Goal: Information Seeking & Learning: Find specific fact

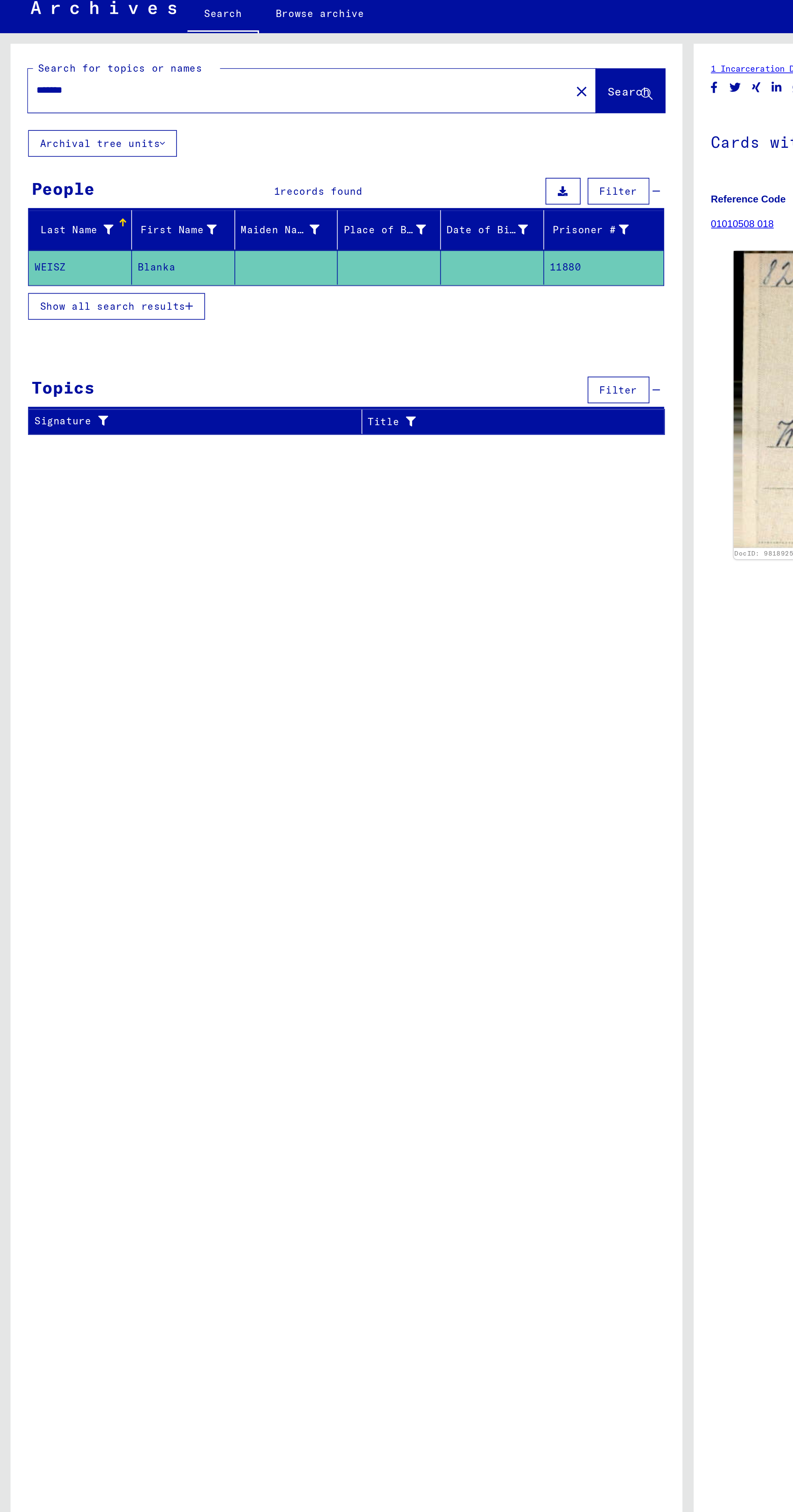
type input "*****"
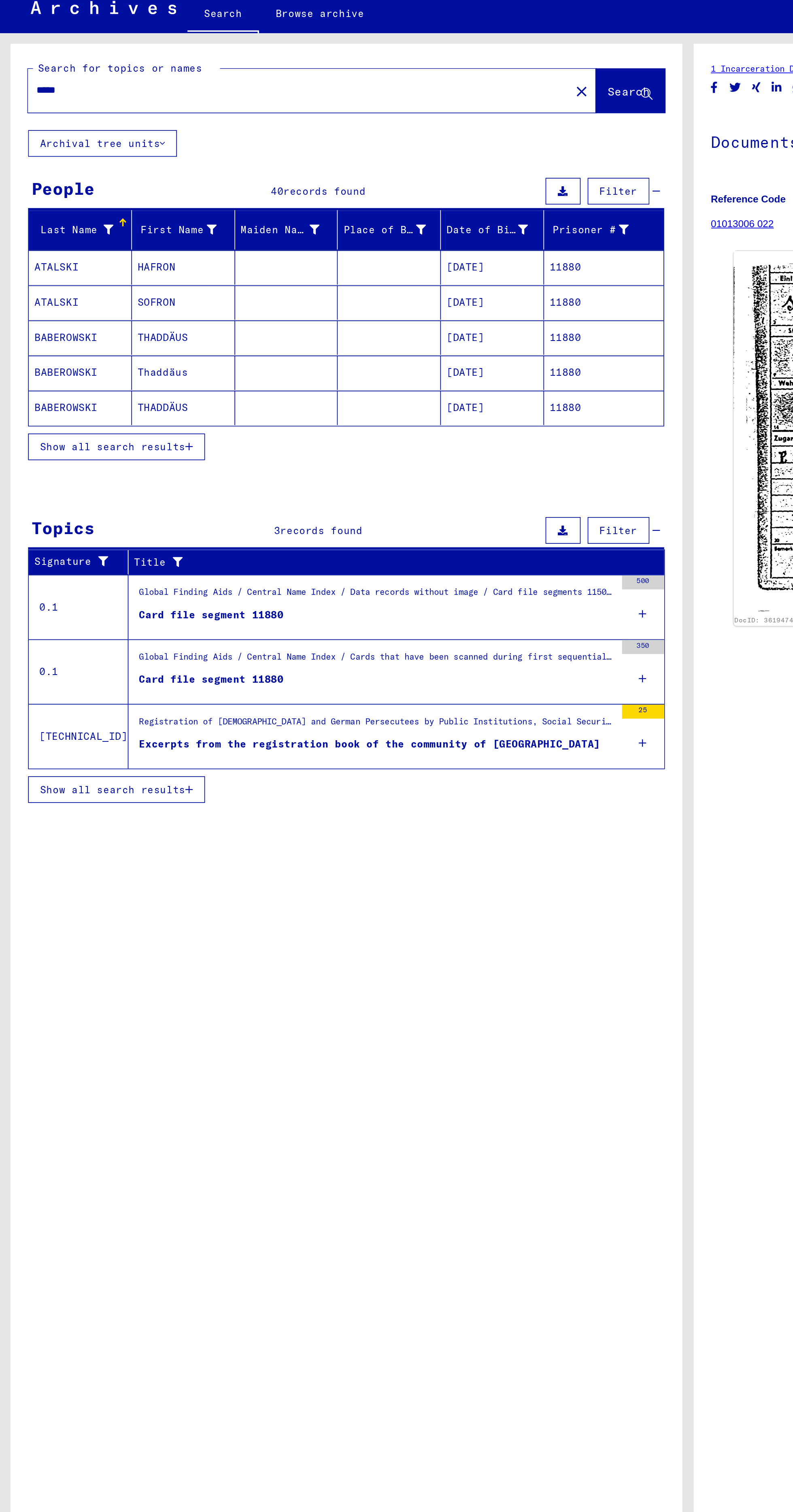
click at [63, 279] on button "Show all search results" at bounding box center [67, 277] width 102 height 15
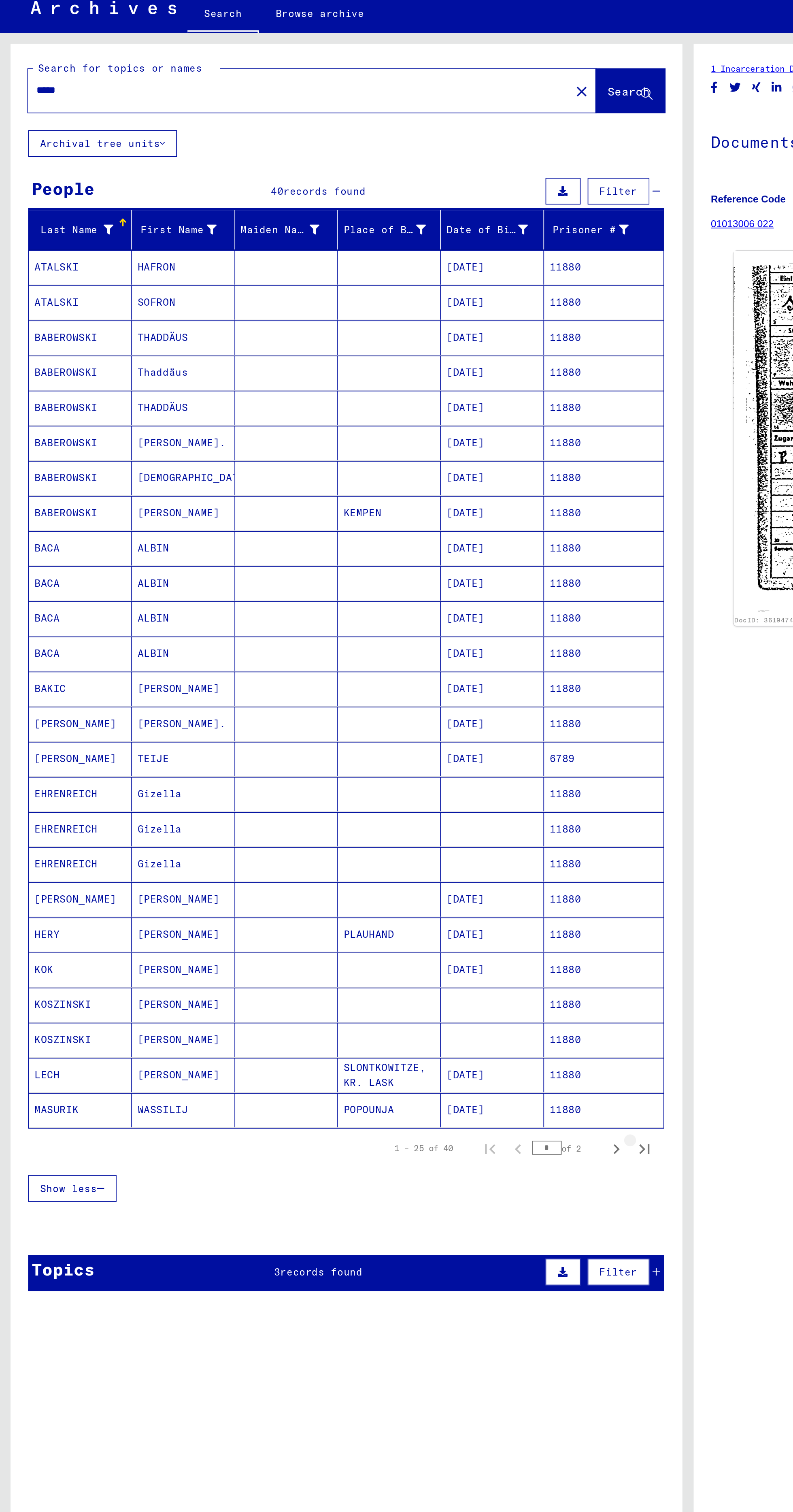
click at [375, 676] on icon "Last page" at bounding box center [371, 682] width 11 height 11
type input "*"
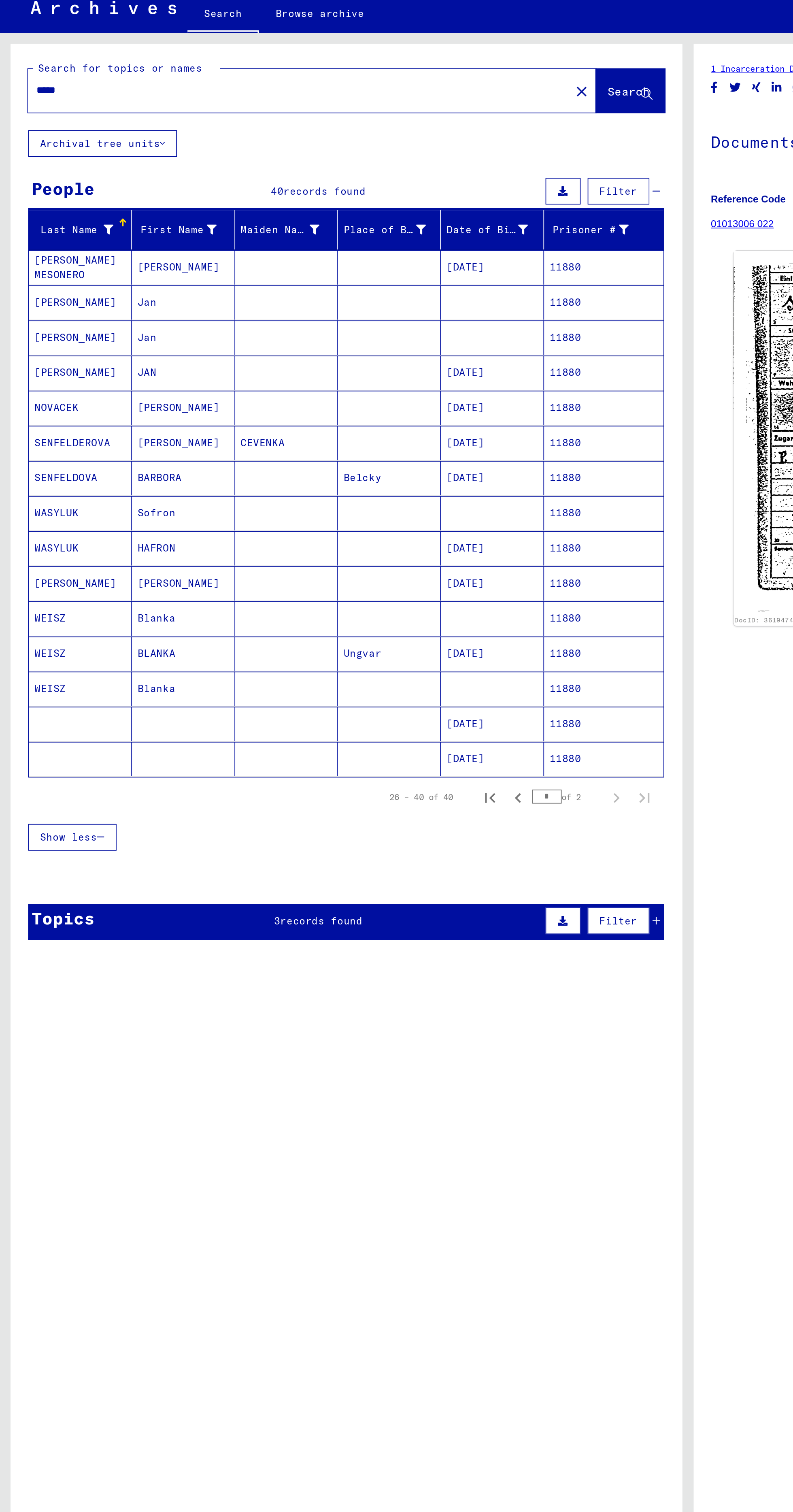
click at [336, 376] on mat-cell "11880" at bounding box center [348, 376] width 69 height 20
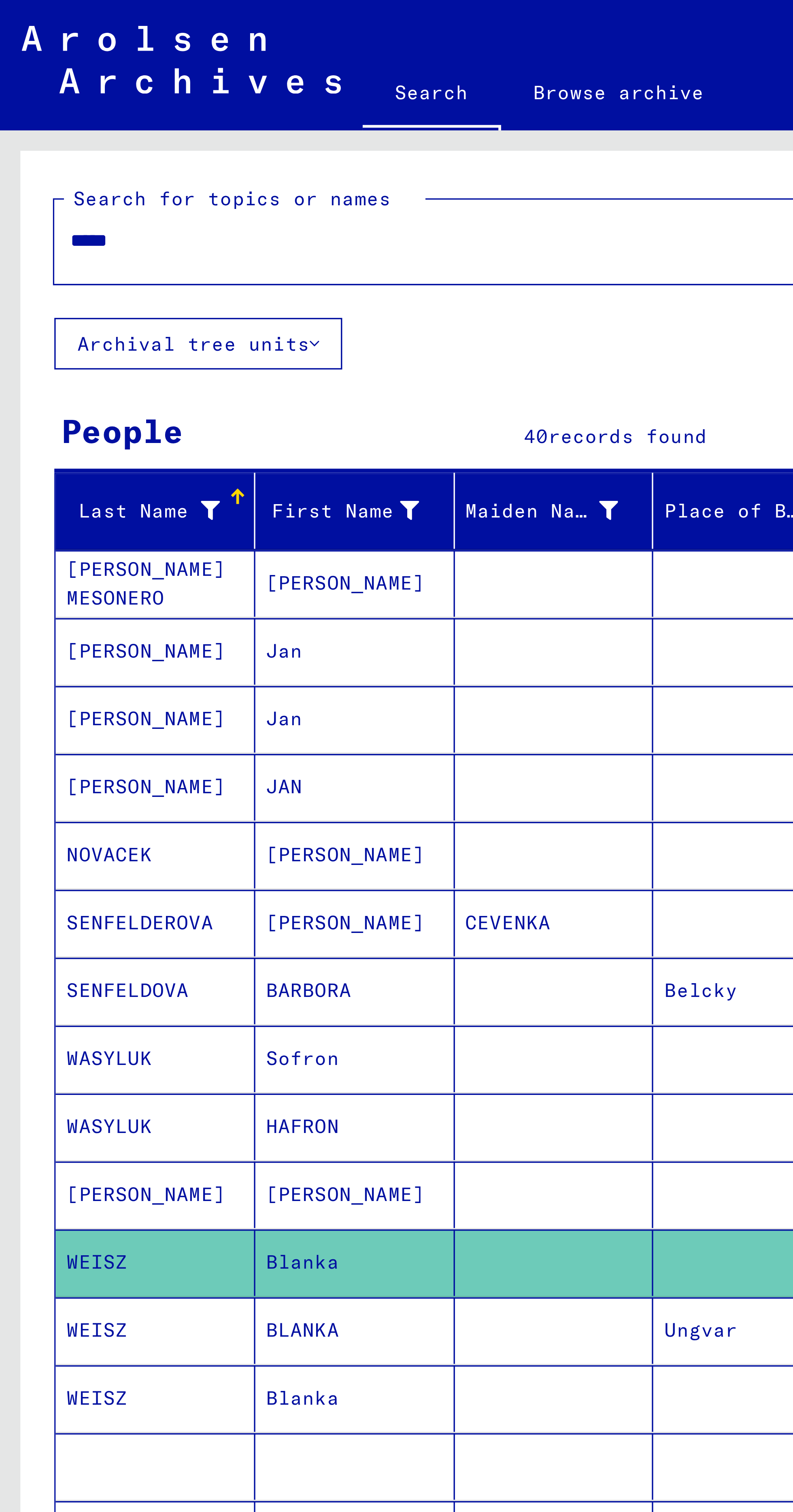
click at [125, 70] on input "*****" at bounding box center [172, 71] width 303 height 9
type input "*****"
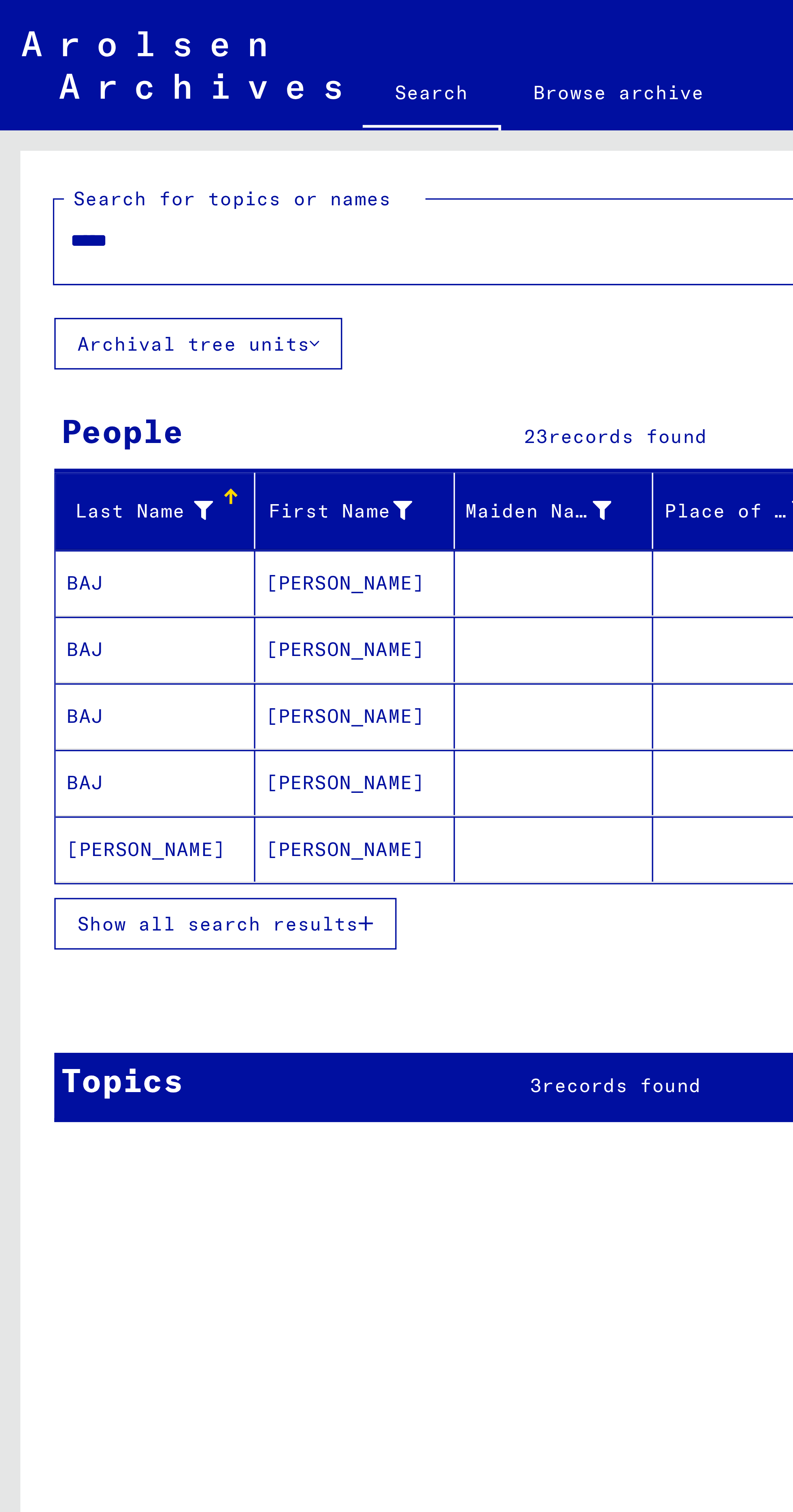
click at [109, 274] on icon "button" at bounding box center [109, 275] width 5 height 6
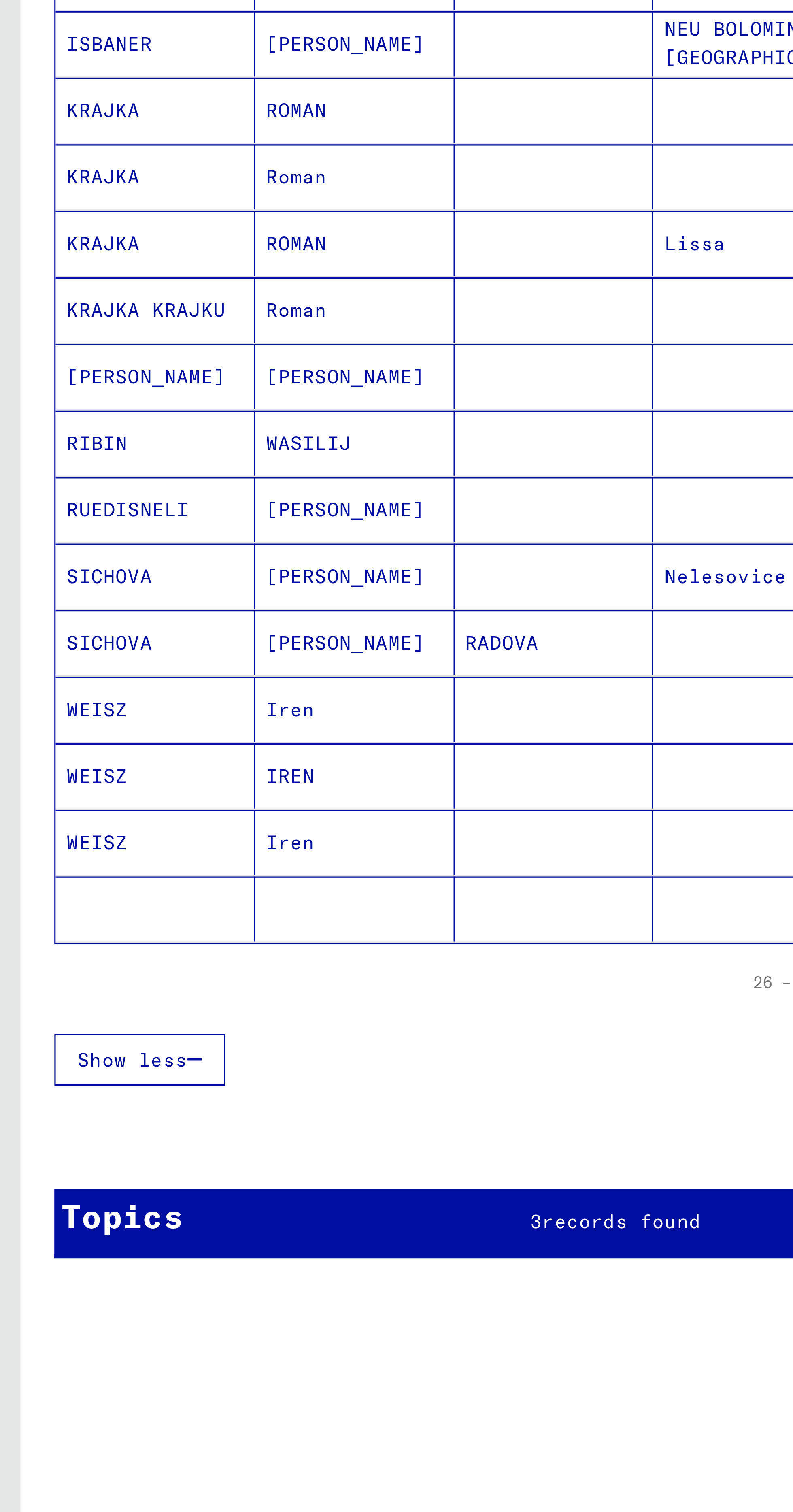
scroll to position [115, 0]
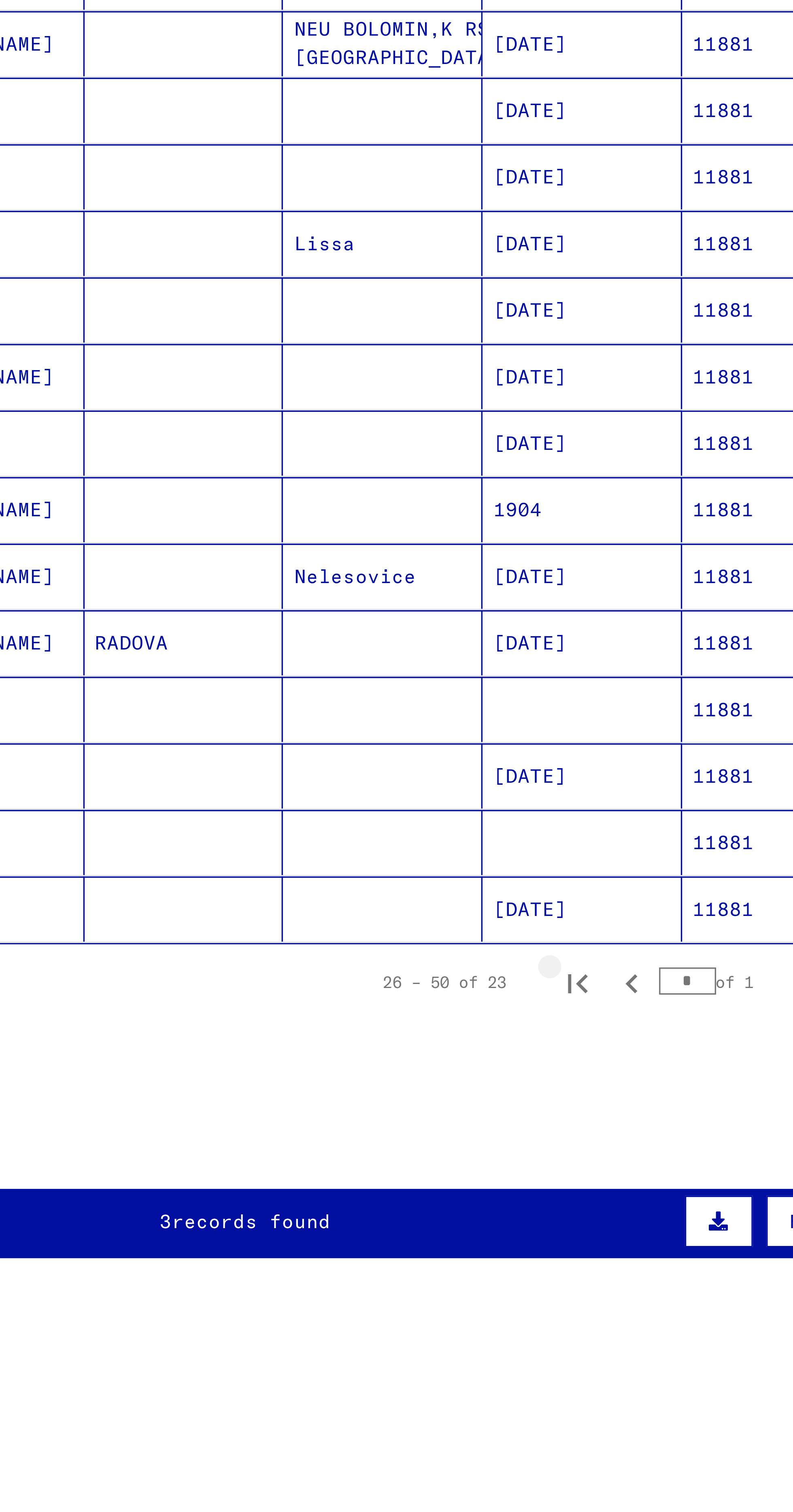
click at [275, 624] on button "First page" at bounding box center [282, 632] width 16 height 16
type input "*"
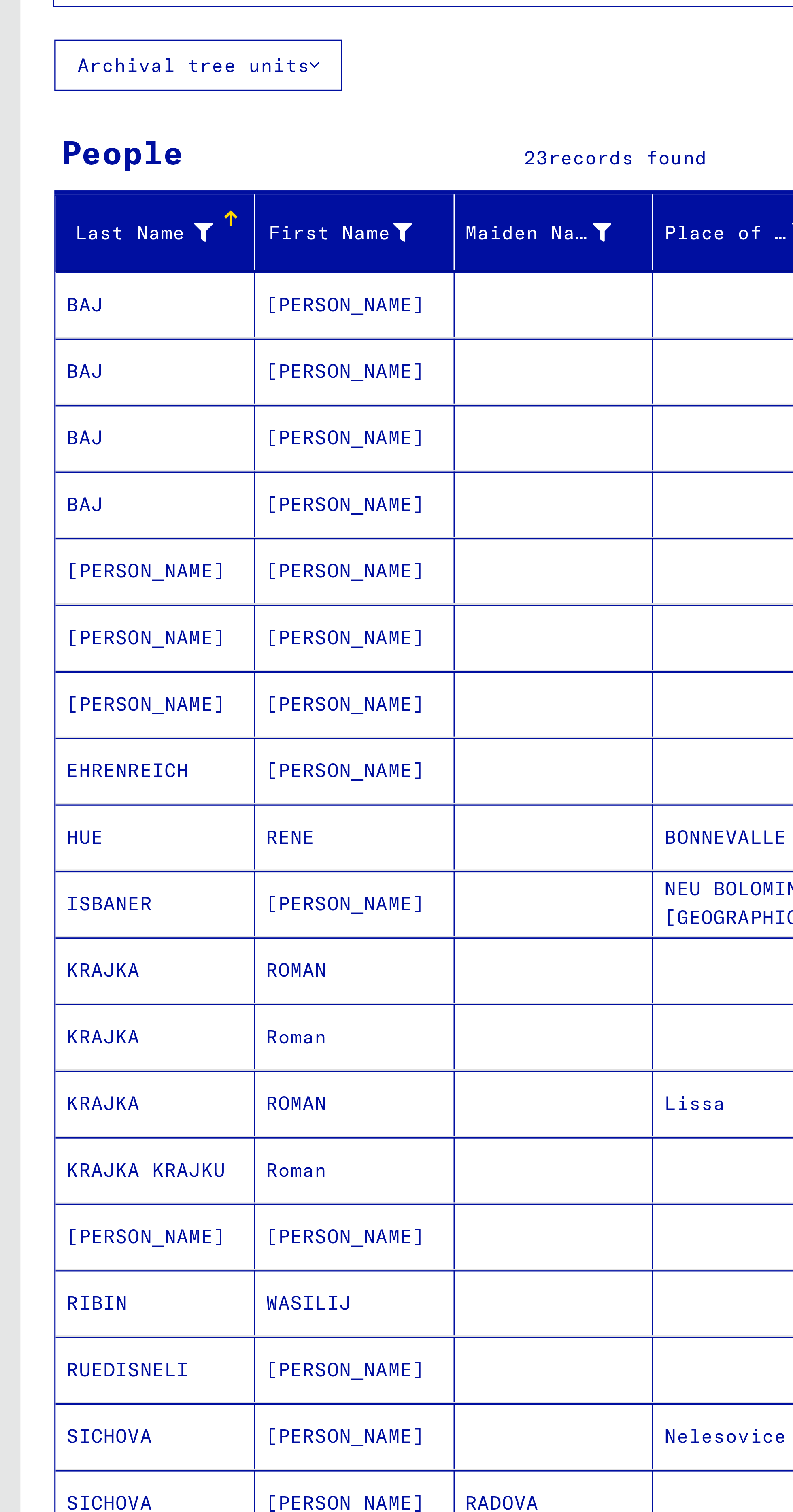
scroll to position [148, 0]
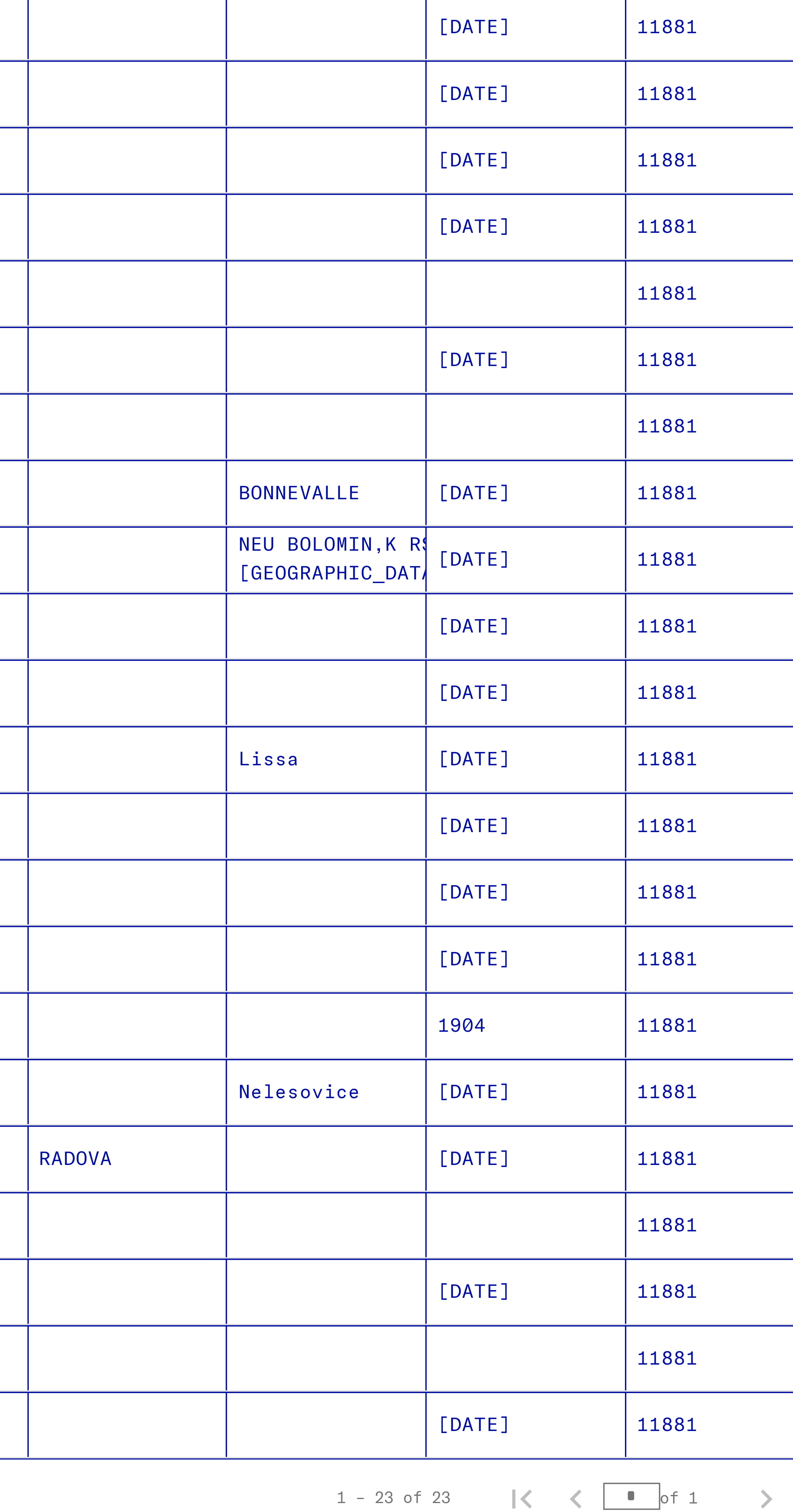
click at [201, 601] on mat-cell at bounding box center [225, 610] width 59 height 19
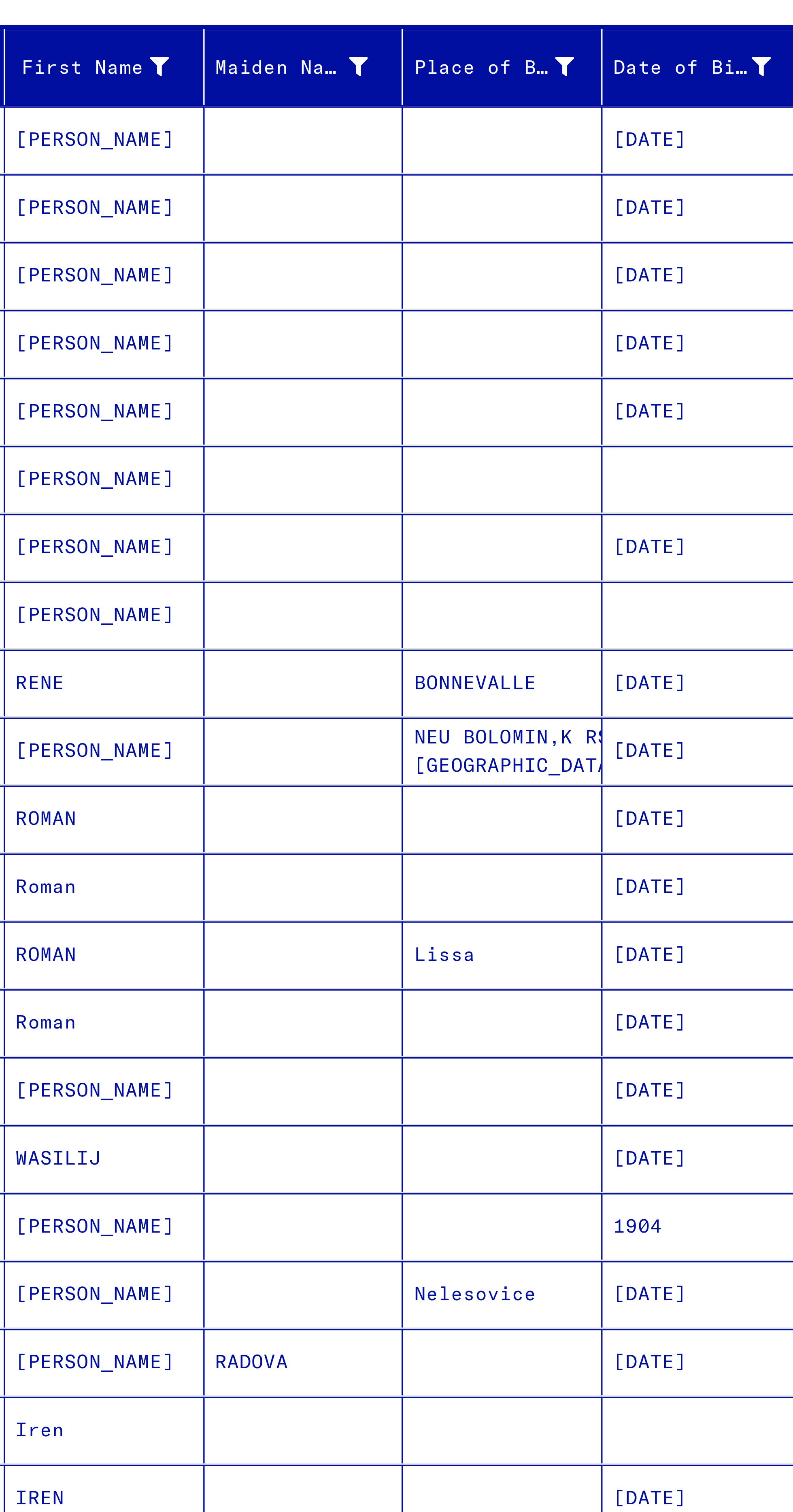
scroll to position [148, 0]
click at [204, 549] on mat-cell at bounding box center [225, 558] width 59 height 20
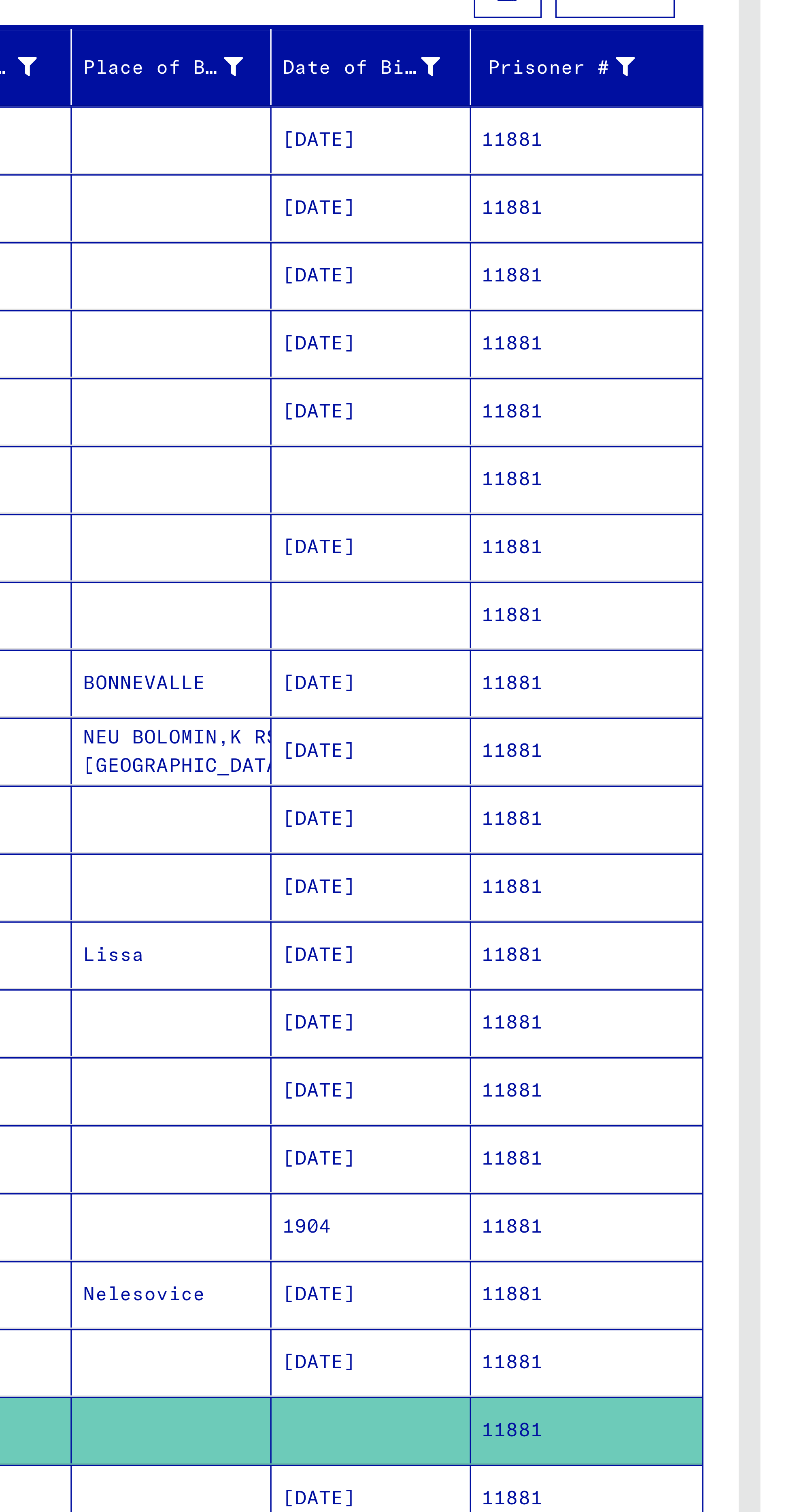
scroll to position [148, 0]
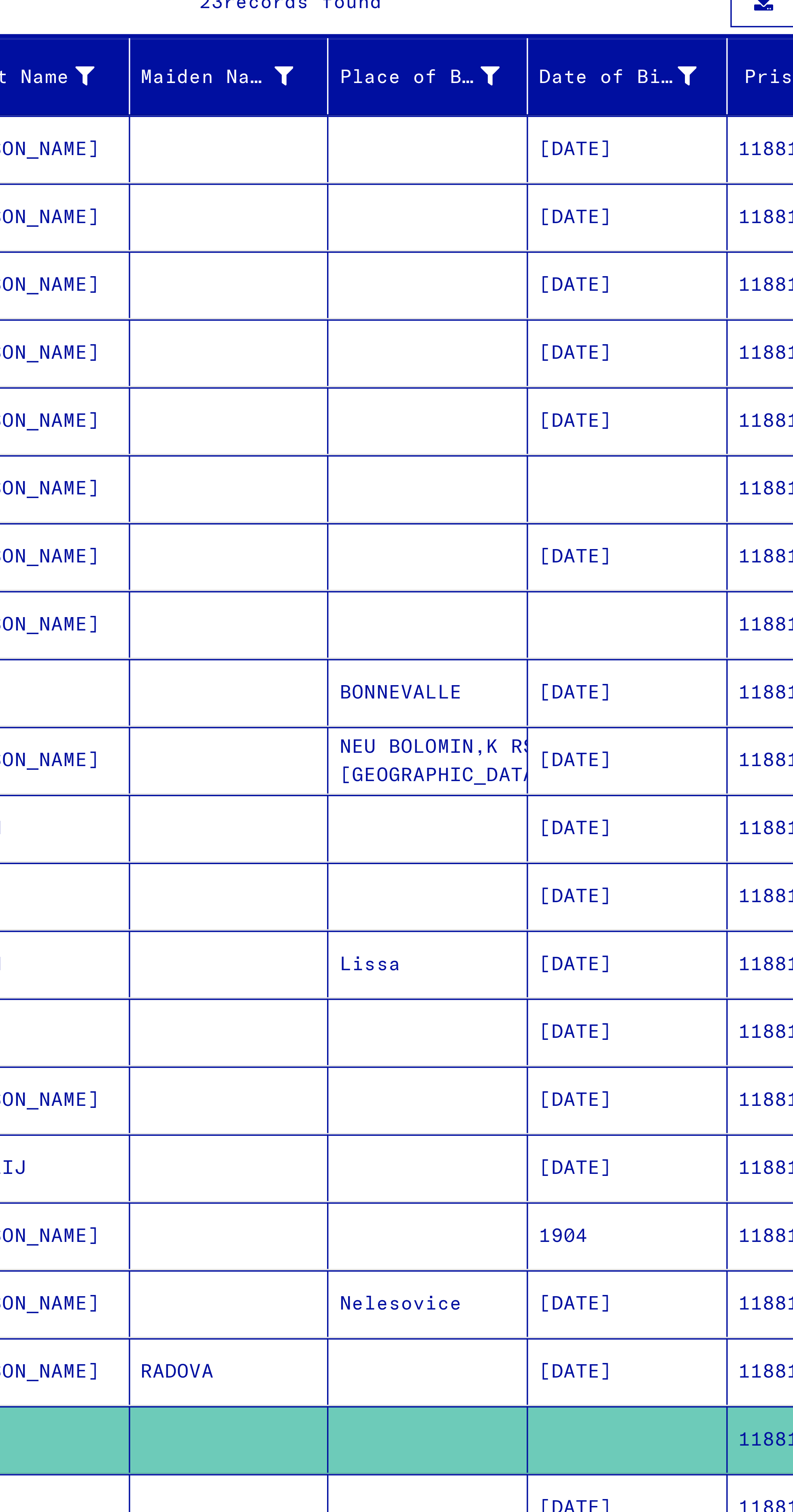
click at [224, 589] on mat-cell at bounding box center [225, 598] width 59 height 20
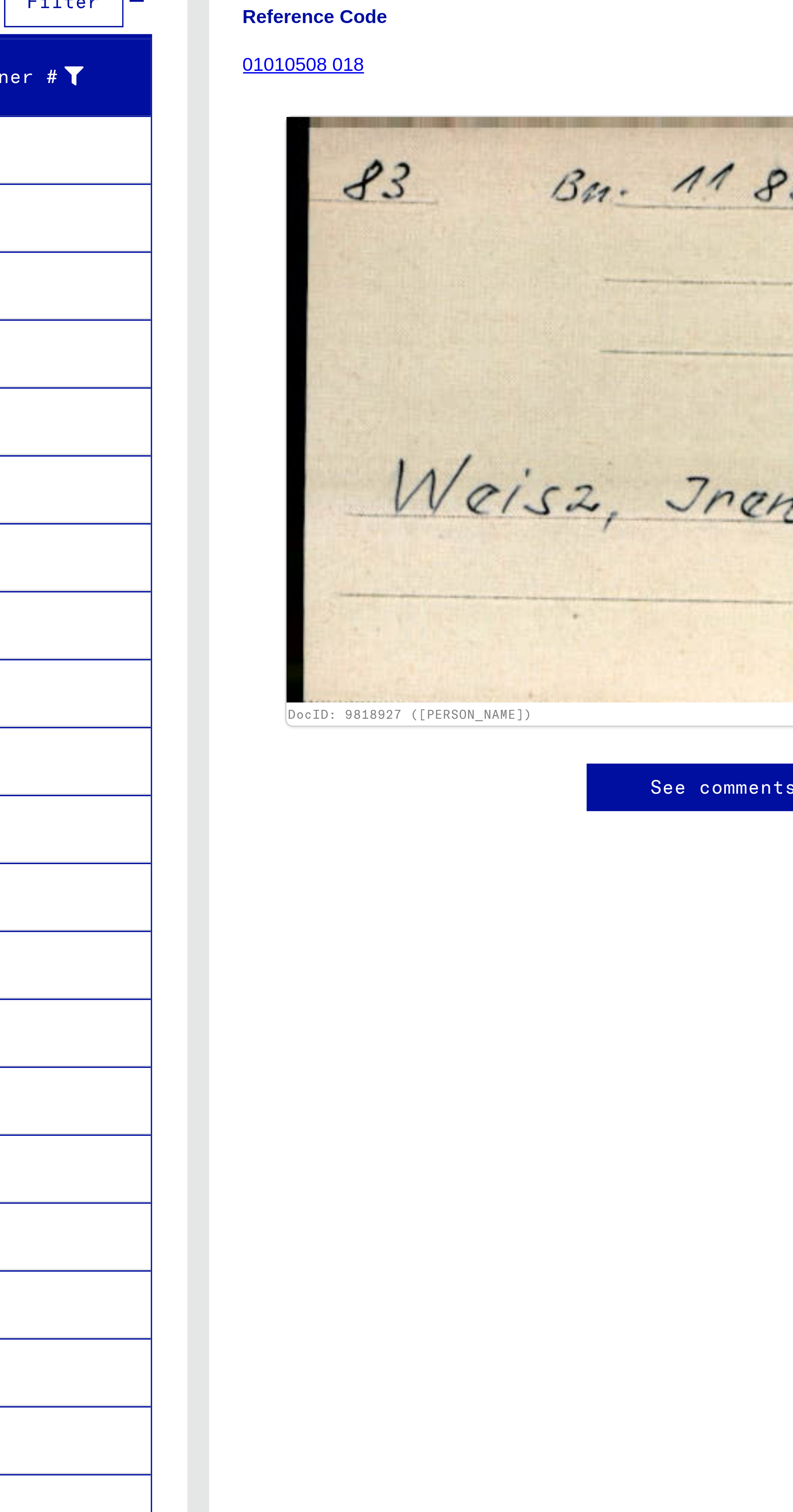
scroll to position [47, 0]
click at [369, 569] on mat-cell "11881" at bounding box center [348, 578] width 69 height 20
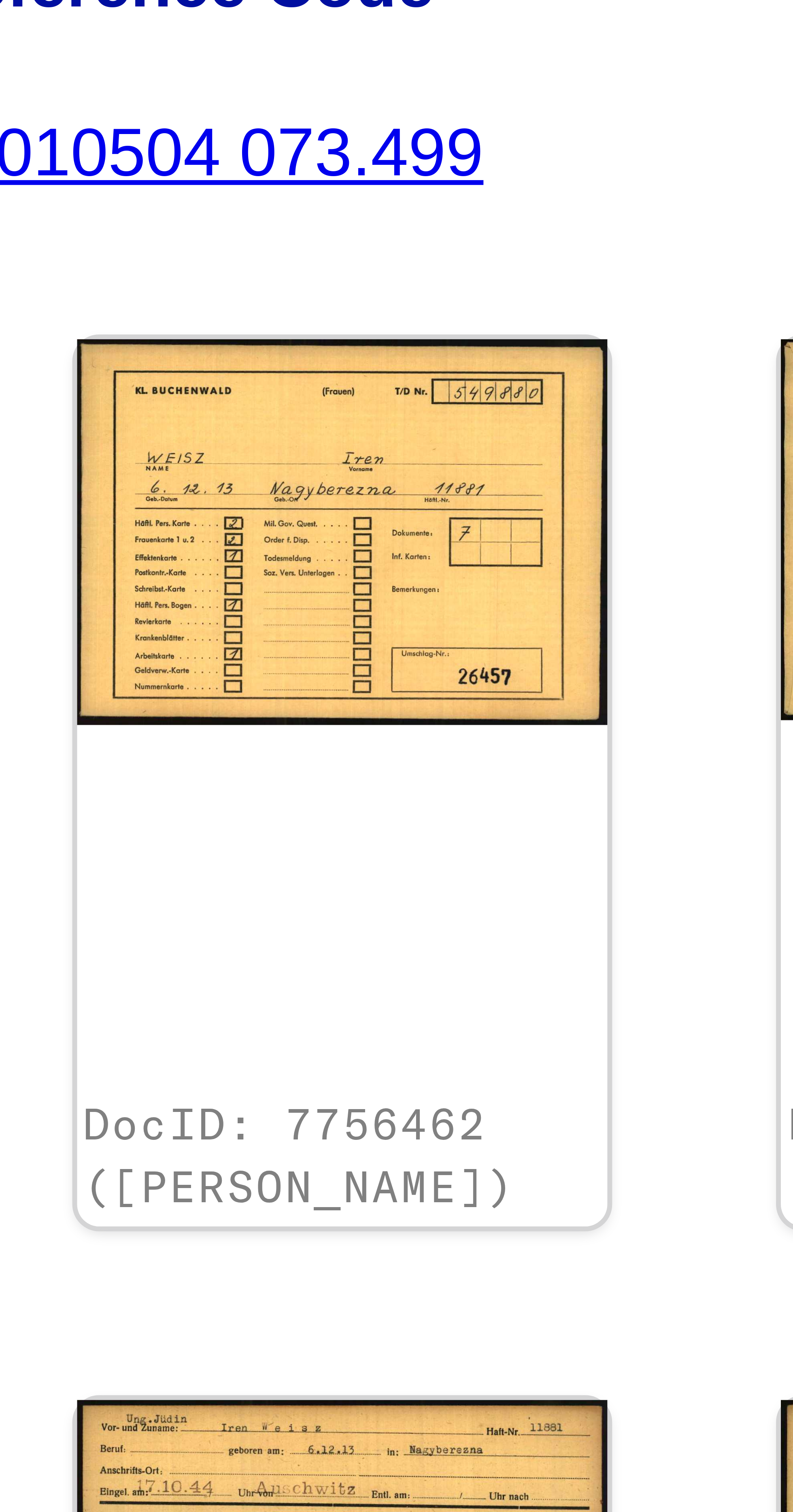
scroll to position [148, 0]
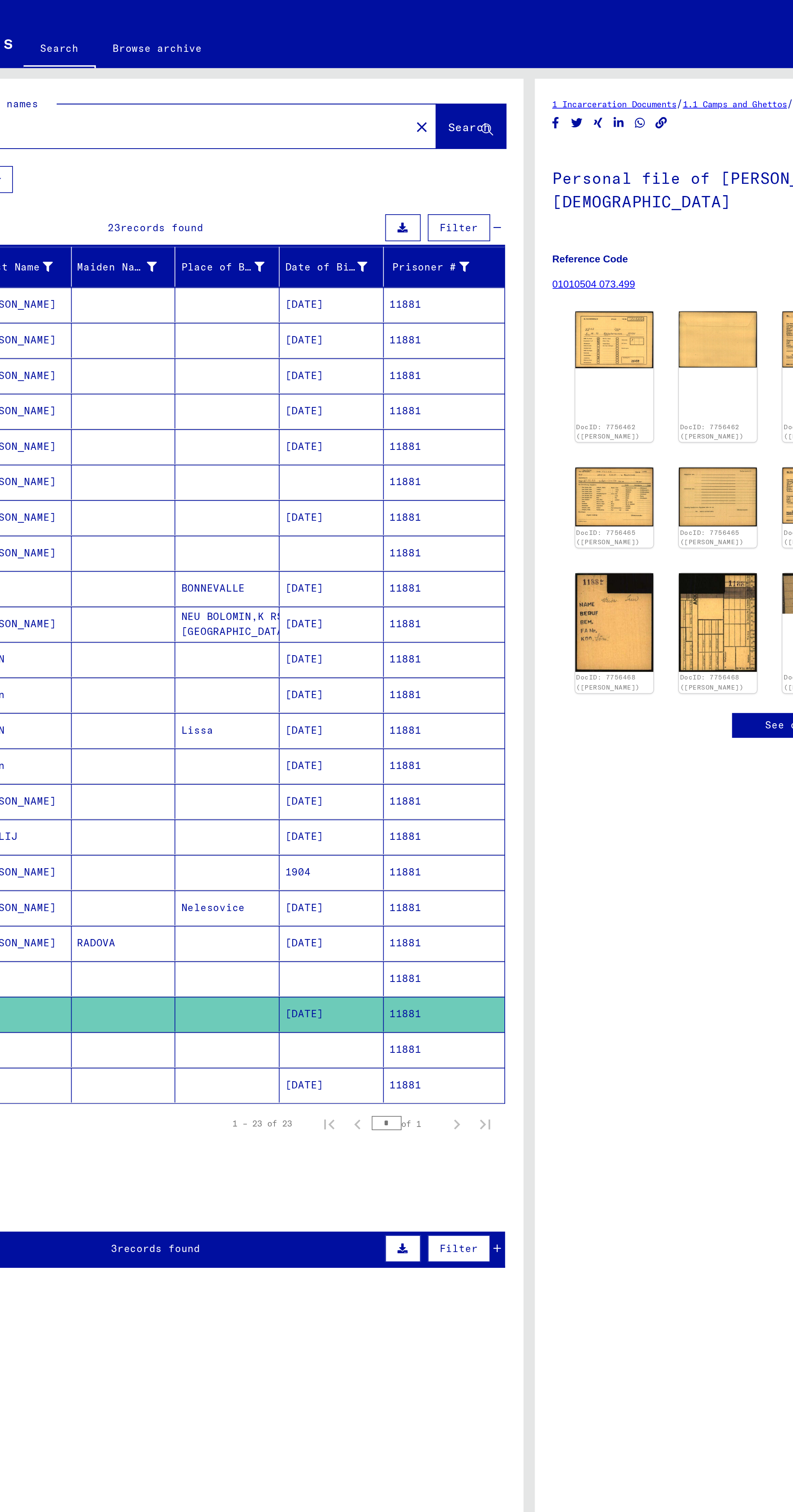
click at [254, 589] on mat-cell at bounding box center [284, 598] width 59 height 20
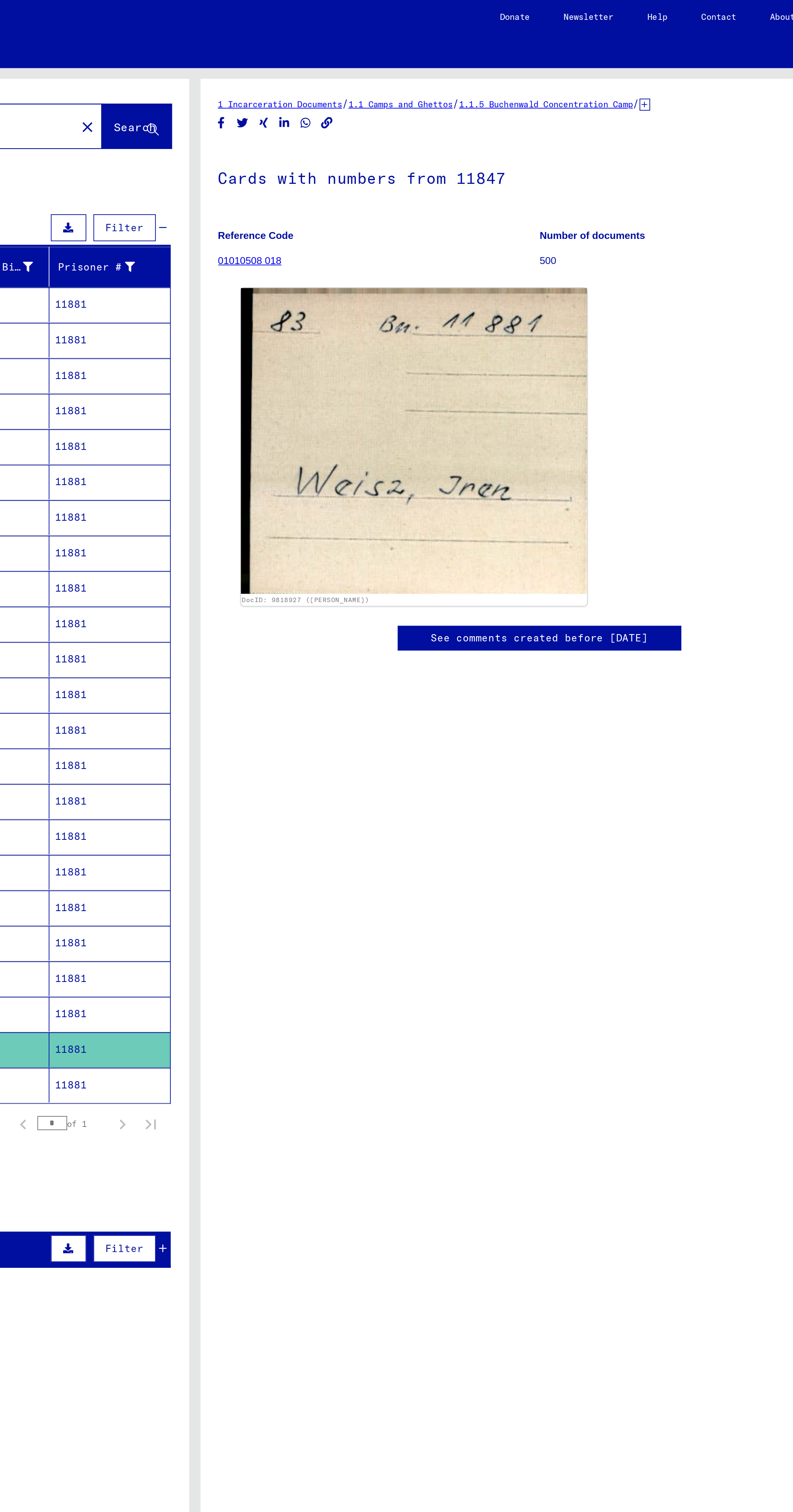
click at [353, 623] on mat-cell "11881" at bounding box center [348, 619] width 69 height 20
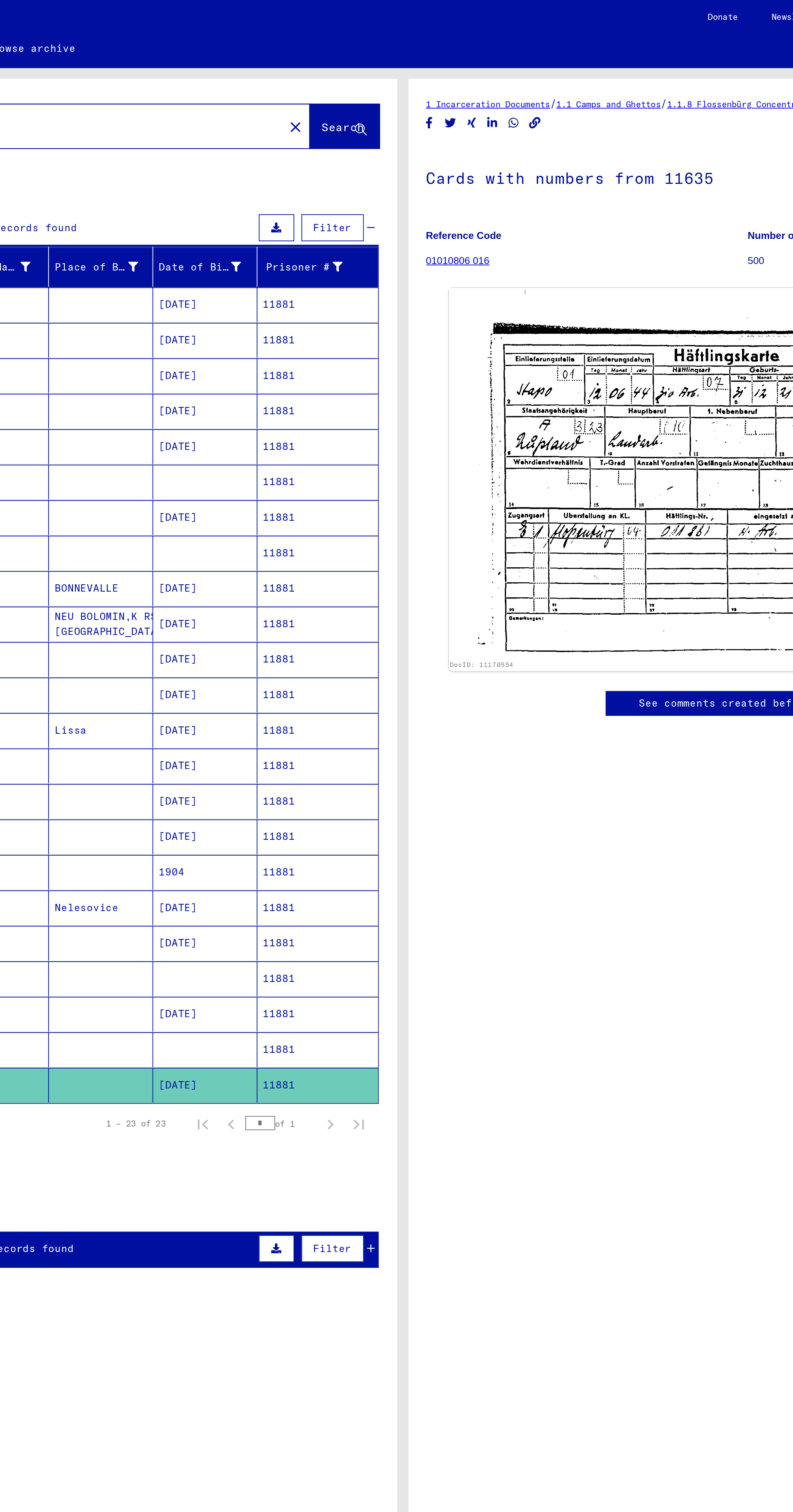
click at [345, 576] on mat-cell "11881" at bounding box center [348, 578] width 69 height 20
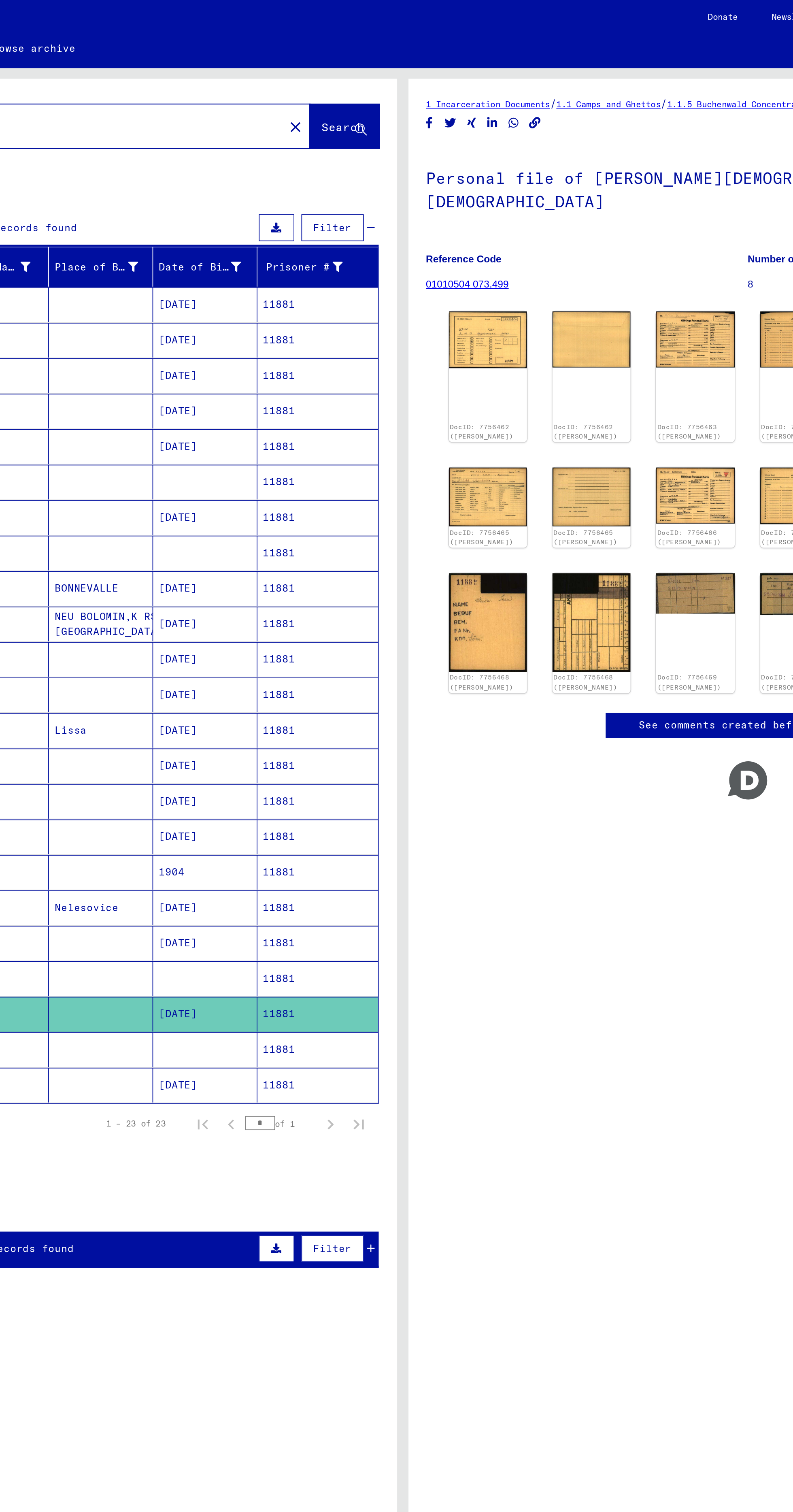
click at [346, 541] on mat-cell "11881" at bounding box center [348, 538] width 69 height 20
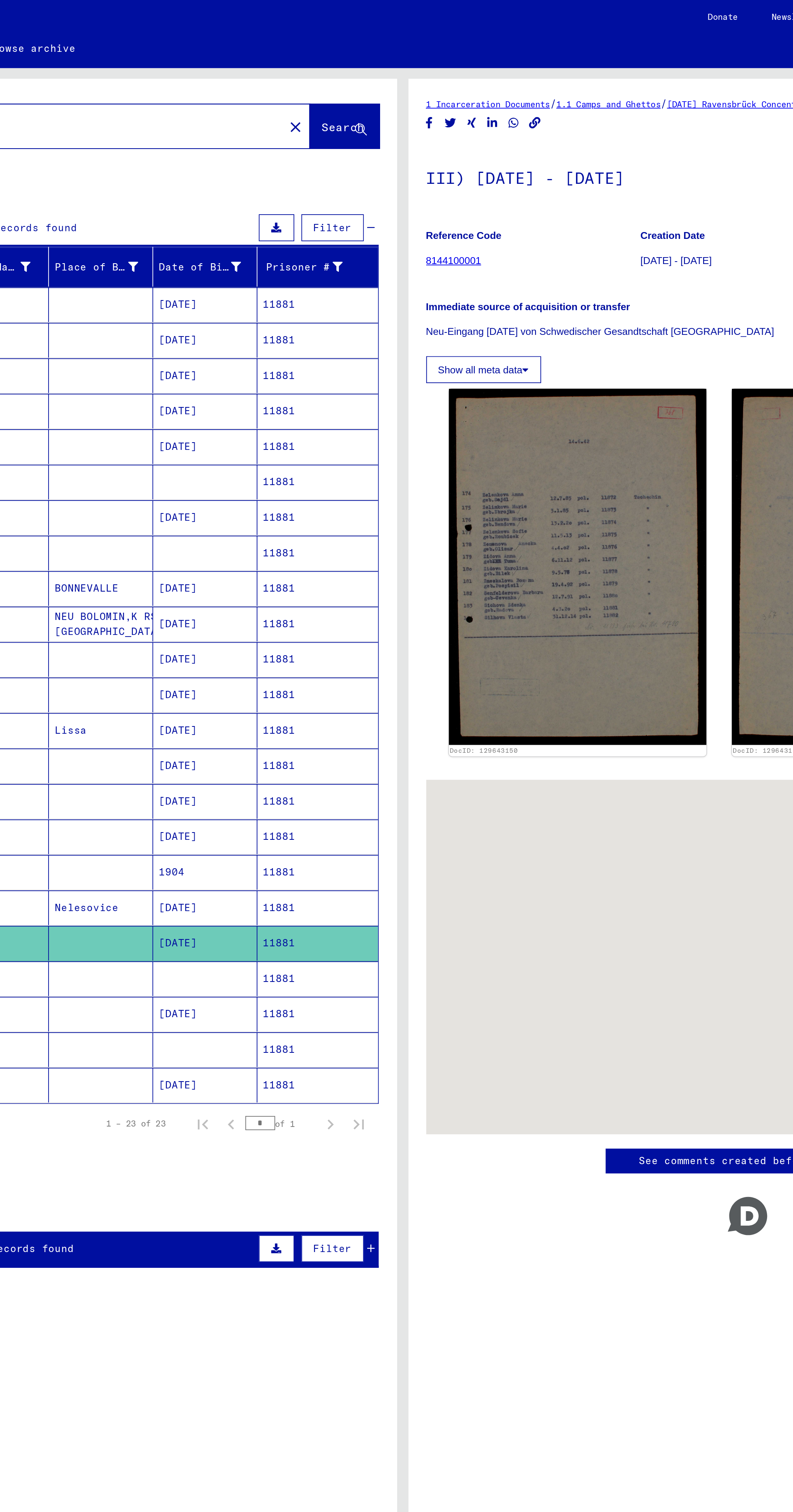
click at [340, 555] on mat-cell "11881" at bounding box center [348, 558] width 69 height 20
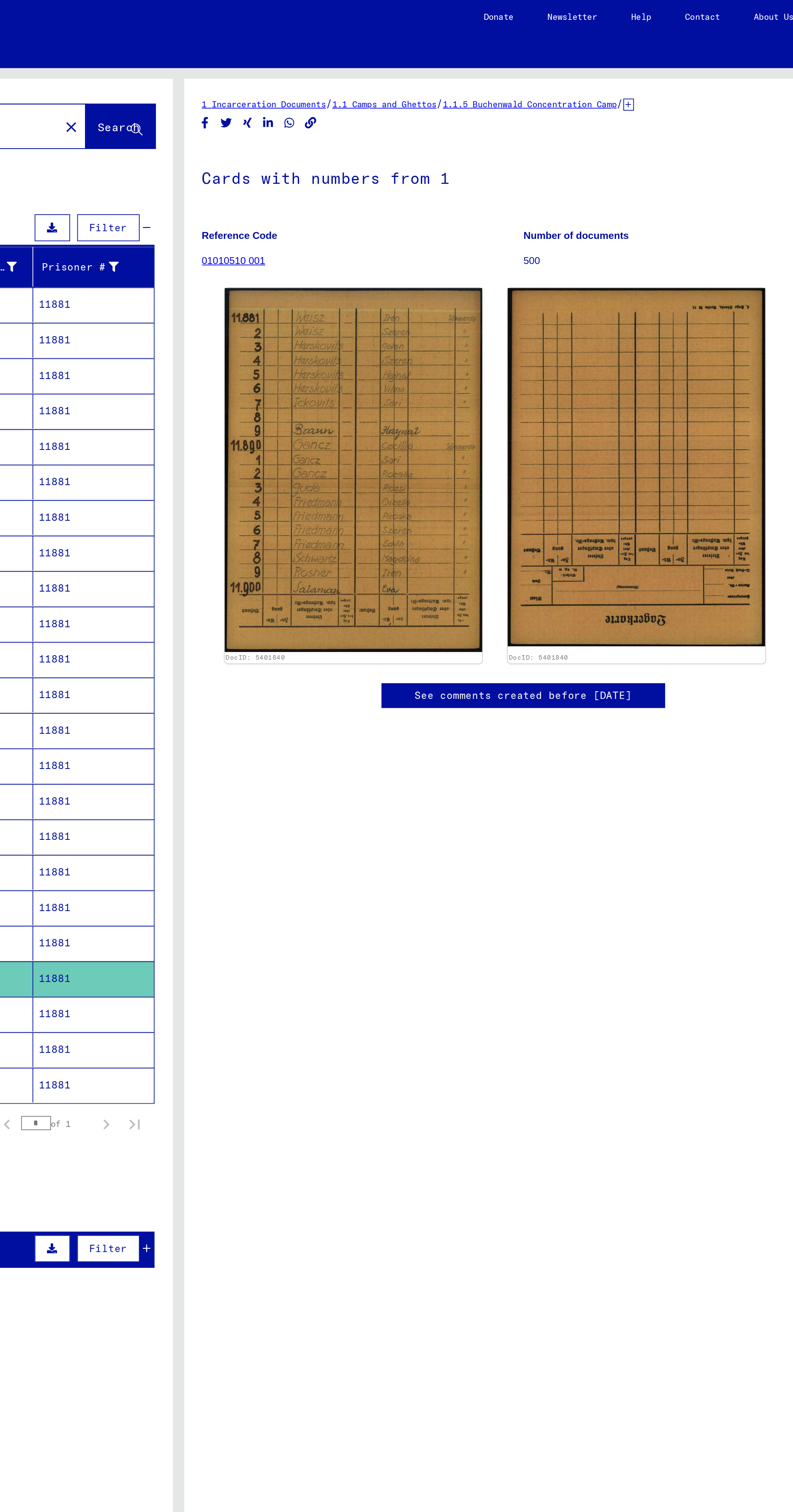
scroll to position [2, 0]
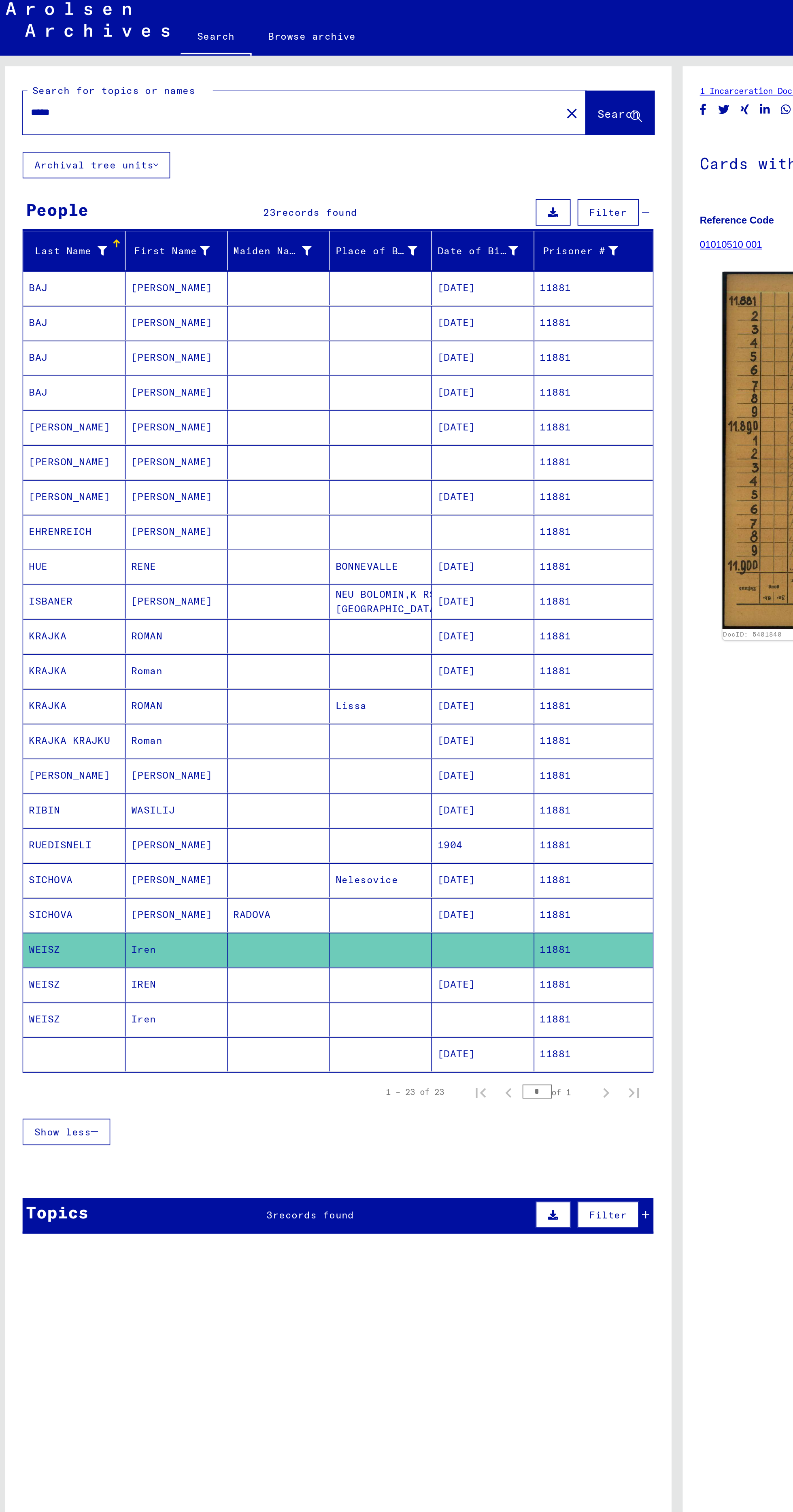
click at [67, 71] on input "*****" at bounding box center [172, 71] width 303 height 9
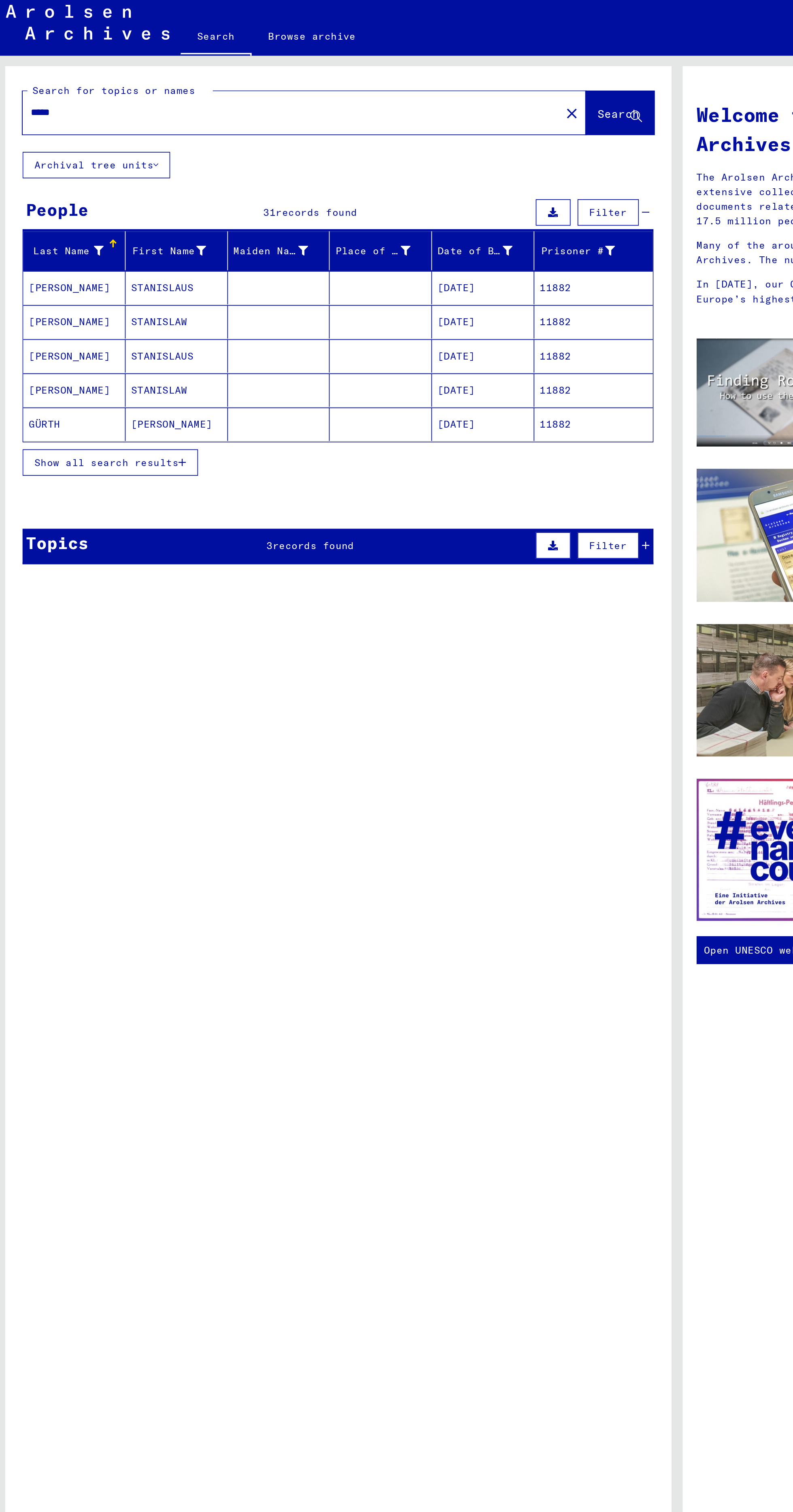
click at [72, 272] on span "Show all search results" at bounding box center [65, 275] width 83 height 7
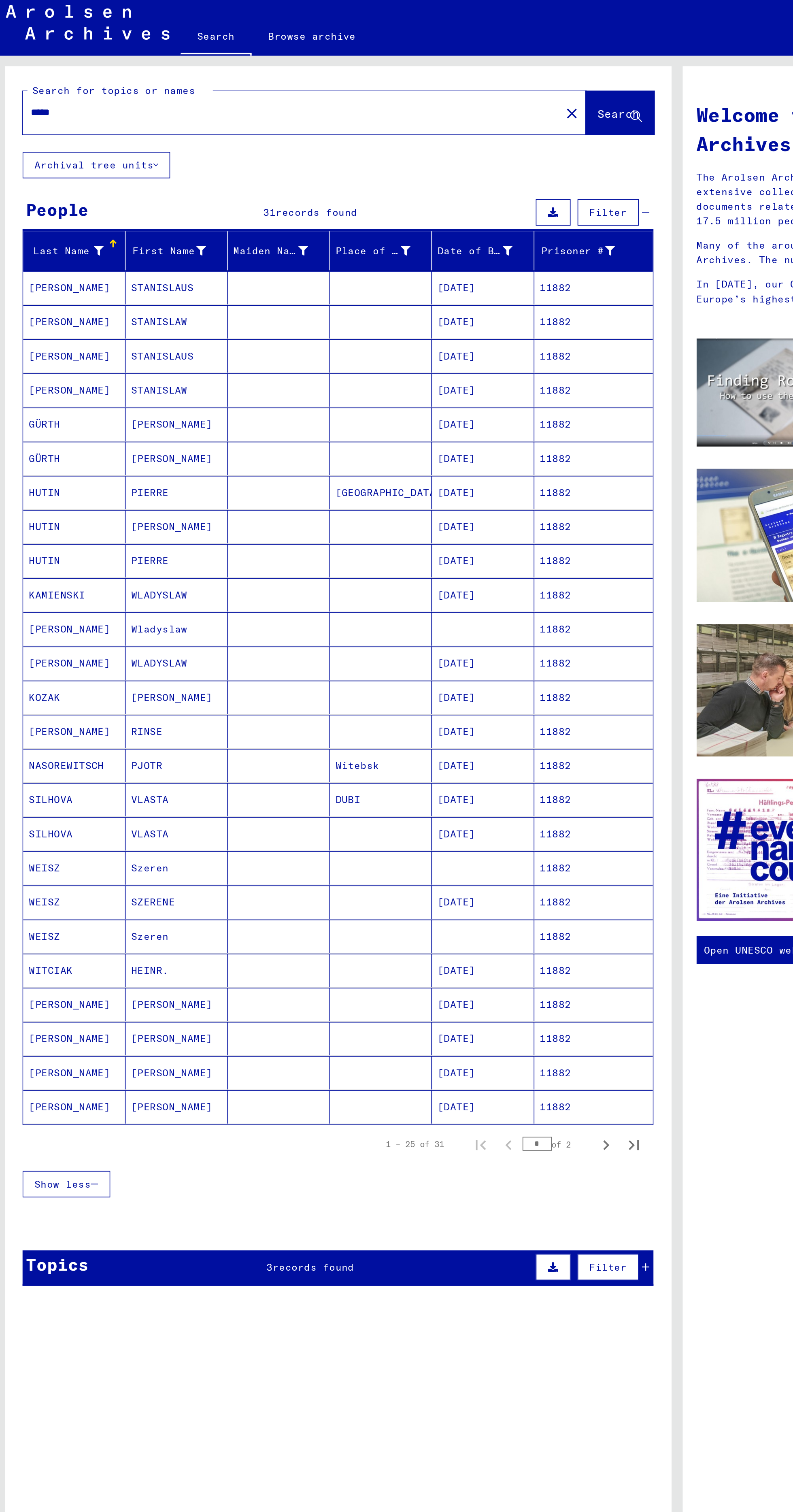
click at [62, 545] on mat-cell "WEISZ" at bounding box center [47, 550] width 59 height 19
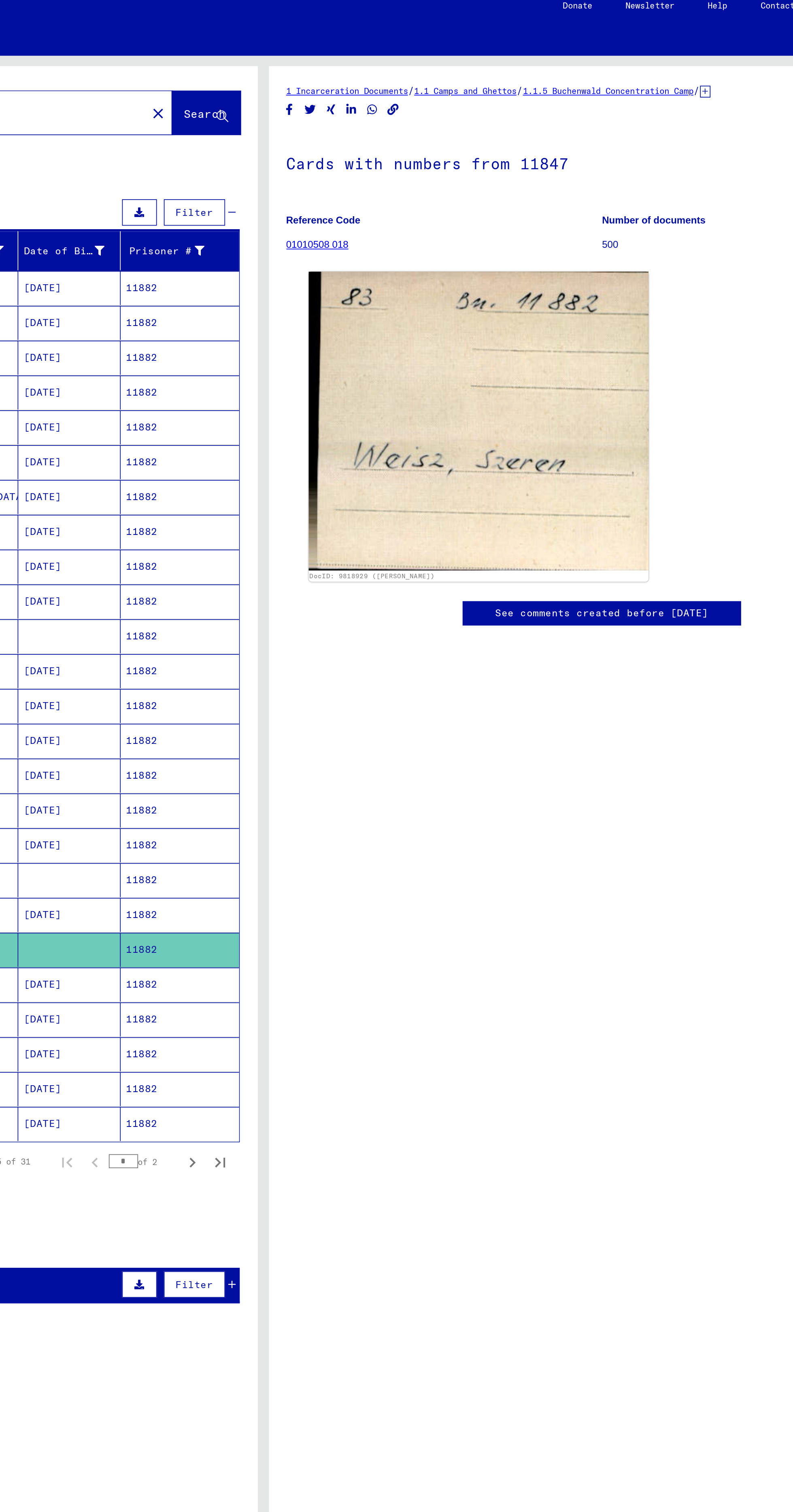
click at [313, 515] on mat-cell at bounding box center [284, 517] width 59 height 20
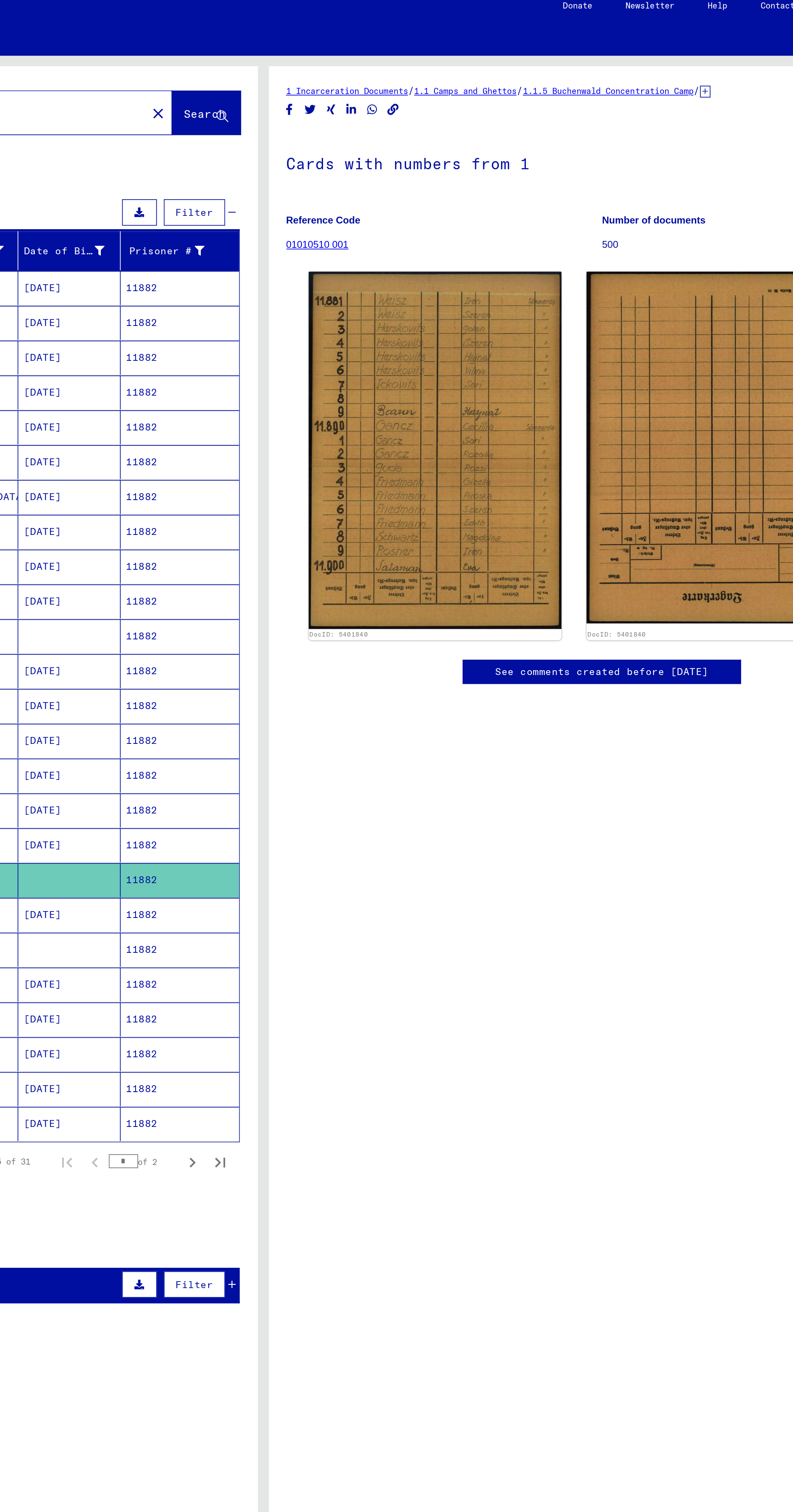
click at [308, 521] on mat-cell at bounding box center [284, 517] width 59 height 20
click at [317, 540] on mat-cell "11882" at bounding box center [348, 538] width 69 height 20
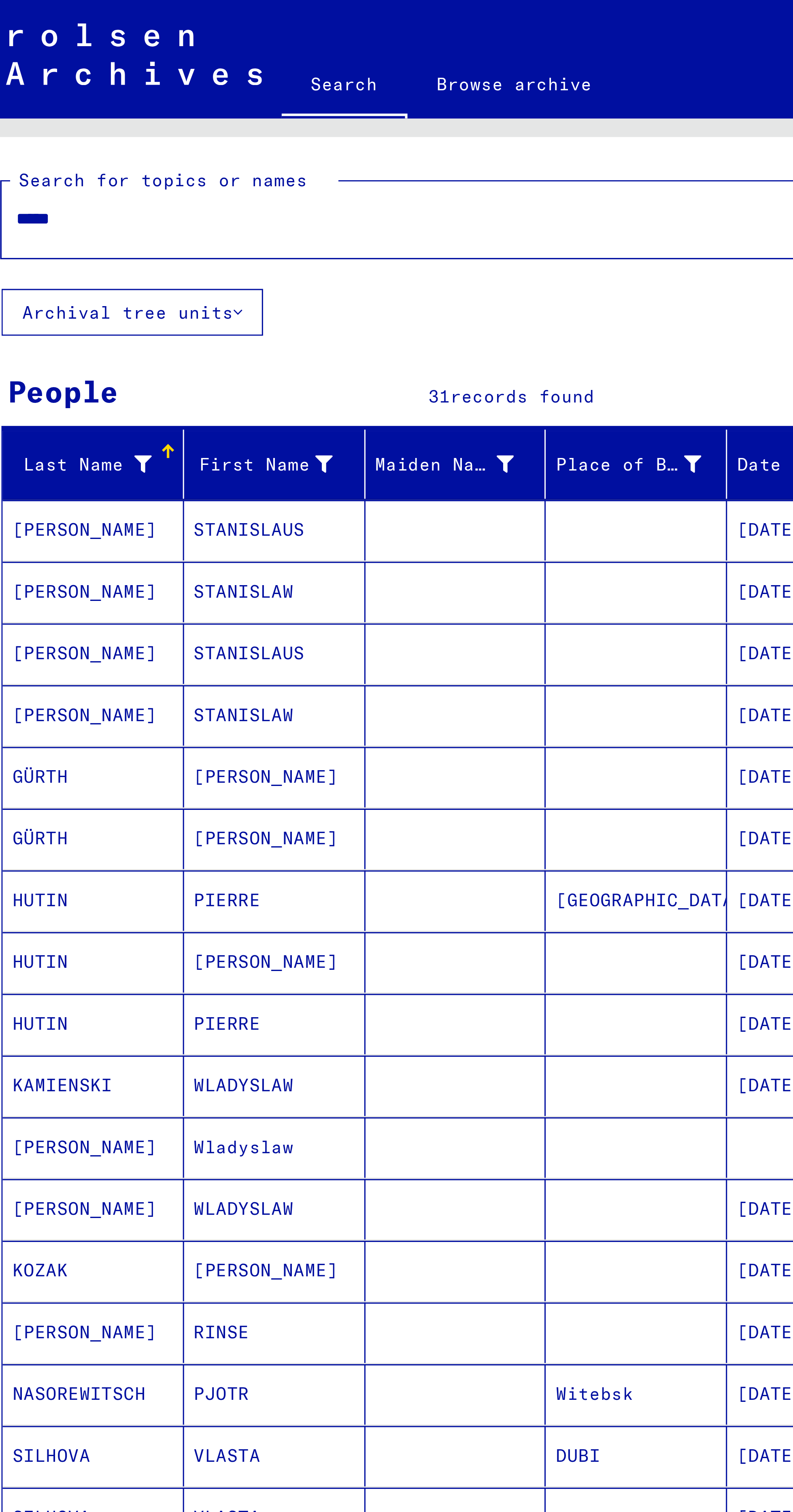
click at [182, 83] on div "***** close" at bounding box center [180, 71] width 327 height 25
click at [176, 75] on input "*****" at bounding box center [172, 71] width 303 height 9
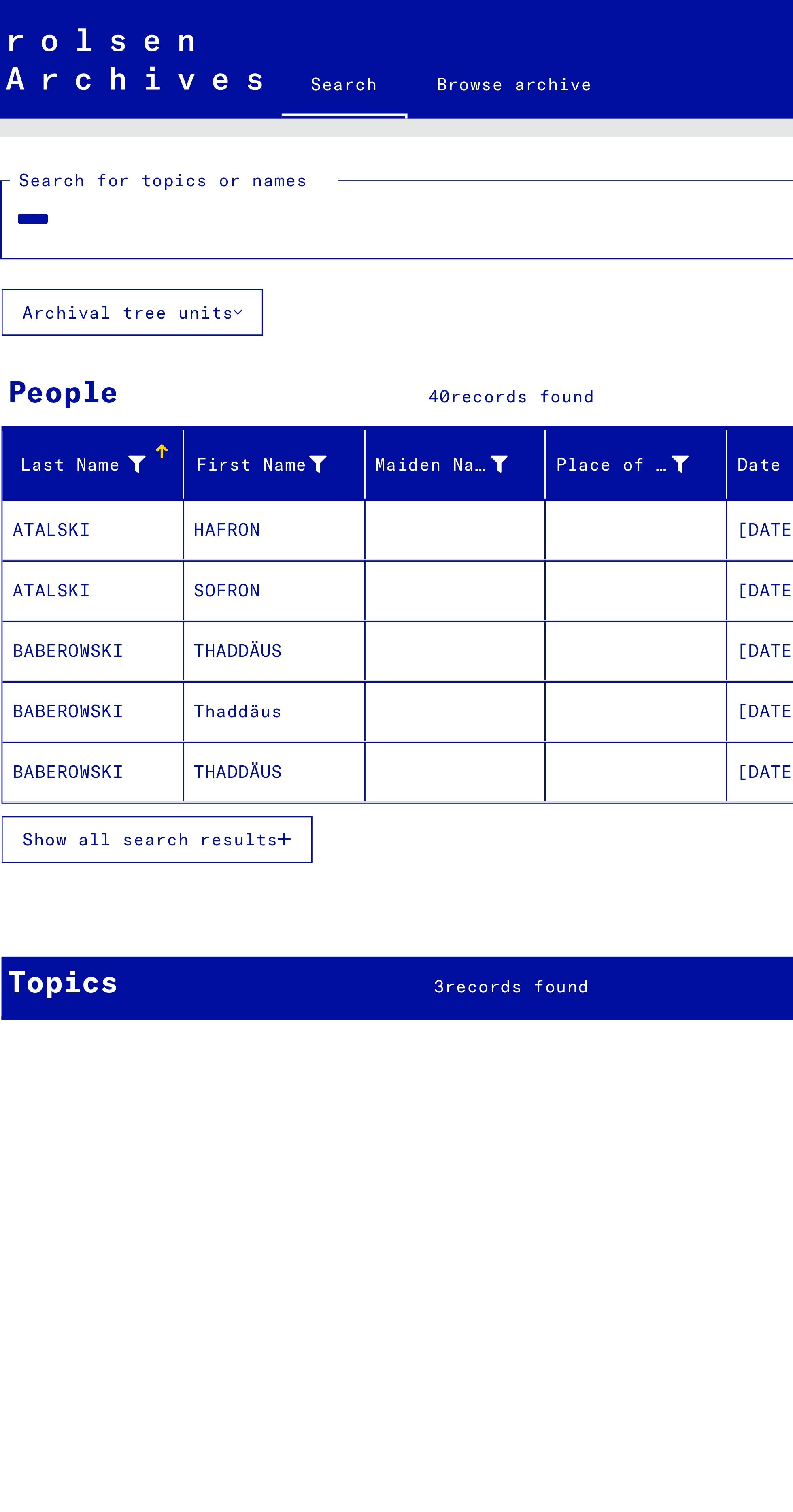
click at [99, 272] on span "Show all search results" at bounding box center [65, 275] width 83 height 7
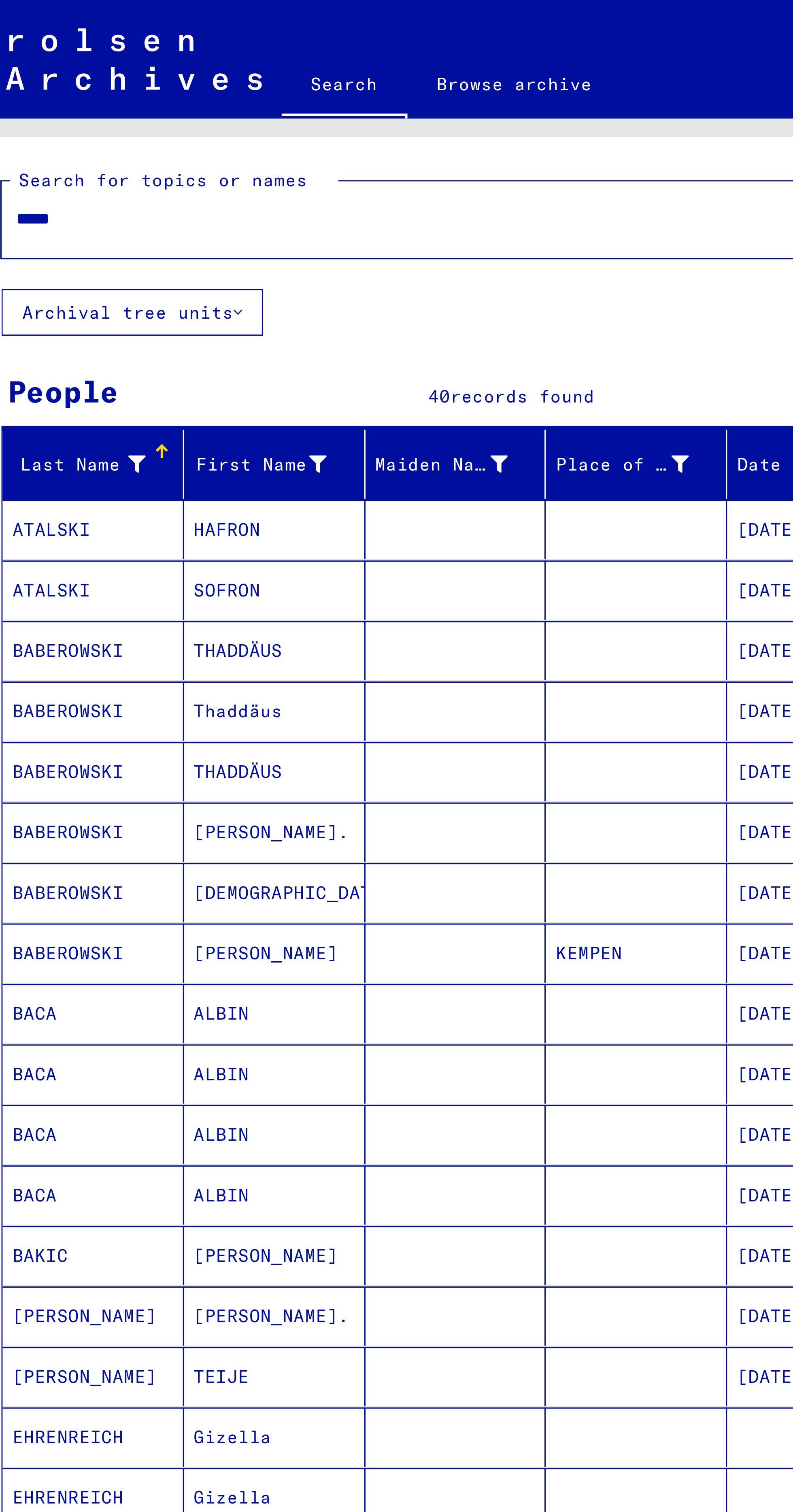
scroll to position [148, 0]
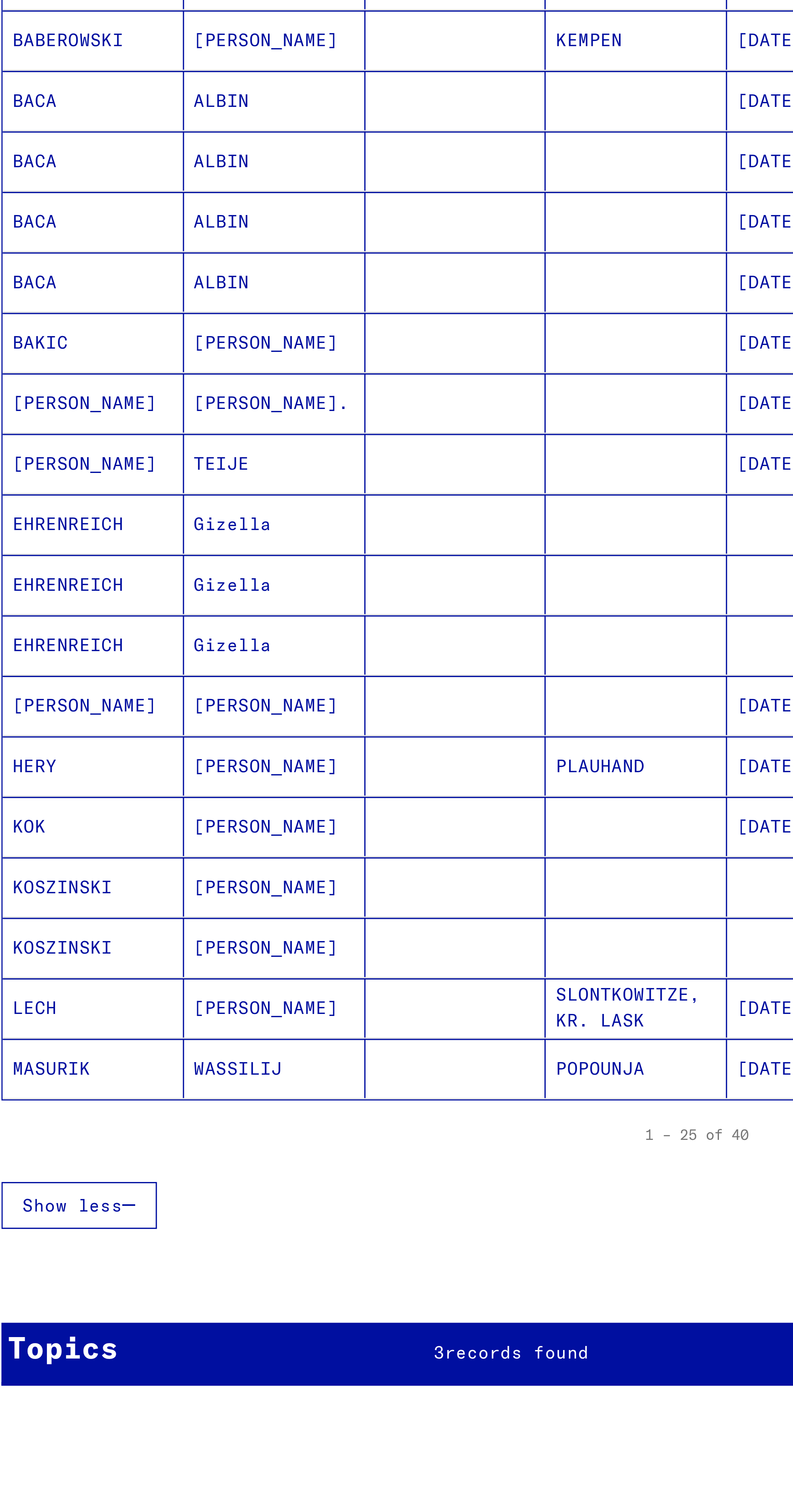
click at [186, 740] on span "records found" at bounding box center [184, 743] width 47 height 7
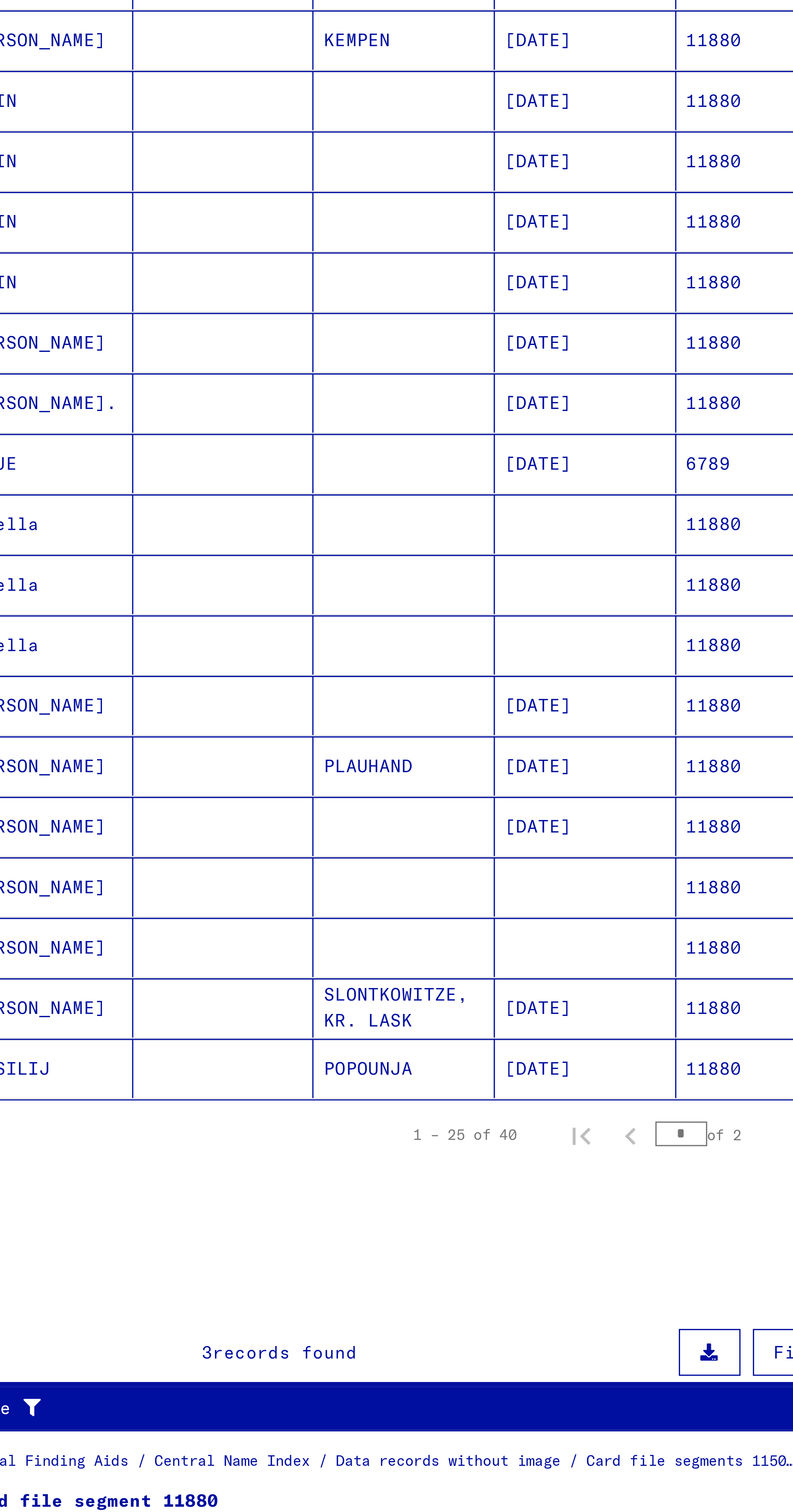
click at [249, 788] on figure "Card file segment 11880" at bounding box center [217, 793] width 274 height 12
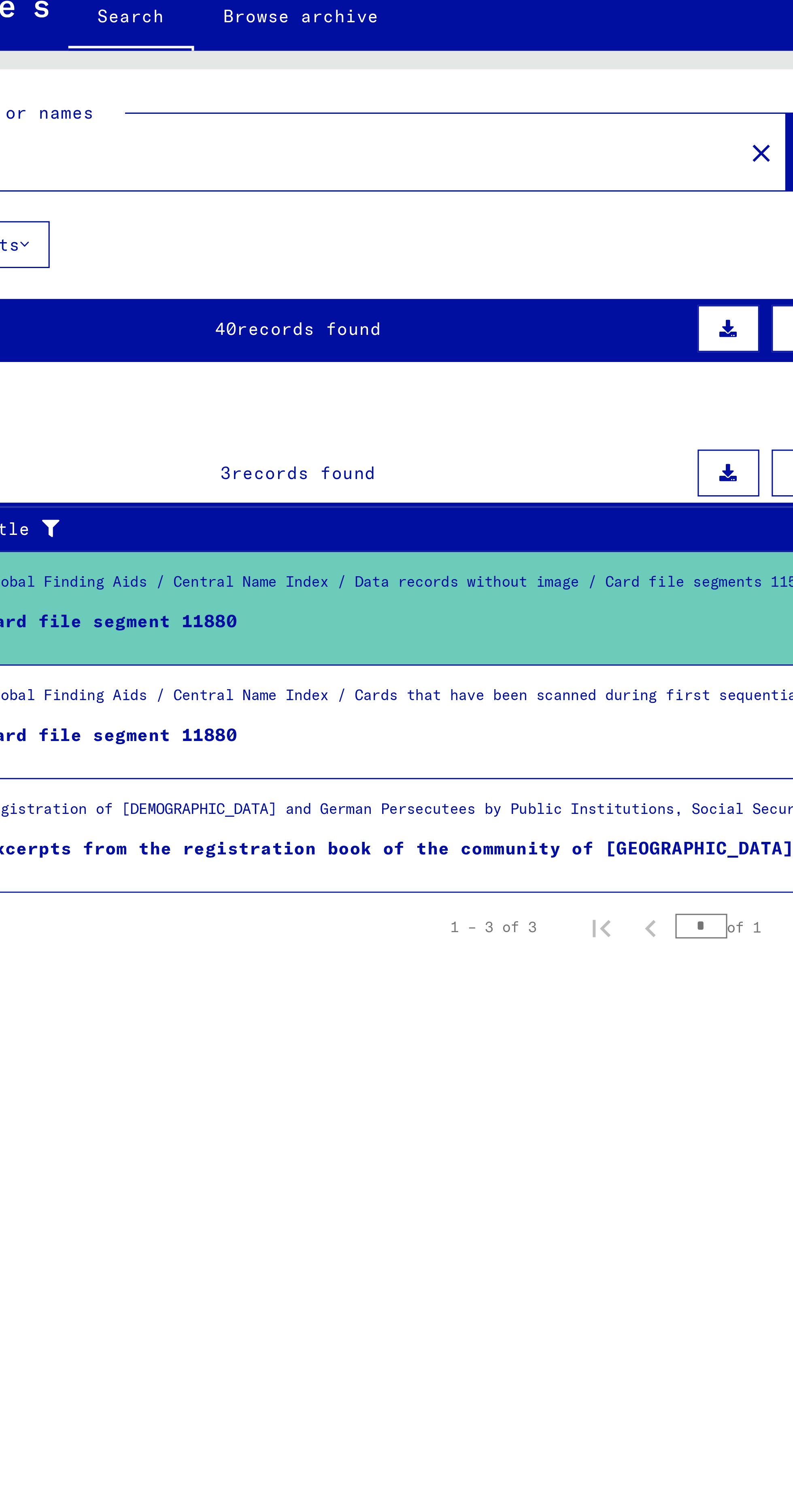
click at [257, 251] on div "Global Finding Aids / Central Name Index / Cards that have been scanned during …" at bounding box center [217, 252] width 274 height 11
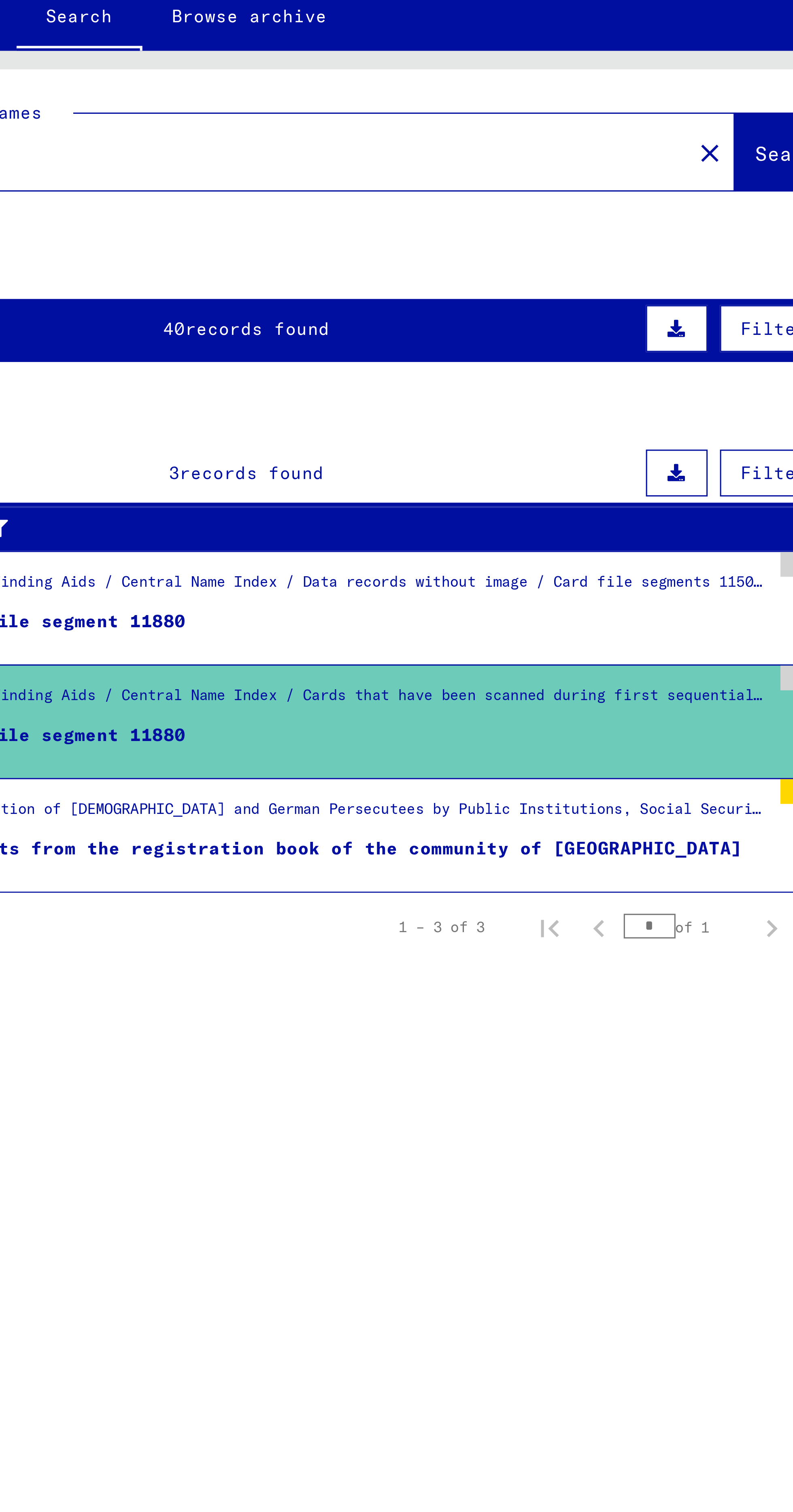
click at [241, 307] on mat-cell "KEMPEN" at bounding box center [225, 315] width 59 height 20
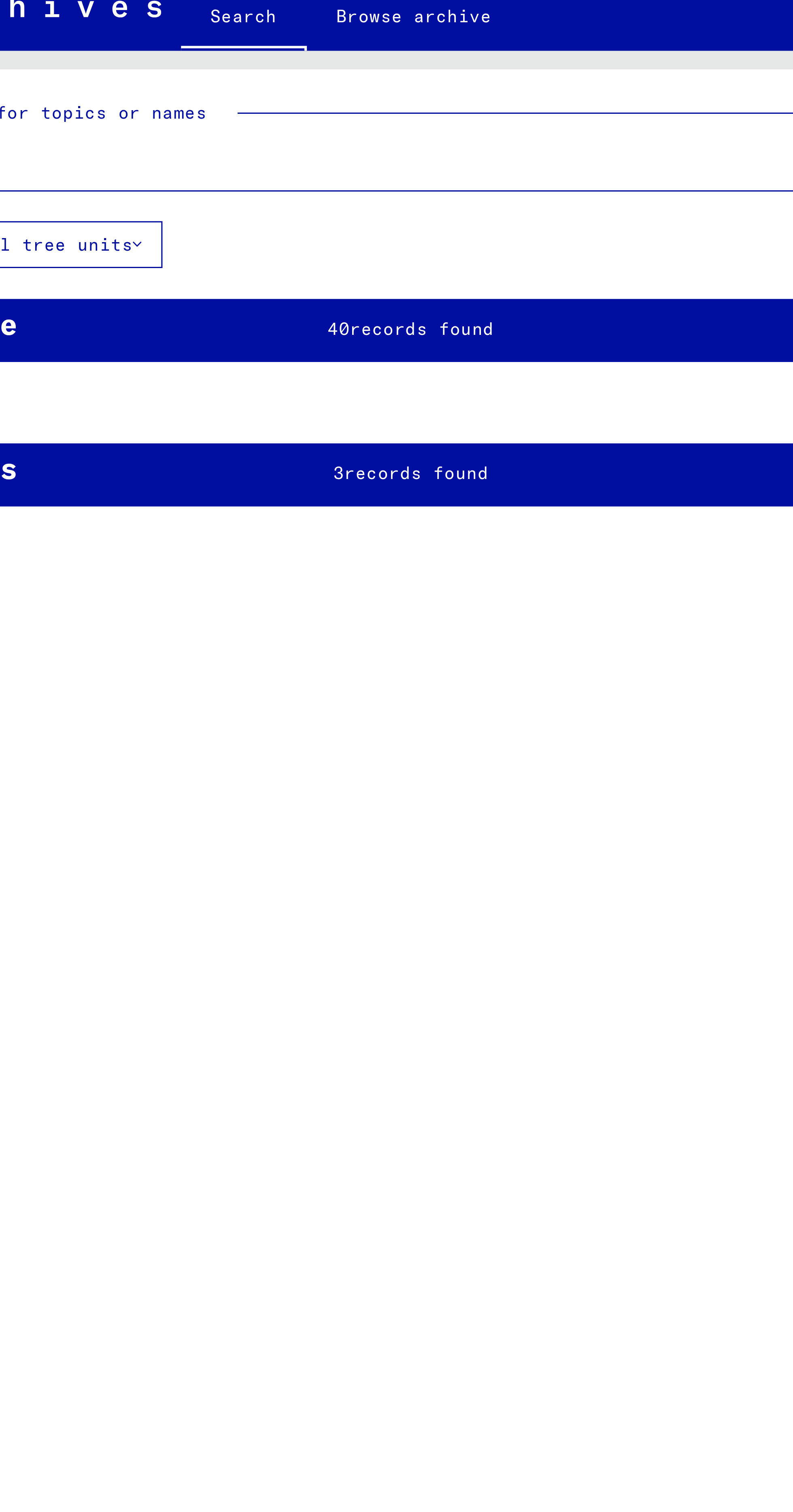
click at [210, 184] on mat-cell at bounding box center [225, 194] width 59 height 20
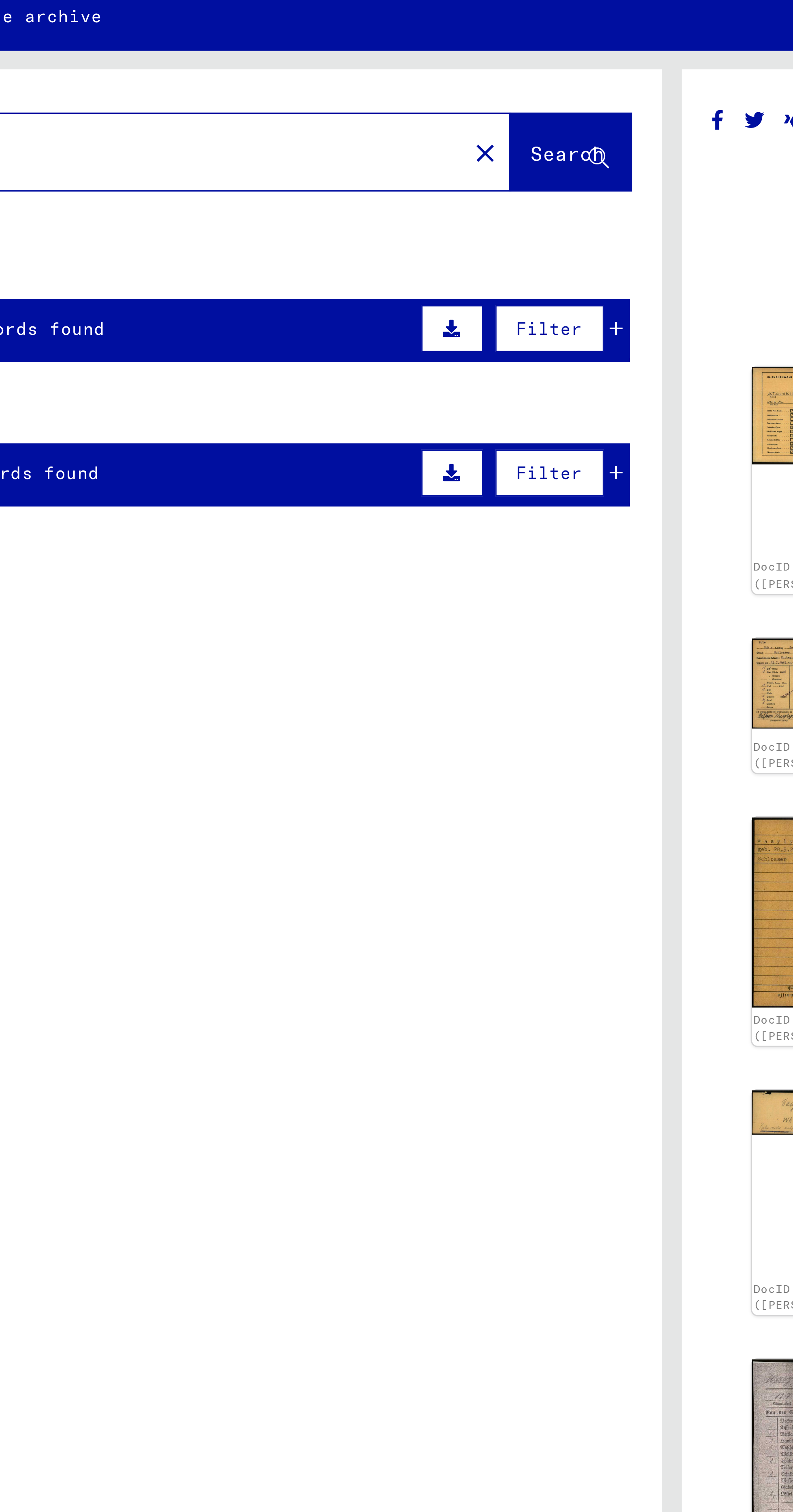
click at [390, 175] on yv-its-grid-expansion-panel "Topics 3 records found Filter Signature Title 0.1 Global Finding Aids / Central…" at bounding box center [200, 181] width 387 height 27
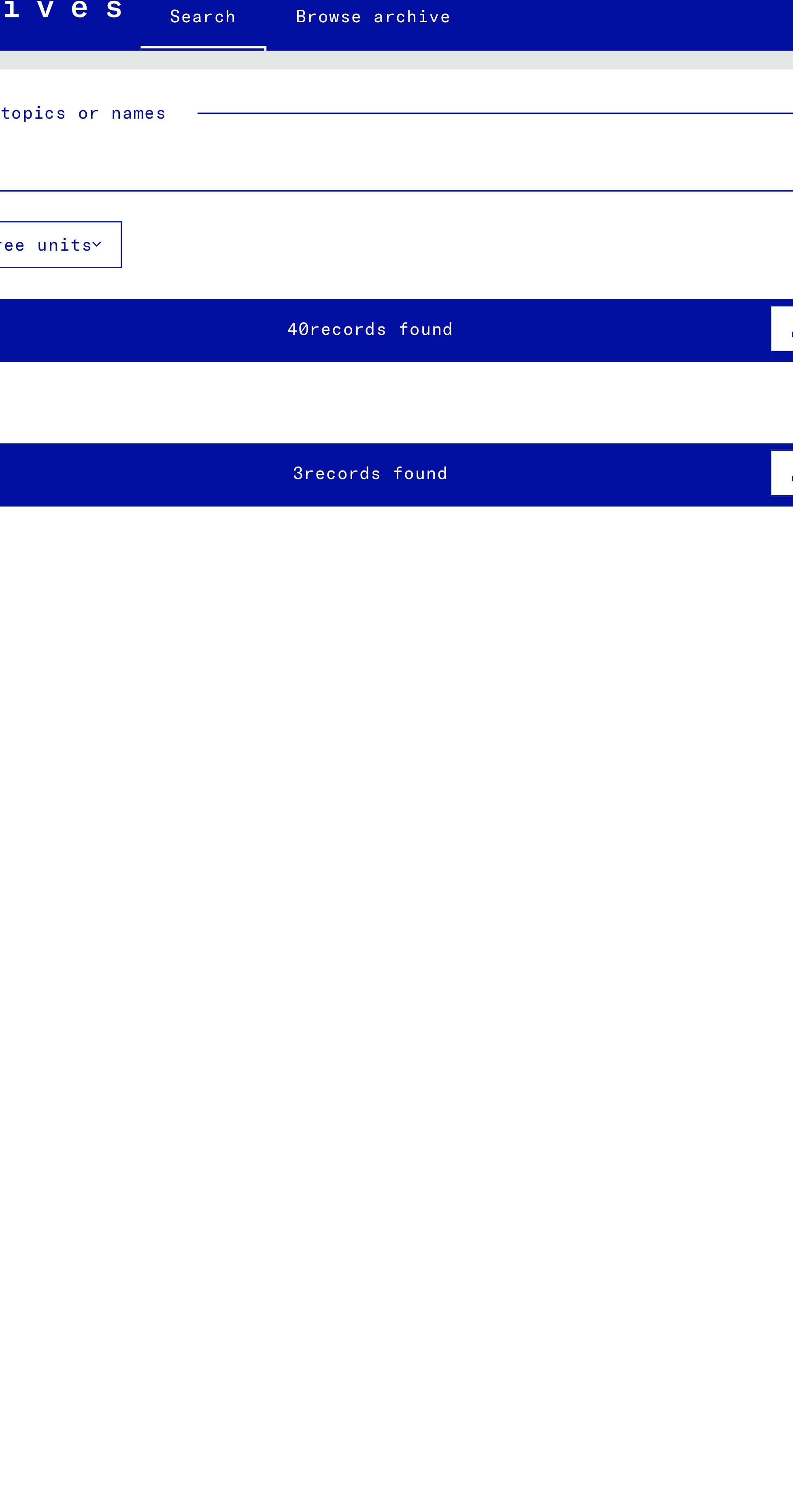
click at [213, 134] on div "People 40 records found Filter" at bounding box center [199, 131] width 366 height 21
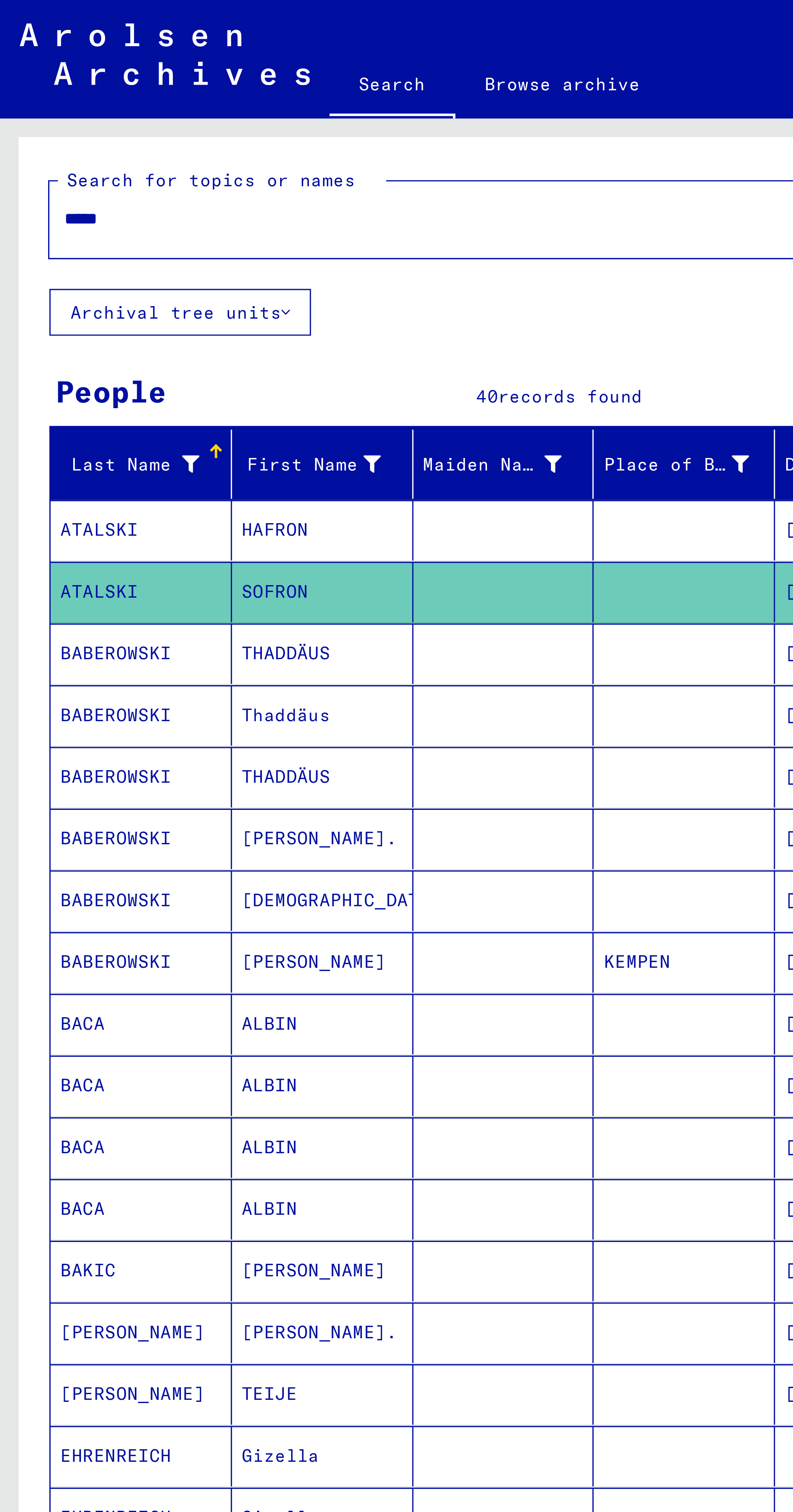
click at [184, 74] on input "*****" at bounding box center [172, 71] width 303 height 9
type input "*"
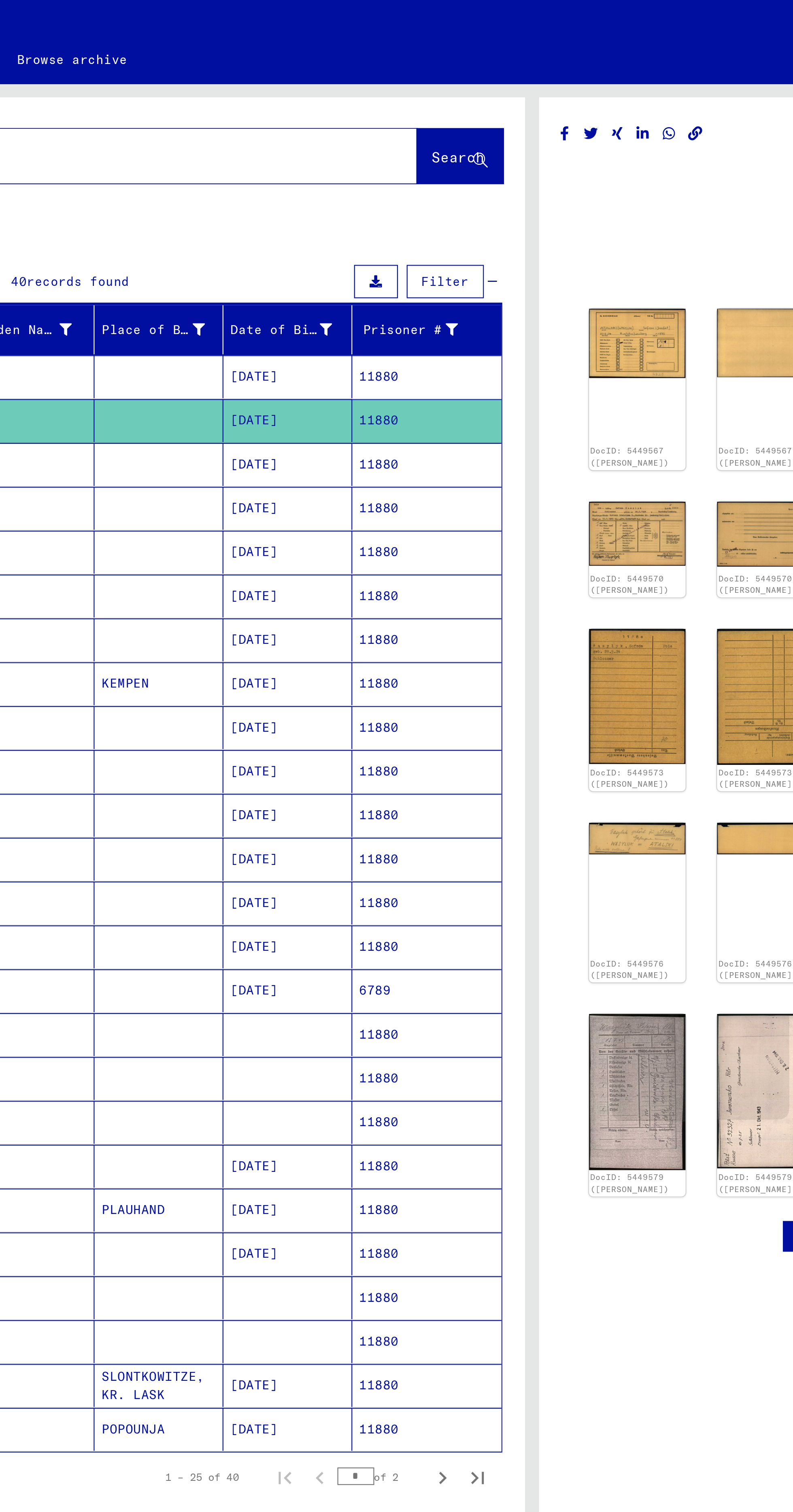
scroll to position [101, 0]
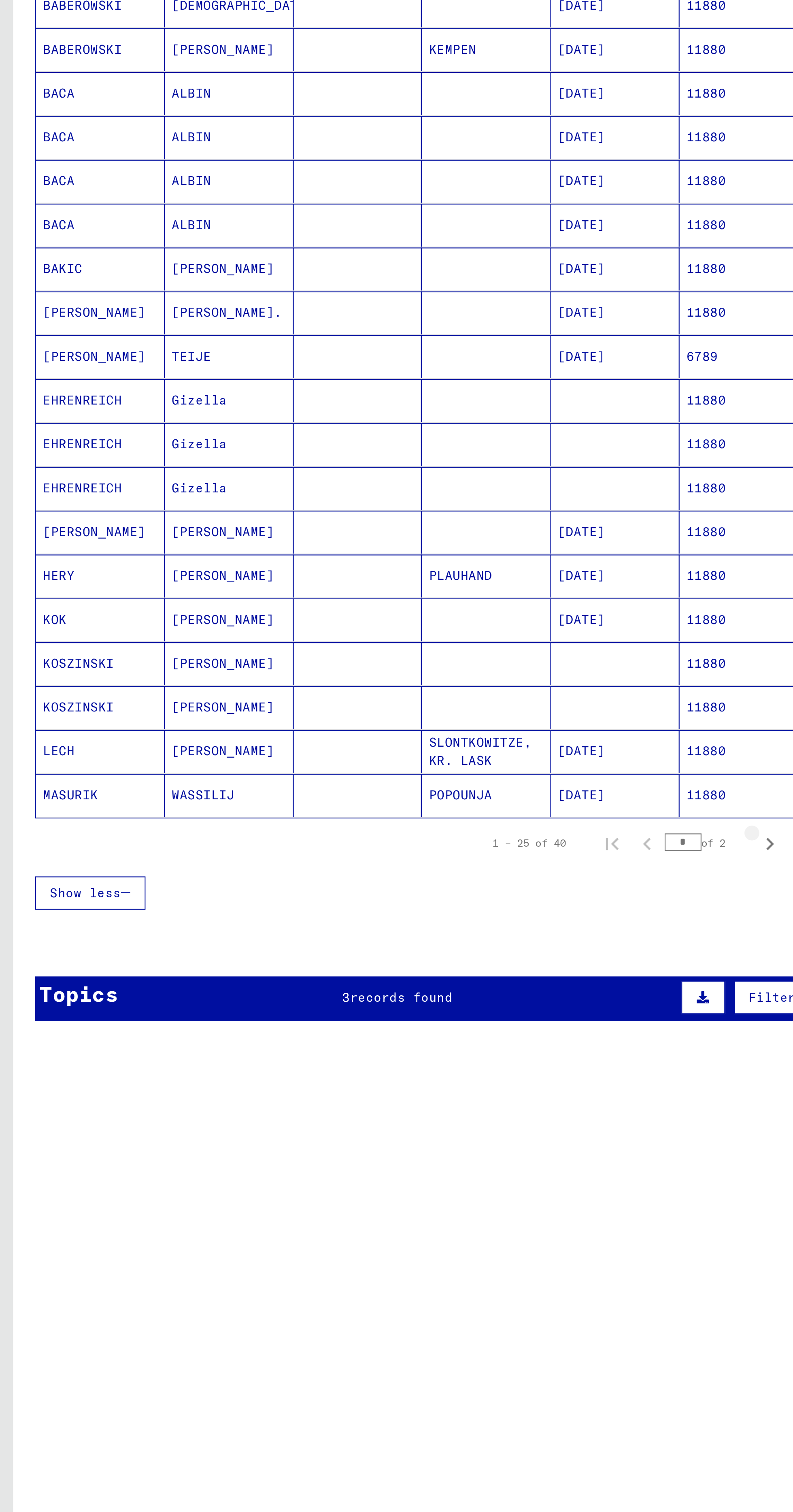
click at [355, 676] on icon "Next page" at bounding box center [355, 682] width 11 height 11
type input "*"
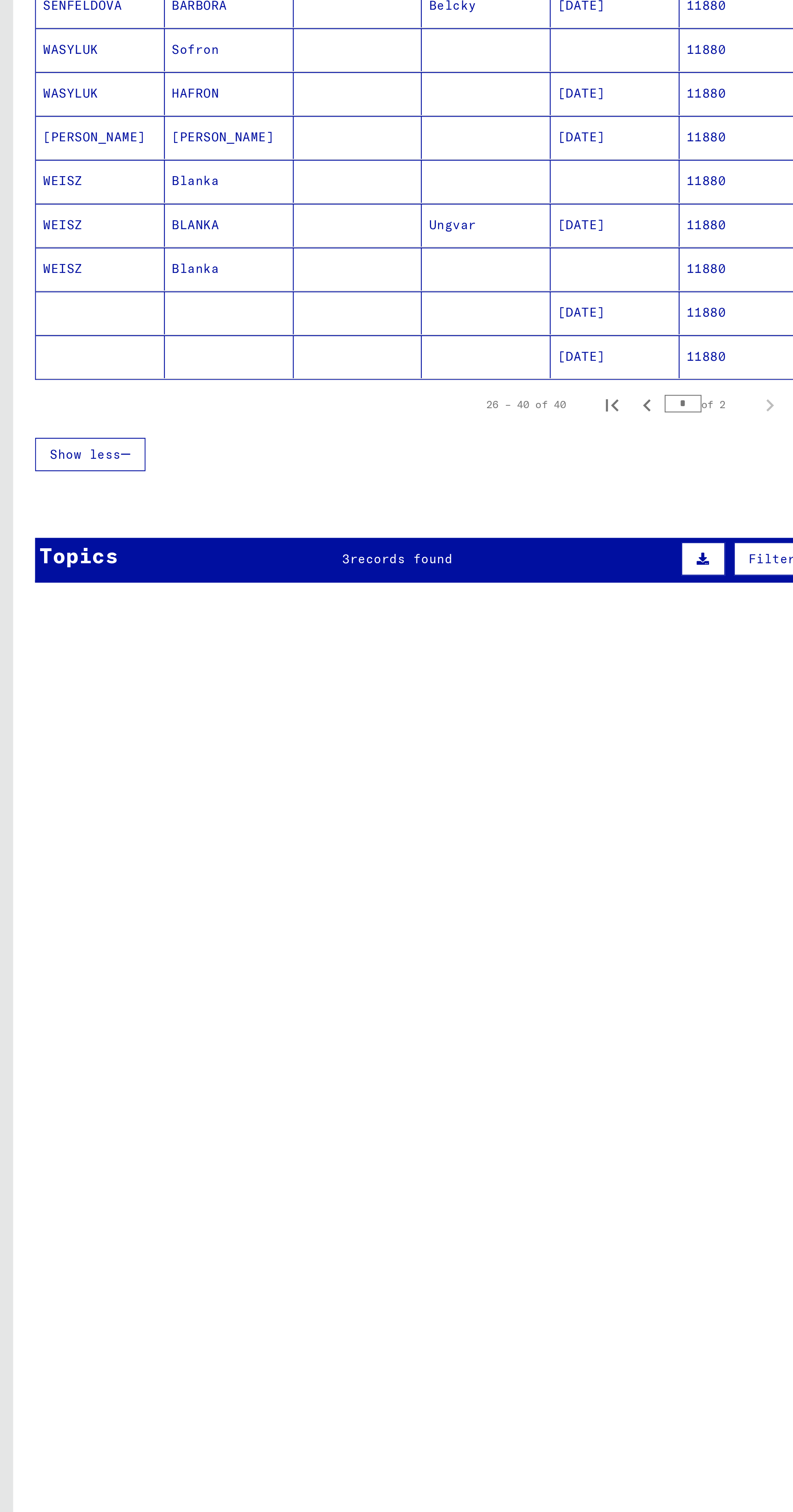
scroll to position [0, 0]
click at [278, 394] on mat-cell "[DATE]" at bounding box center [284, 396] width 59 height 20
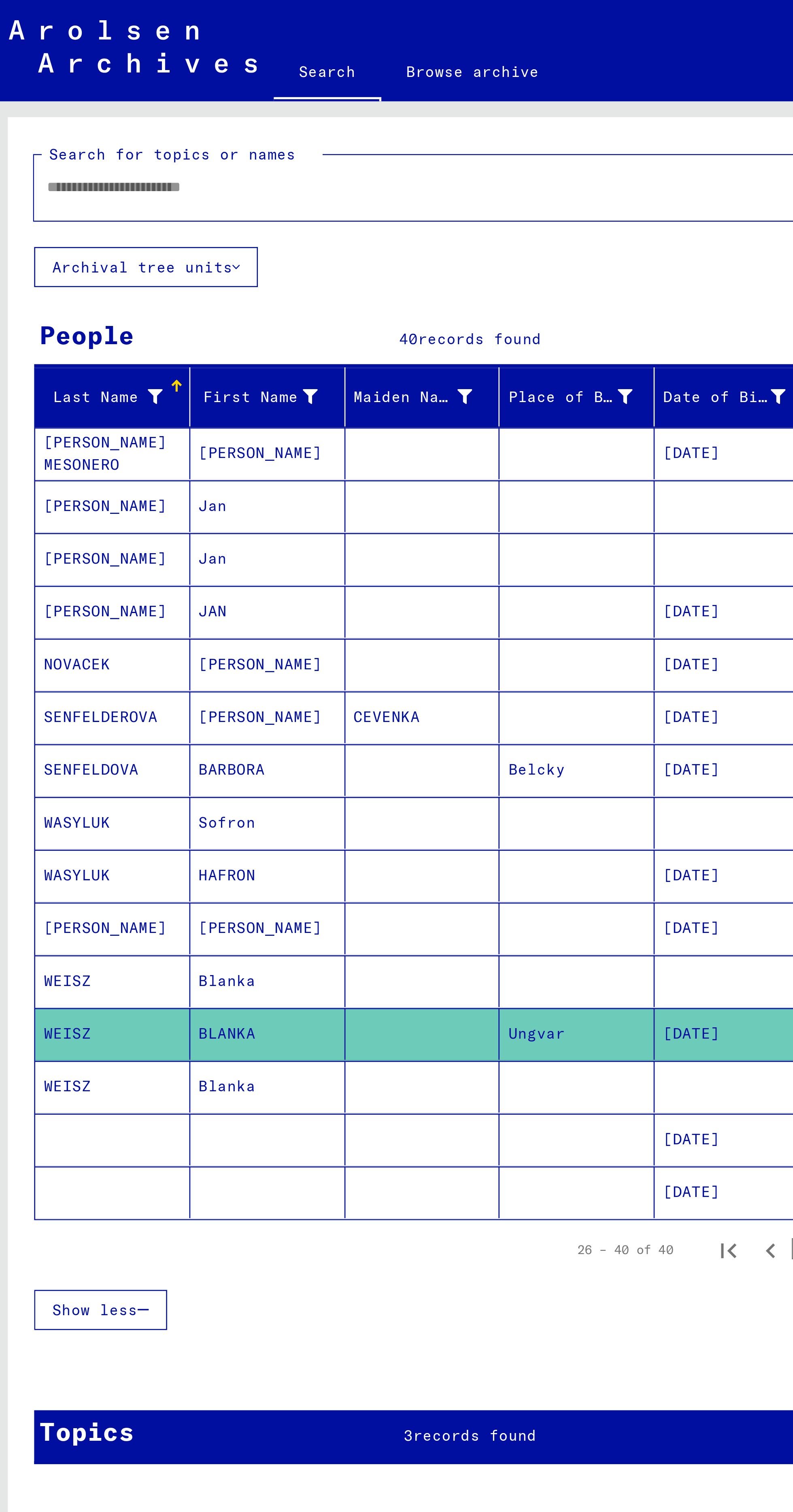
click at [202, 75] on input "text" at bounding box center [172, 71] width 303 height 9
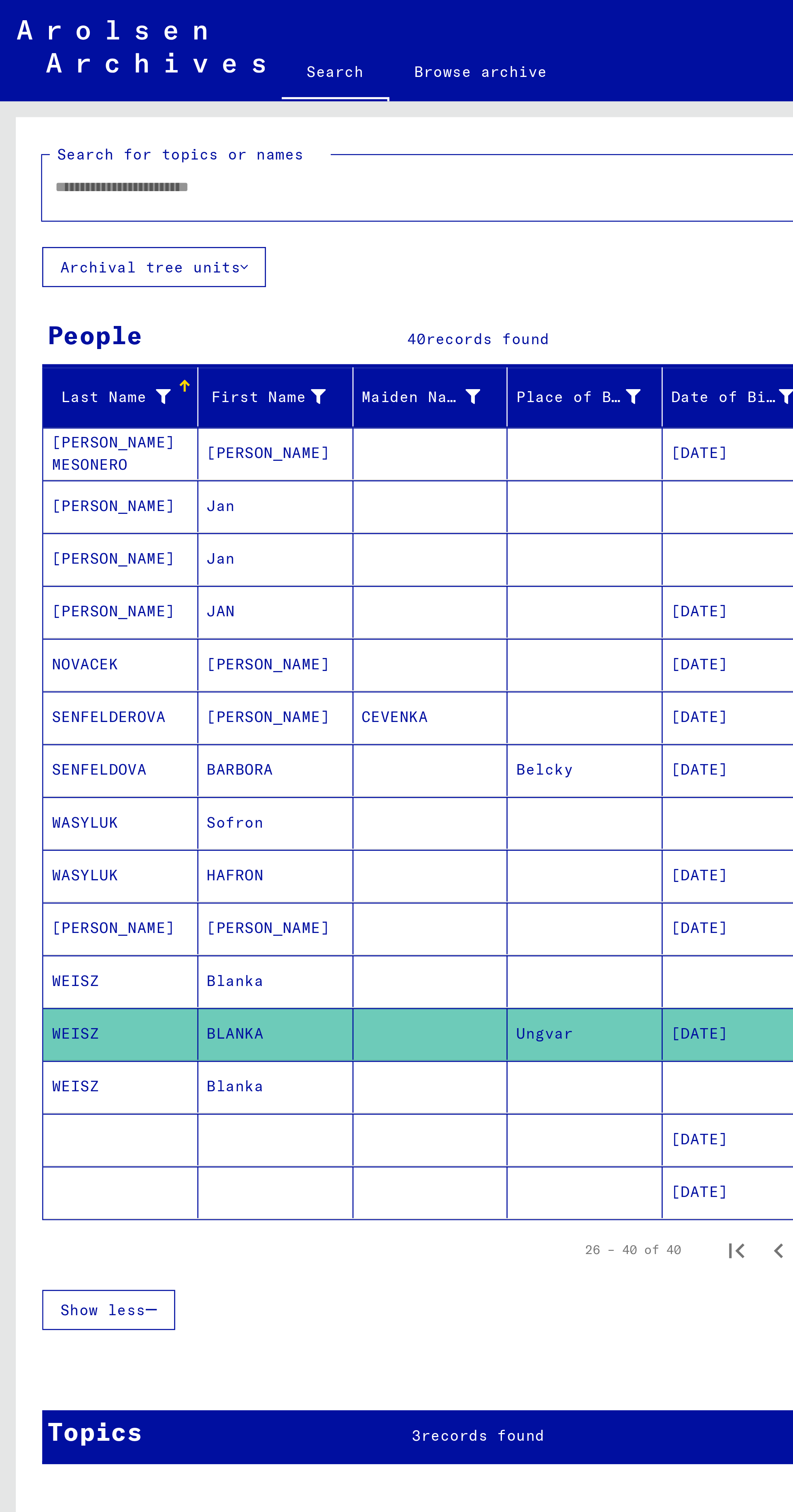
click at [145, 71] on input "text" at bounding box center [172, 71] width 303 height 9
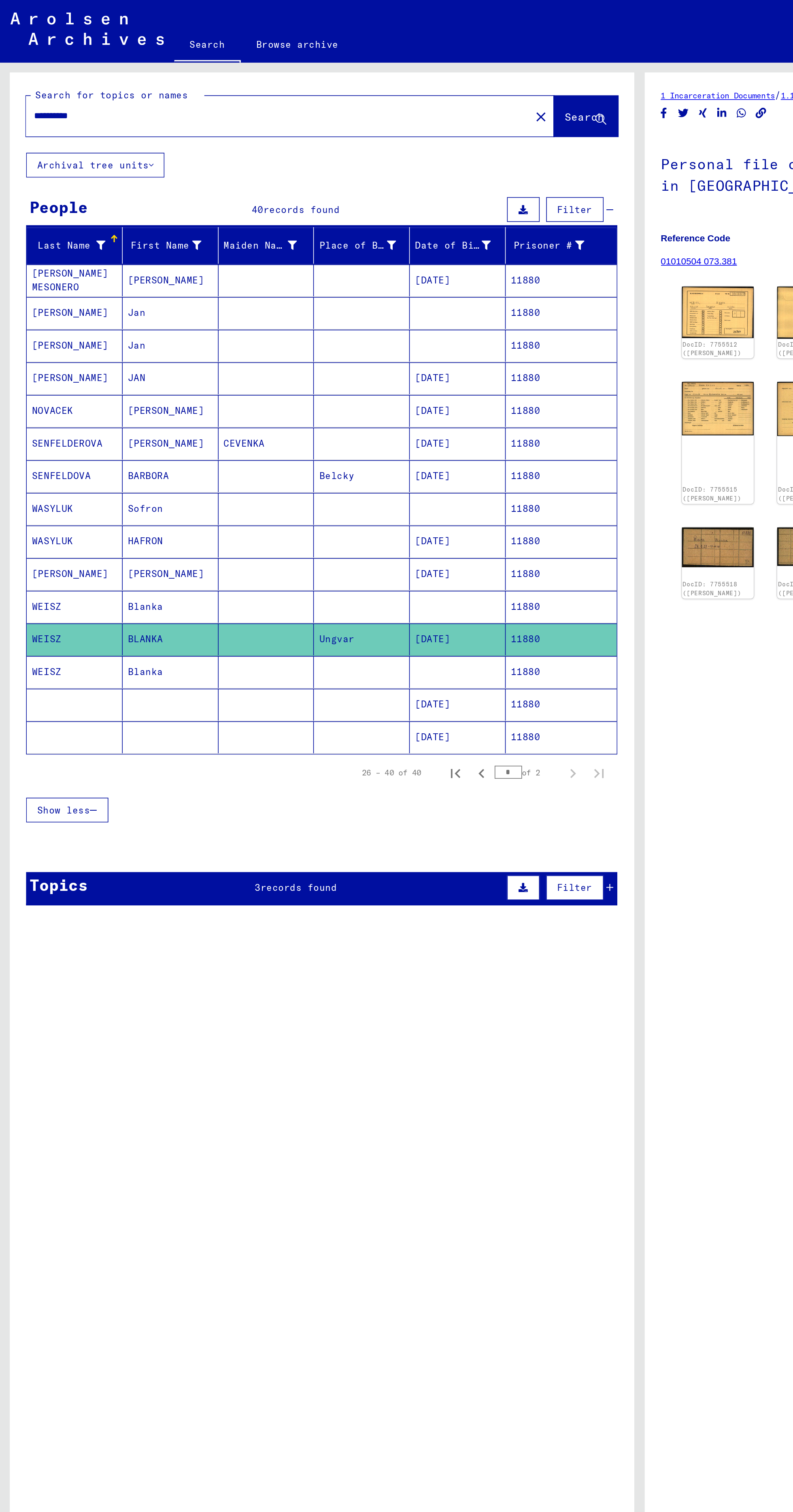
type input "**********"
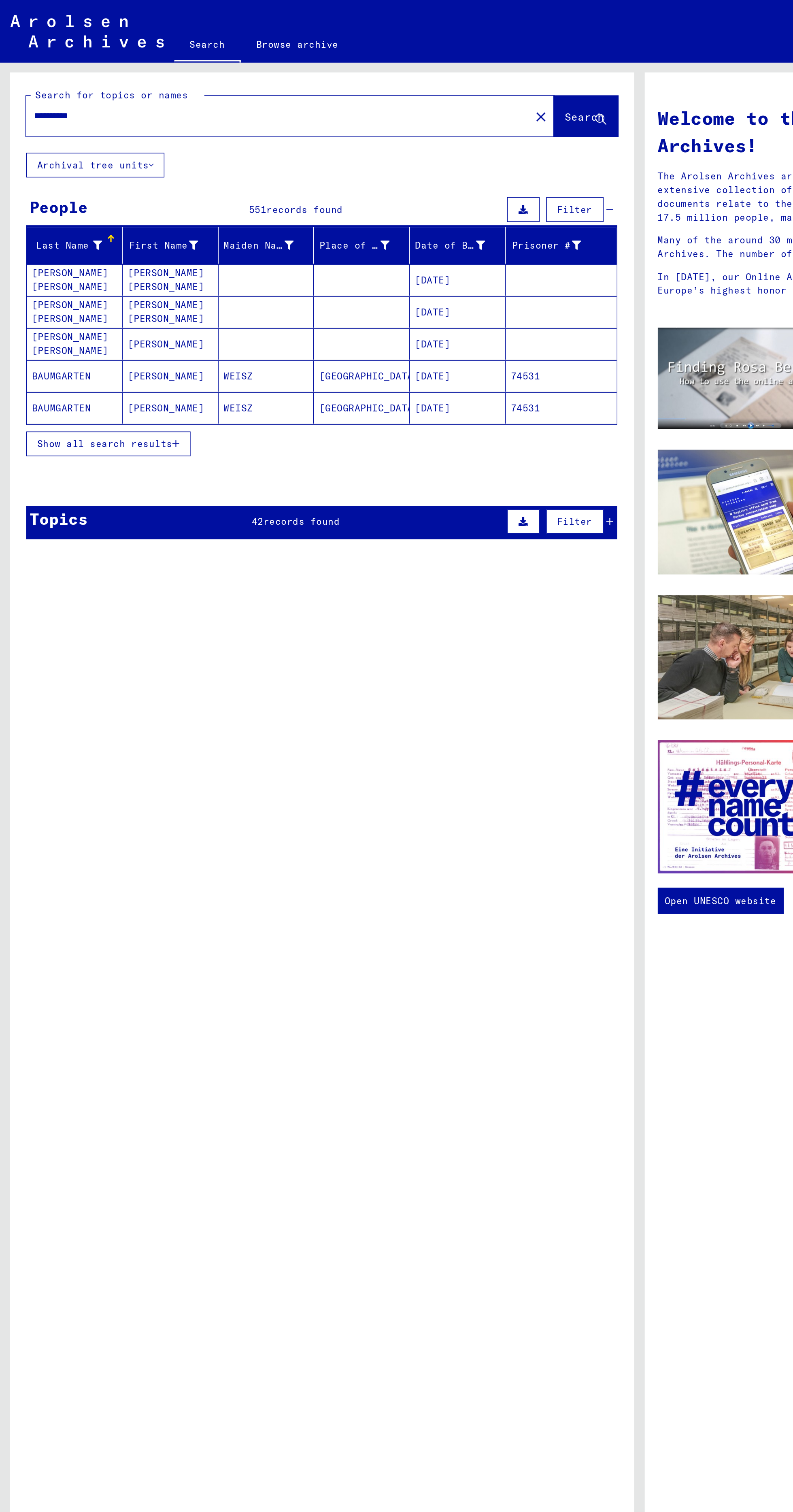
click at [70, 275] on span "Show all search results" at bounding box center [65, 275] width 83 height 7
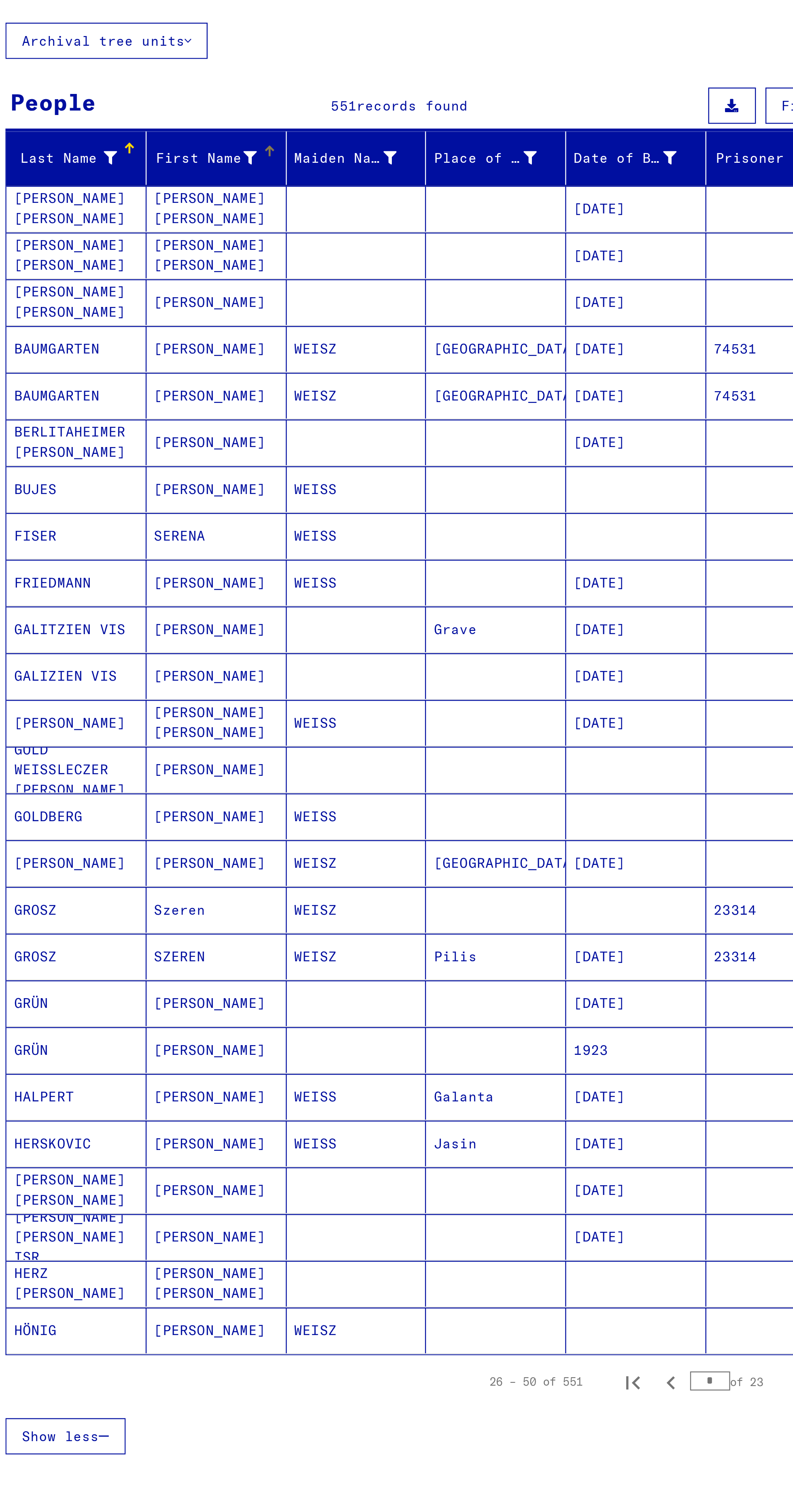
click at [119, 151] on icon at bounding box center [119, 152] width 6 height 6
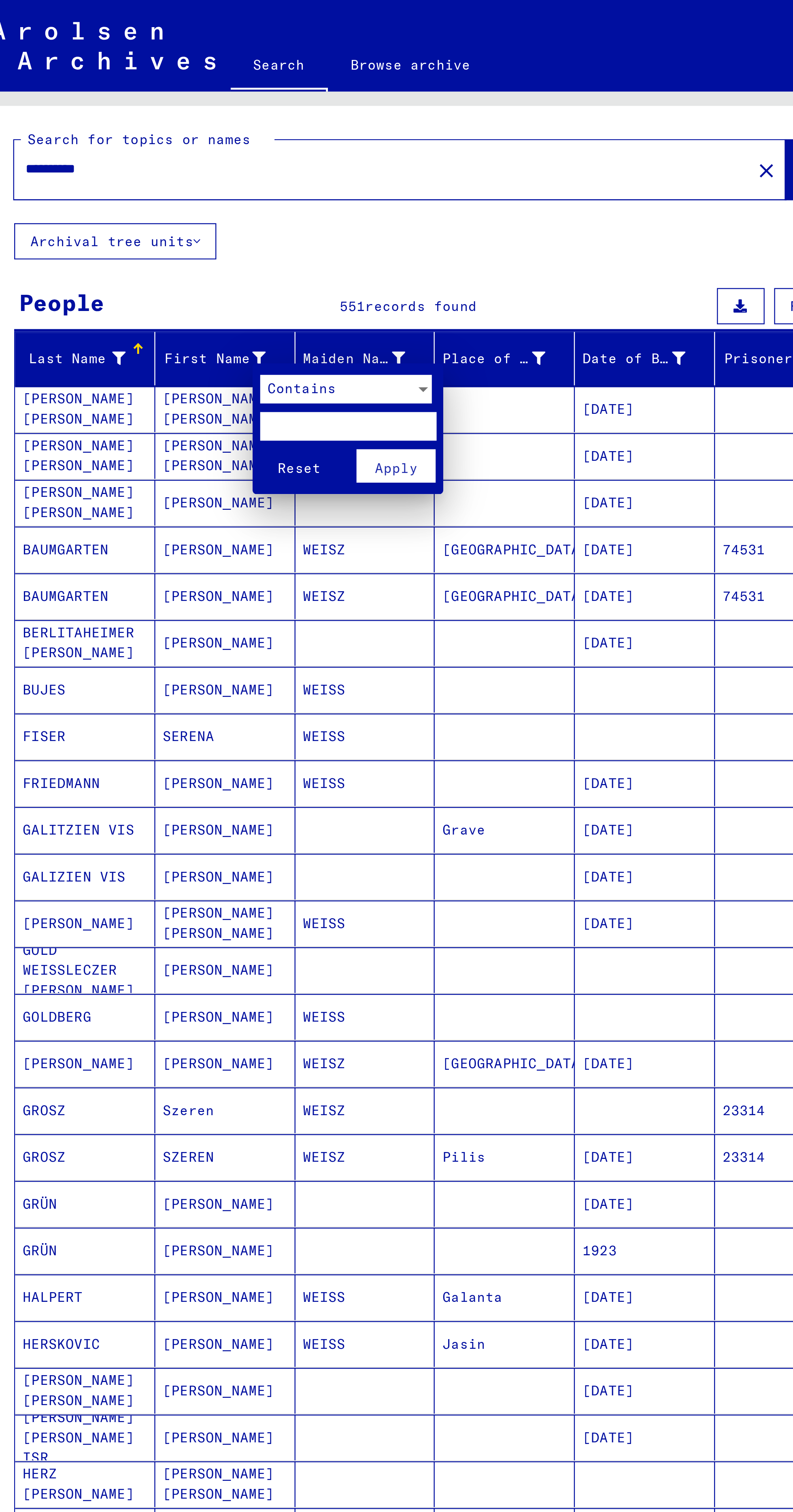
click at [176, 167] on div "Contains" at bounding box center [153, 164] width 66 height 12
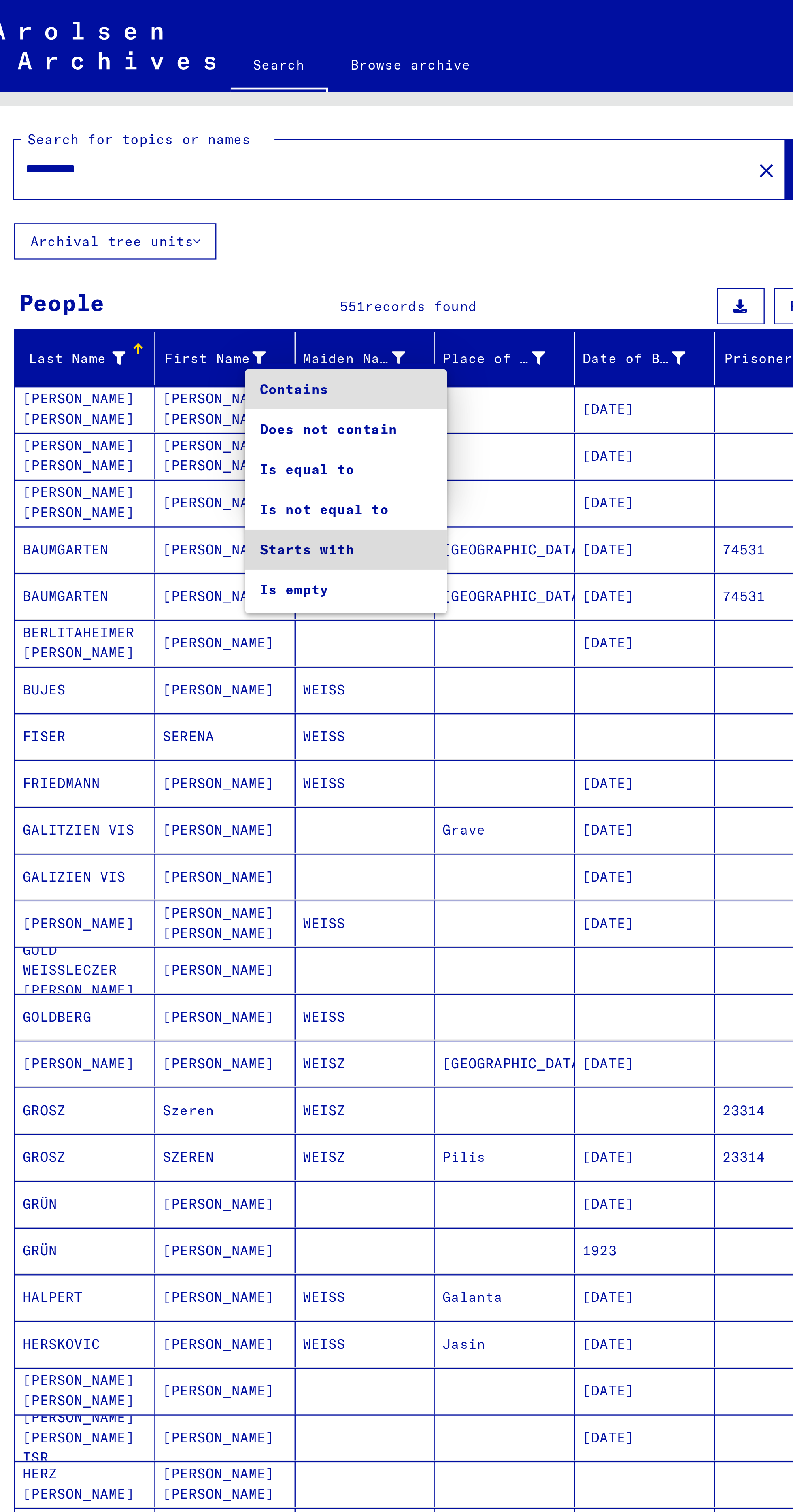
click at [178, 230] on span "Starts with" at bounding box center [156, 233] width 73 height 17
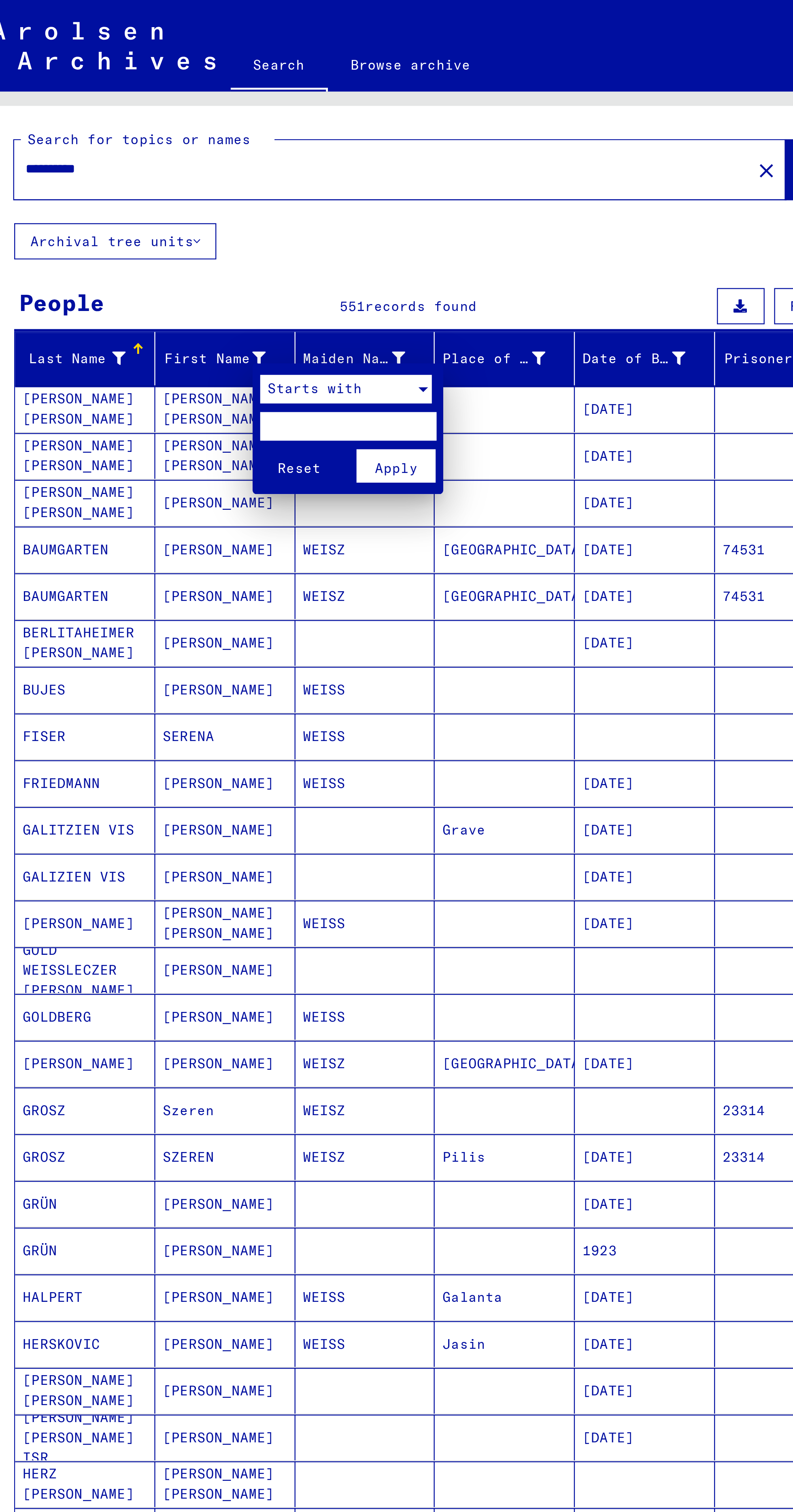
click at [156, 181] on input "text" at bounding box center [157, 180] width 75 height 12
type input "***"
click at [178, 203] on button "Apply" at bounding box center [178, 198] width 34 height 14
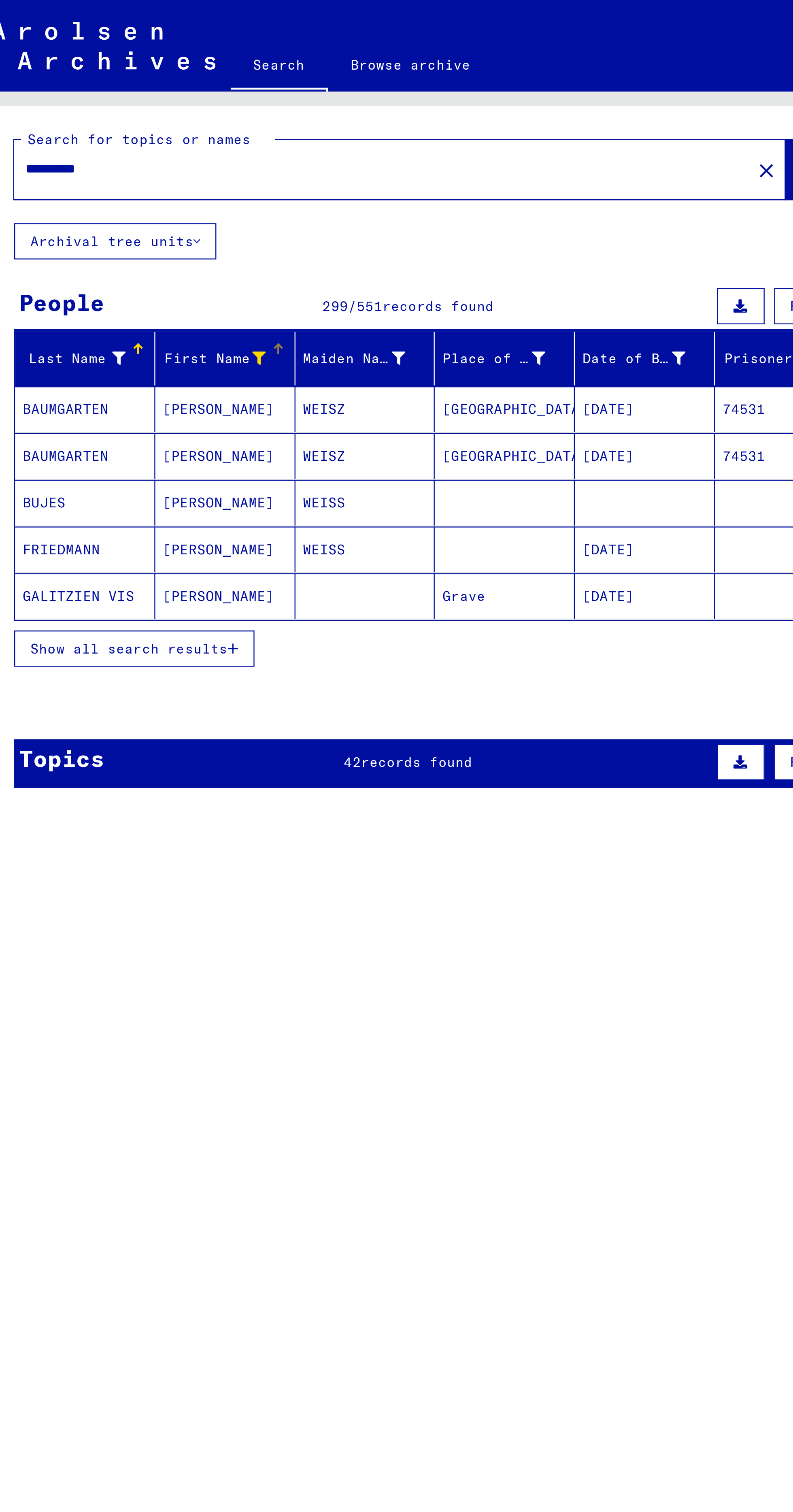
click at [109, 274] on icon "button" at bounding box center [109, 275] width 5 height 6
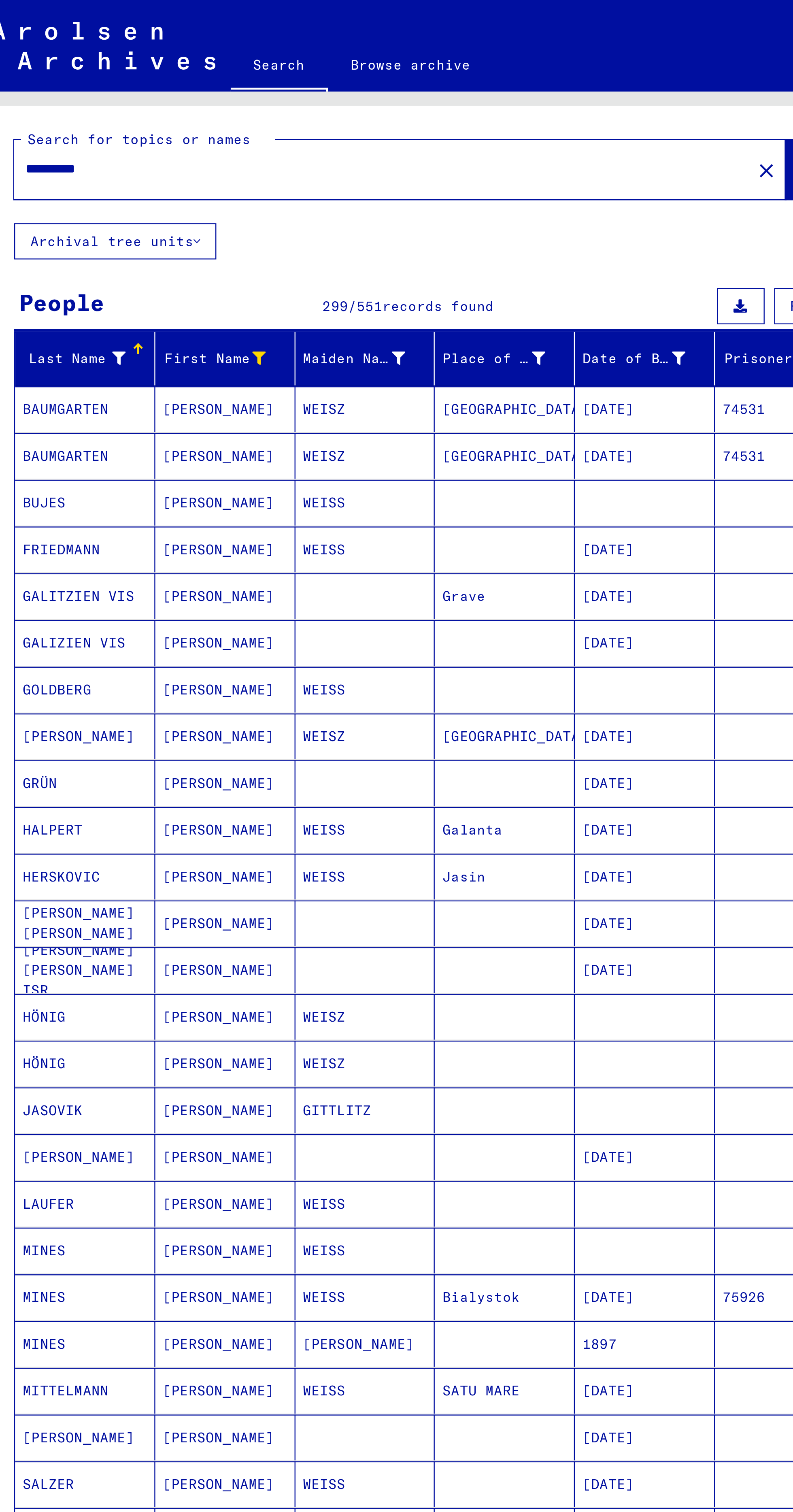
click at [61, 155] on div at bounding box center [60, 152] width 6 height 9
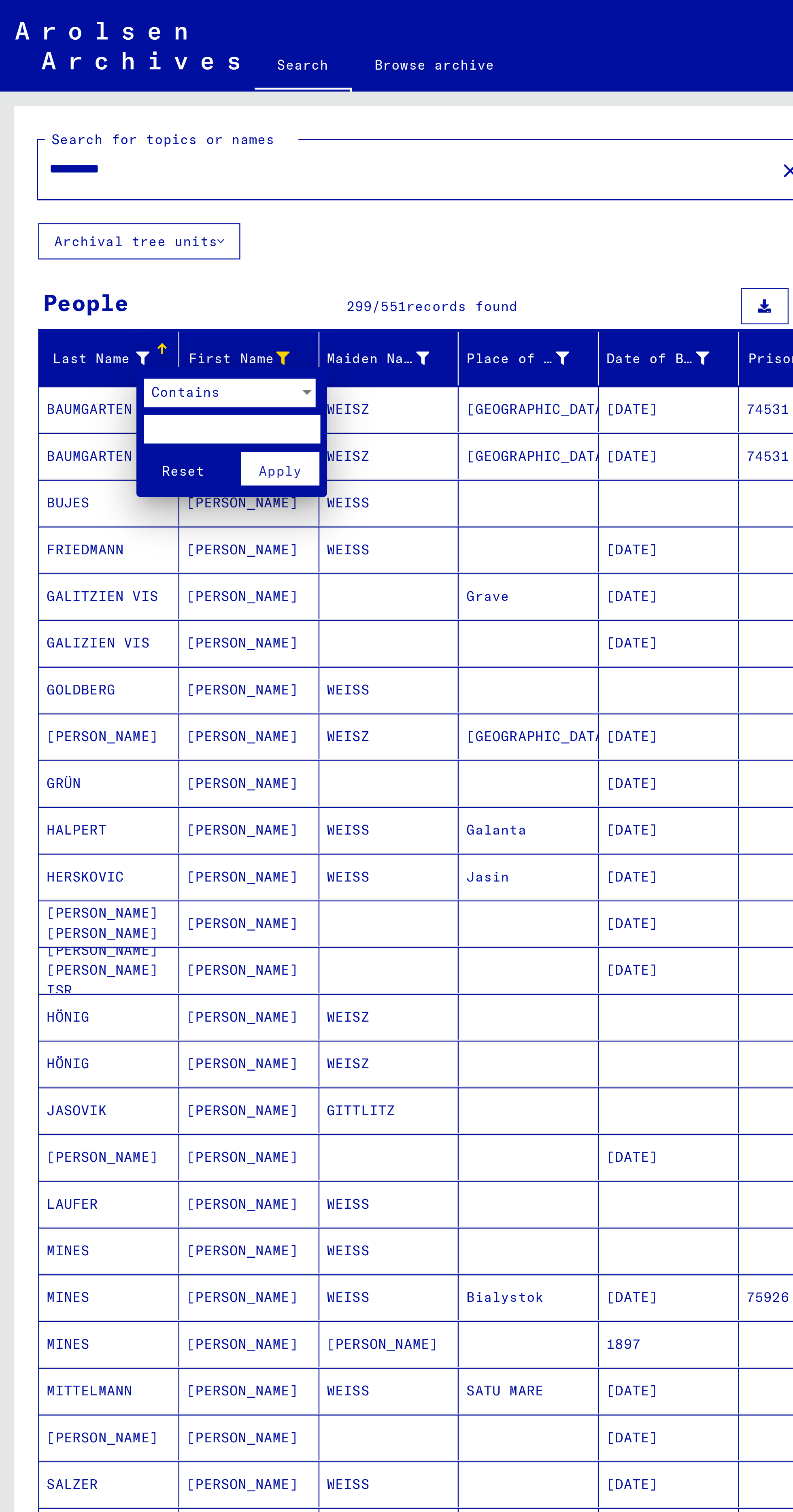
click at [119, 167] on div "Contains" at bounding box center [94, 166] width 66 height 12
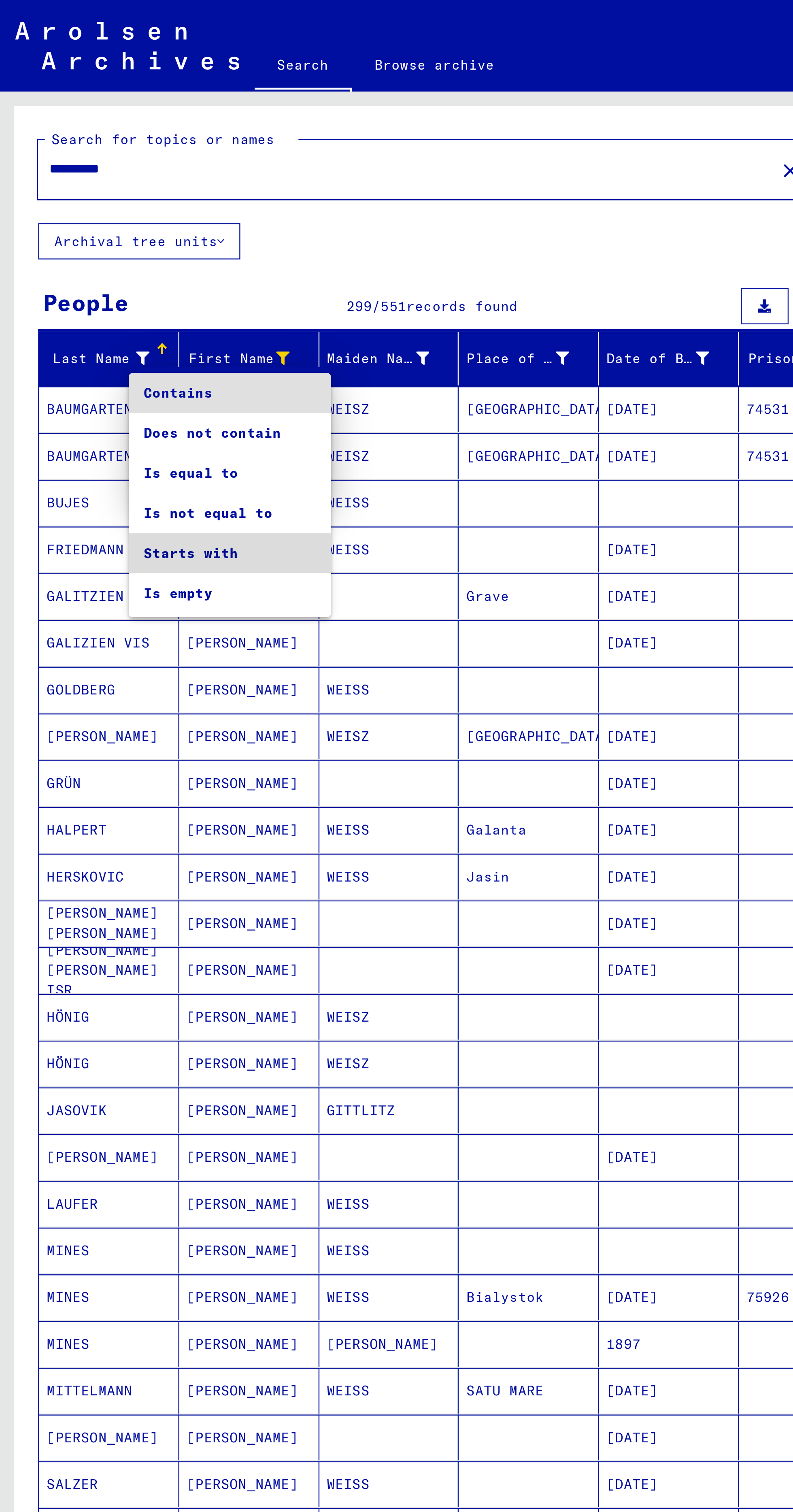
click at [119, 233] on span "Starts with" at bounding box center [97, 234] width 73 height 17
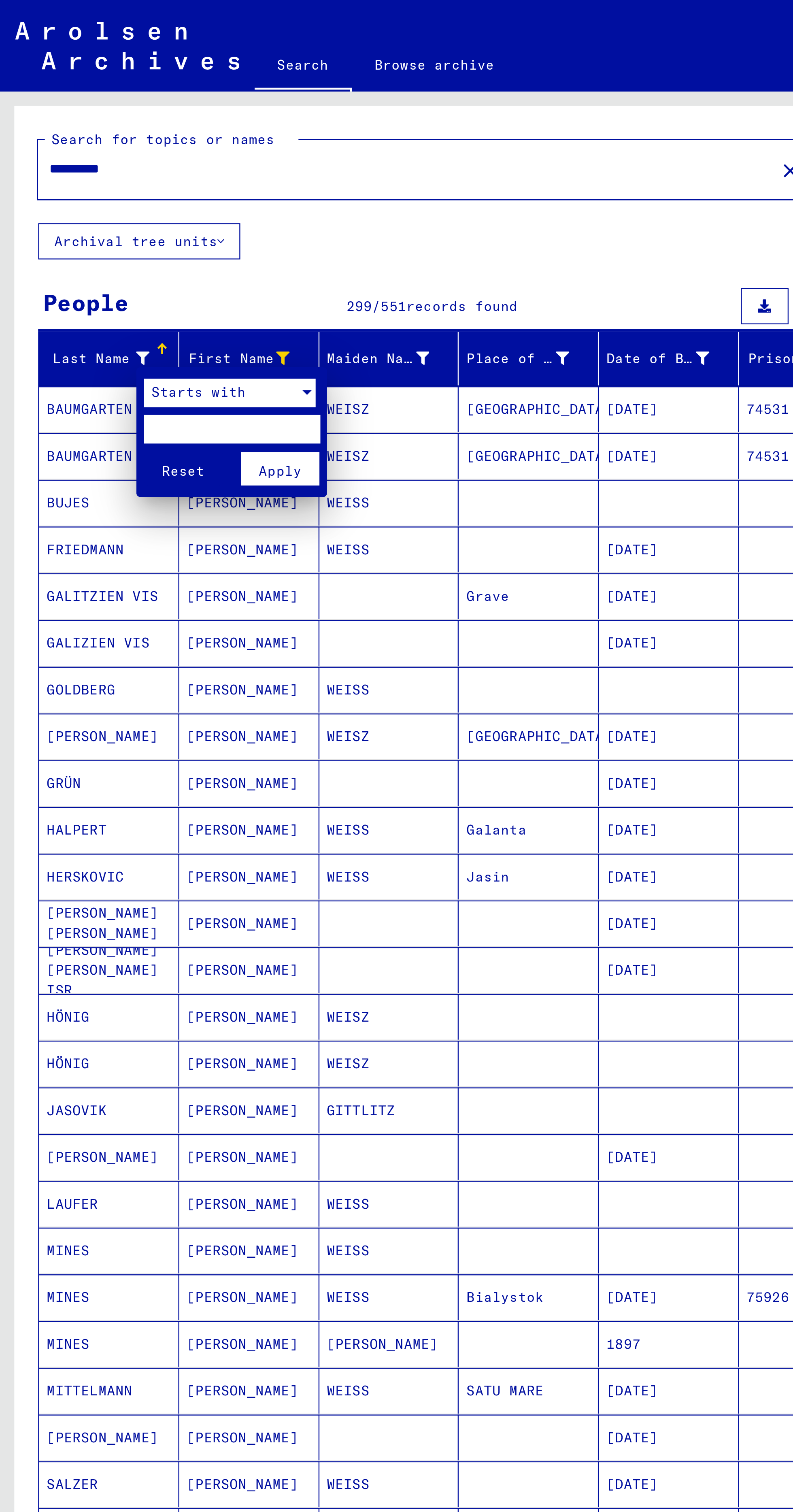
click at [117, 182] on input "text" at bounding box center [98, 182] width 75 height 12
type input "***"
click at [121, 198] on span "Apply" at bounding box center [119, 200] width 18 height 7
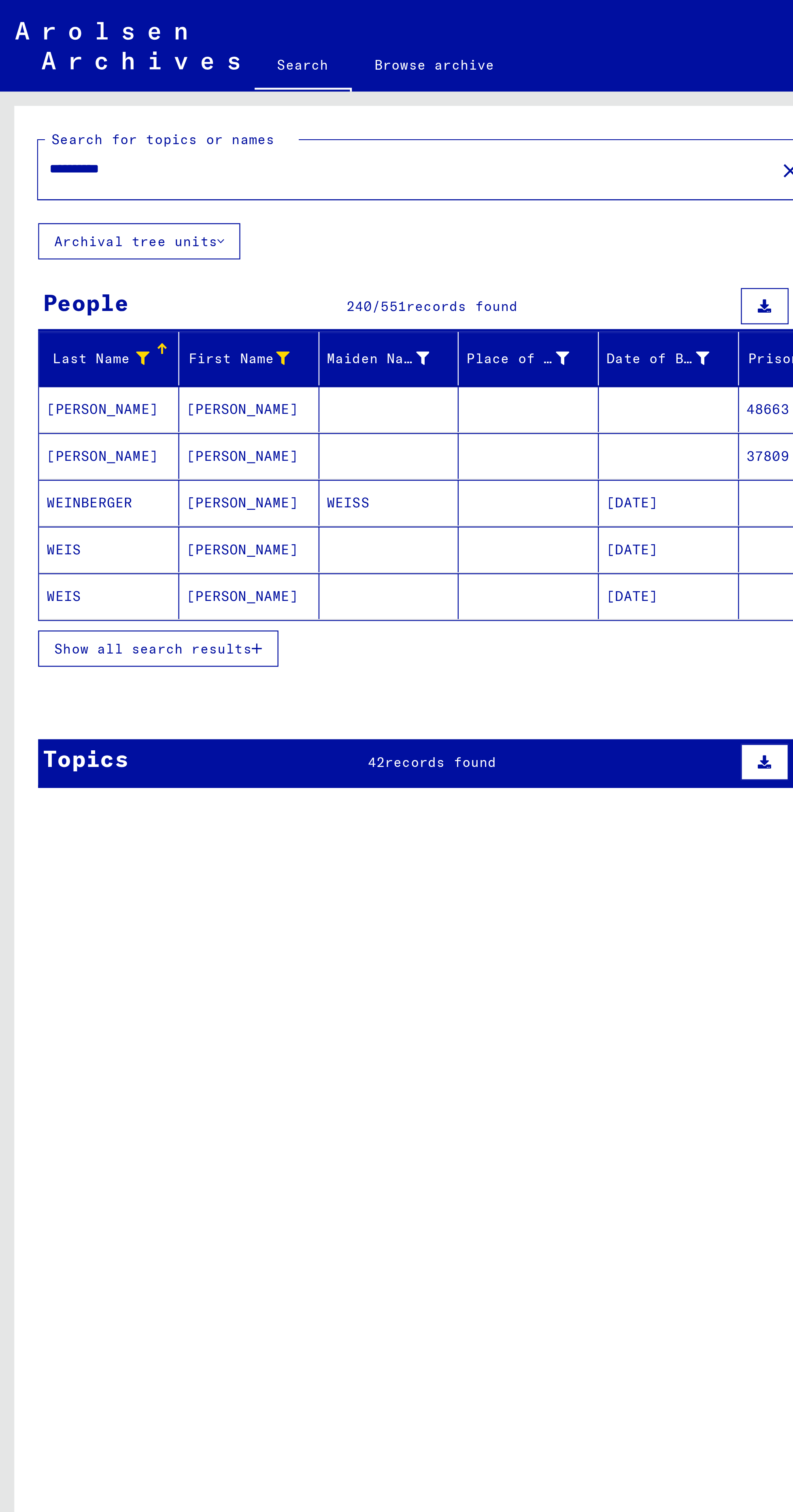
click at [109, 274] on icon "button" at bounding box center [109, 275] width 5 height 6
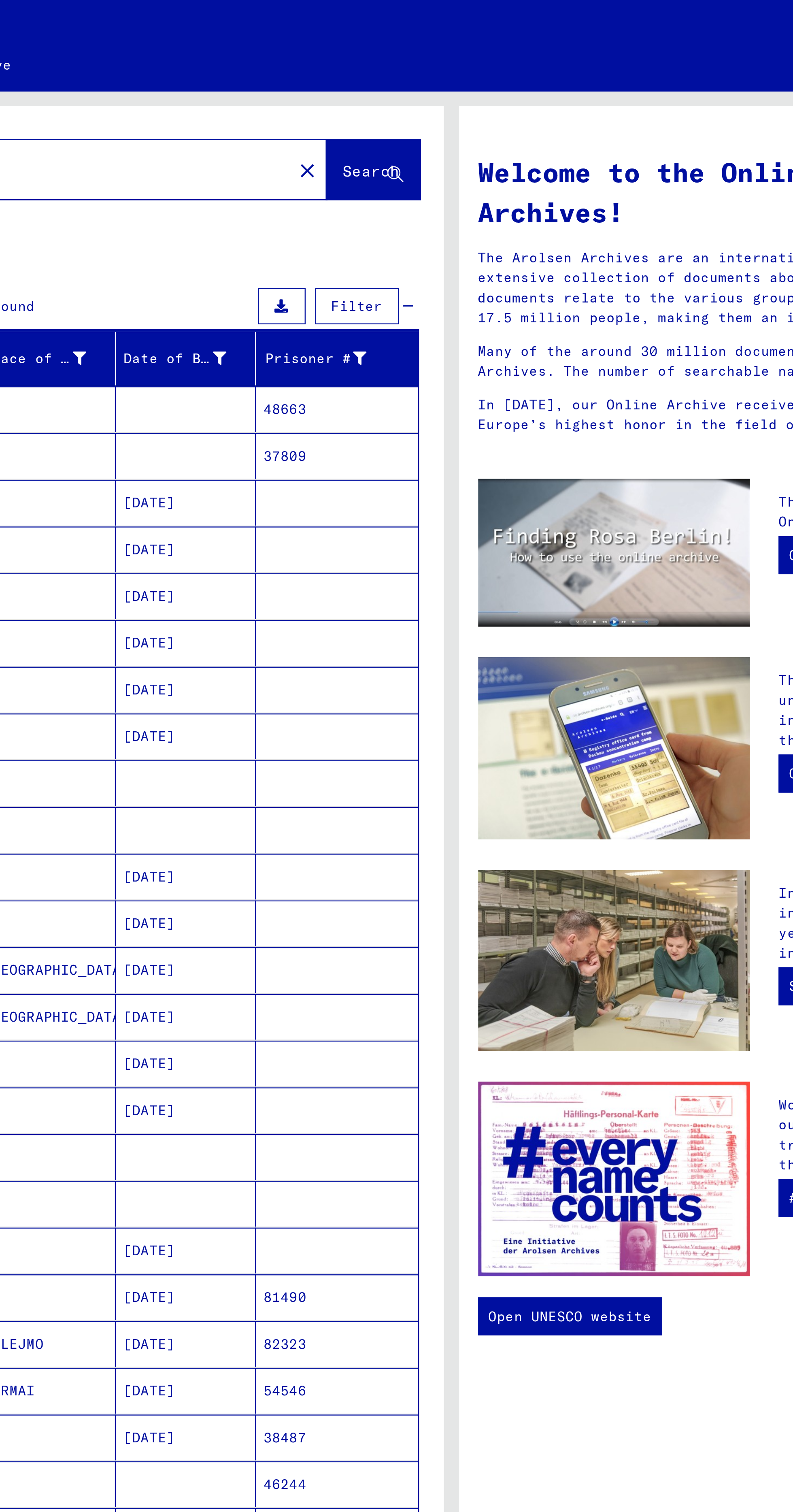
click at [287, 239] on mat-cell "[DATE]" at bounding box center [284, 233] width 59 height 19
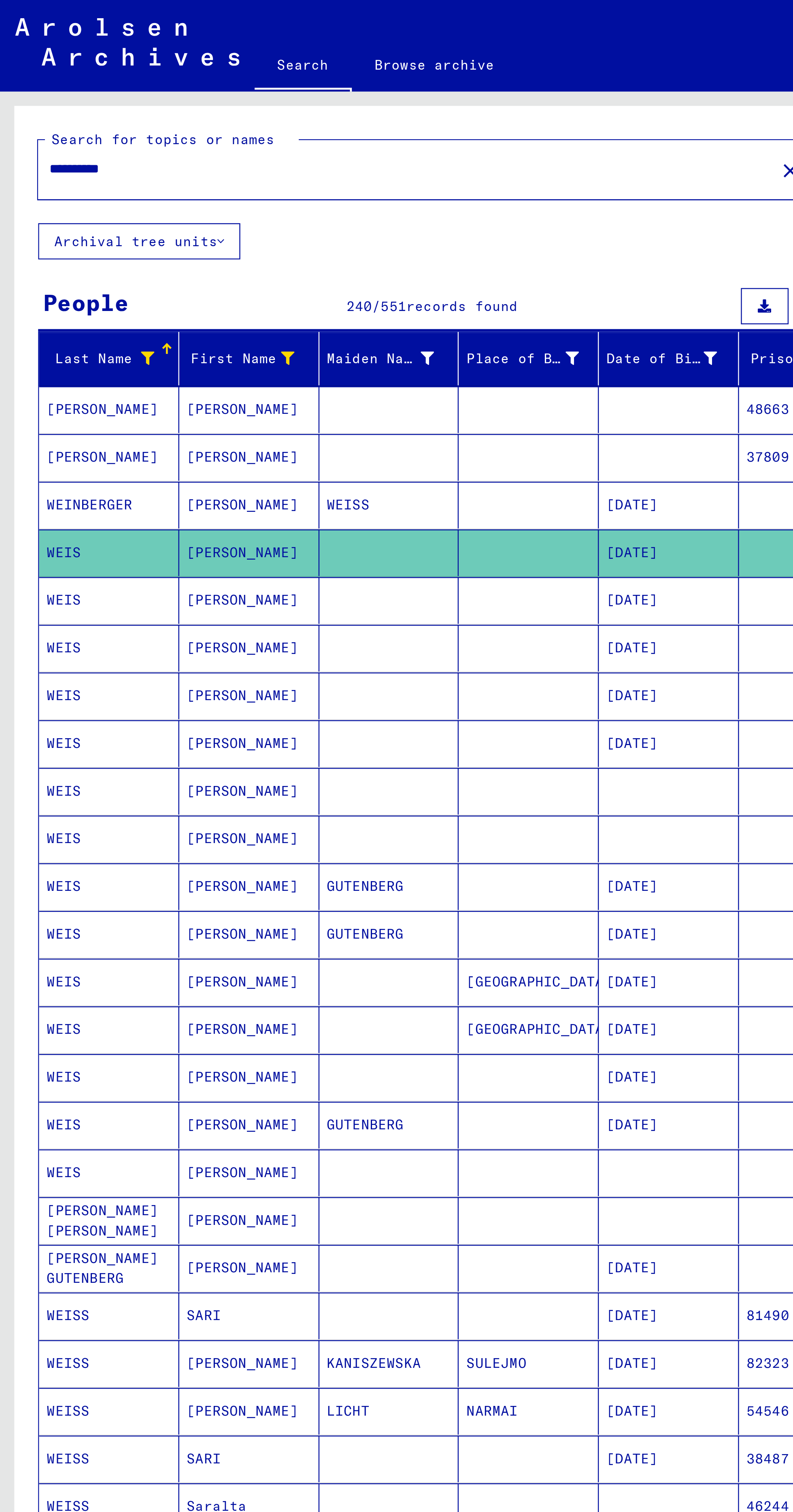
scroll to position [148, 0]
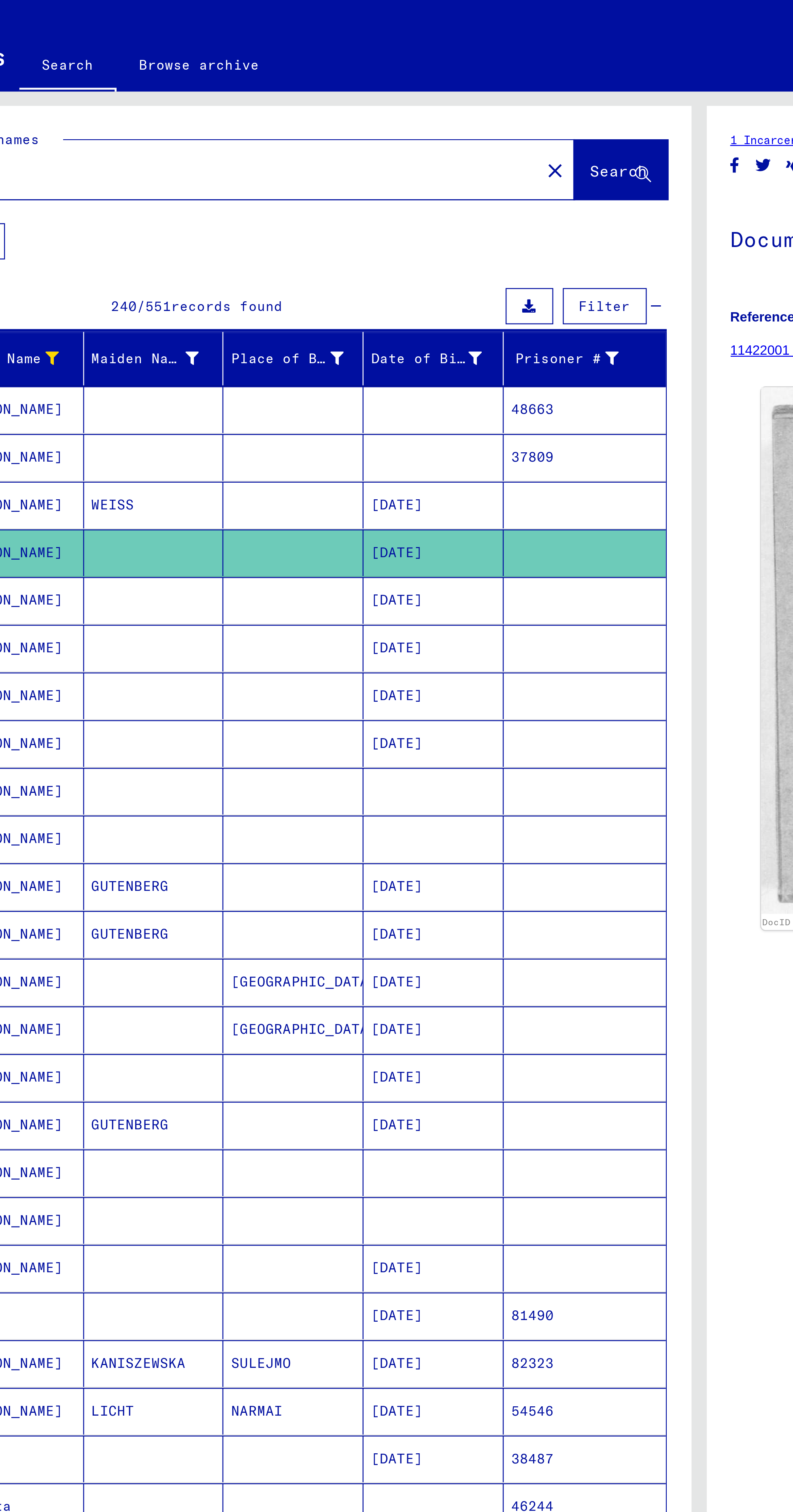
click at [280, 679] on icon "First page" at bounding box center [282, 682] width 6 height 6
click at [355, 676] on icon "Next page" at bounding box center [355, 682] width 11 height 11
type input "*"
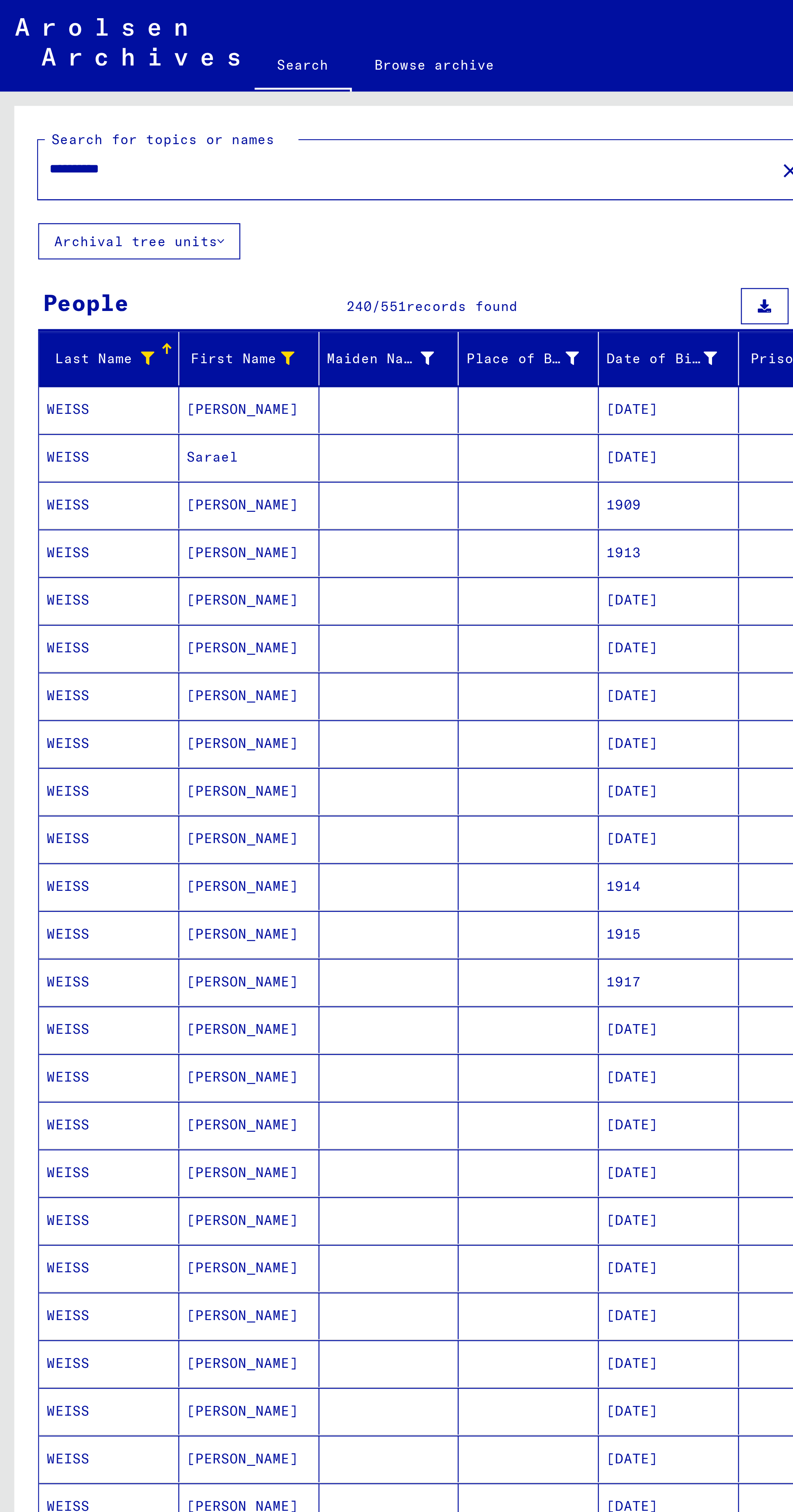
scroll to position [0, 0]
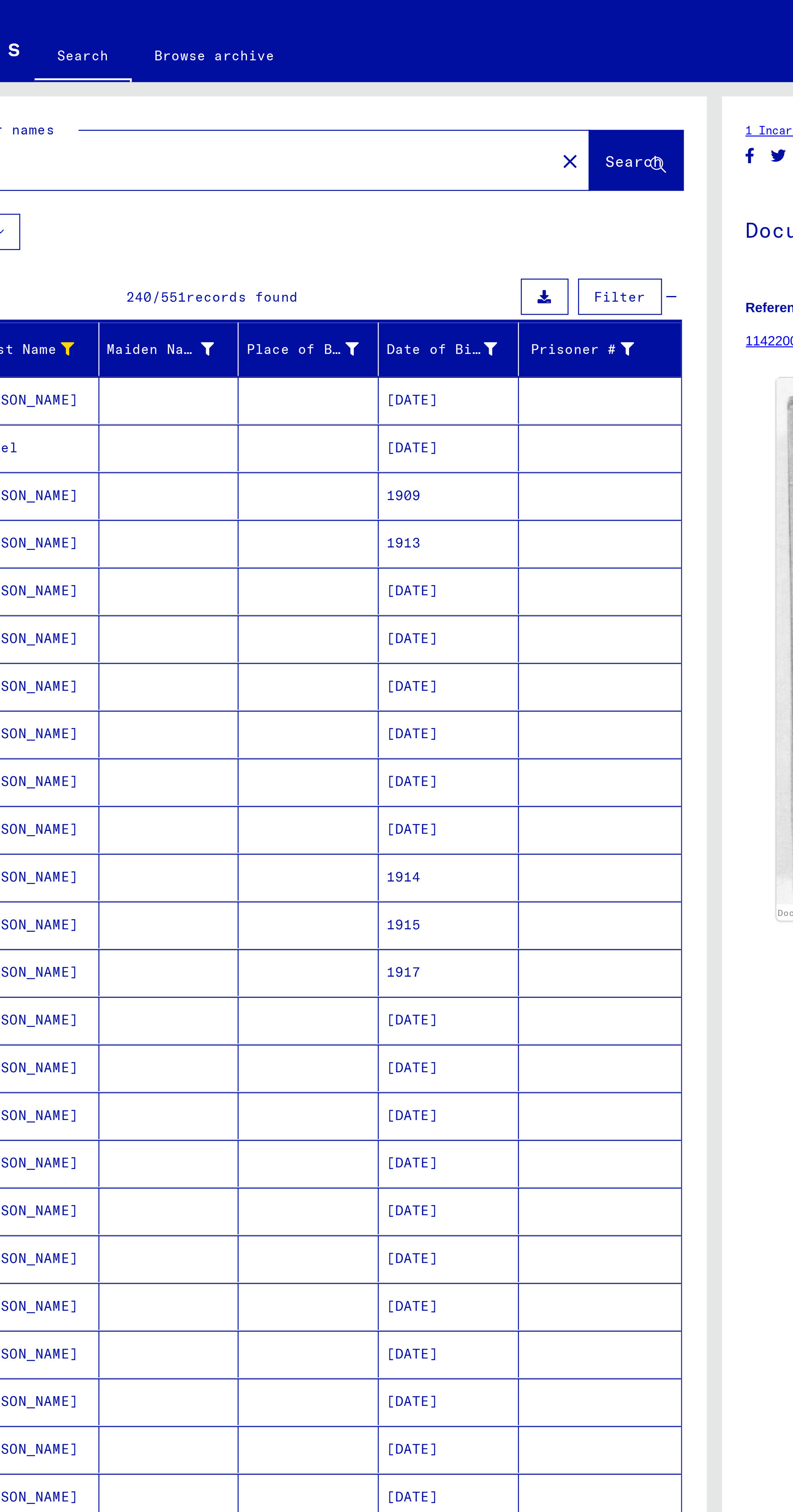
click at [301, 152] on icon at bounding box center [301, 152] width 6 height 6
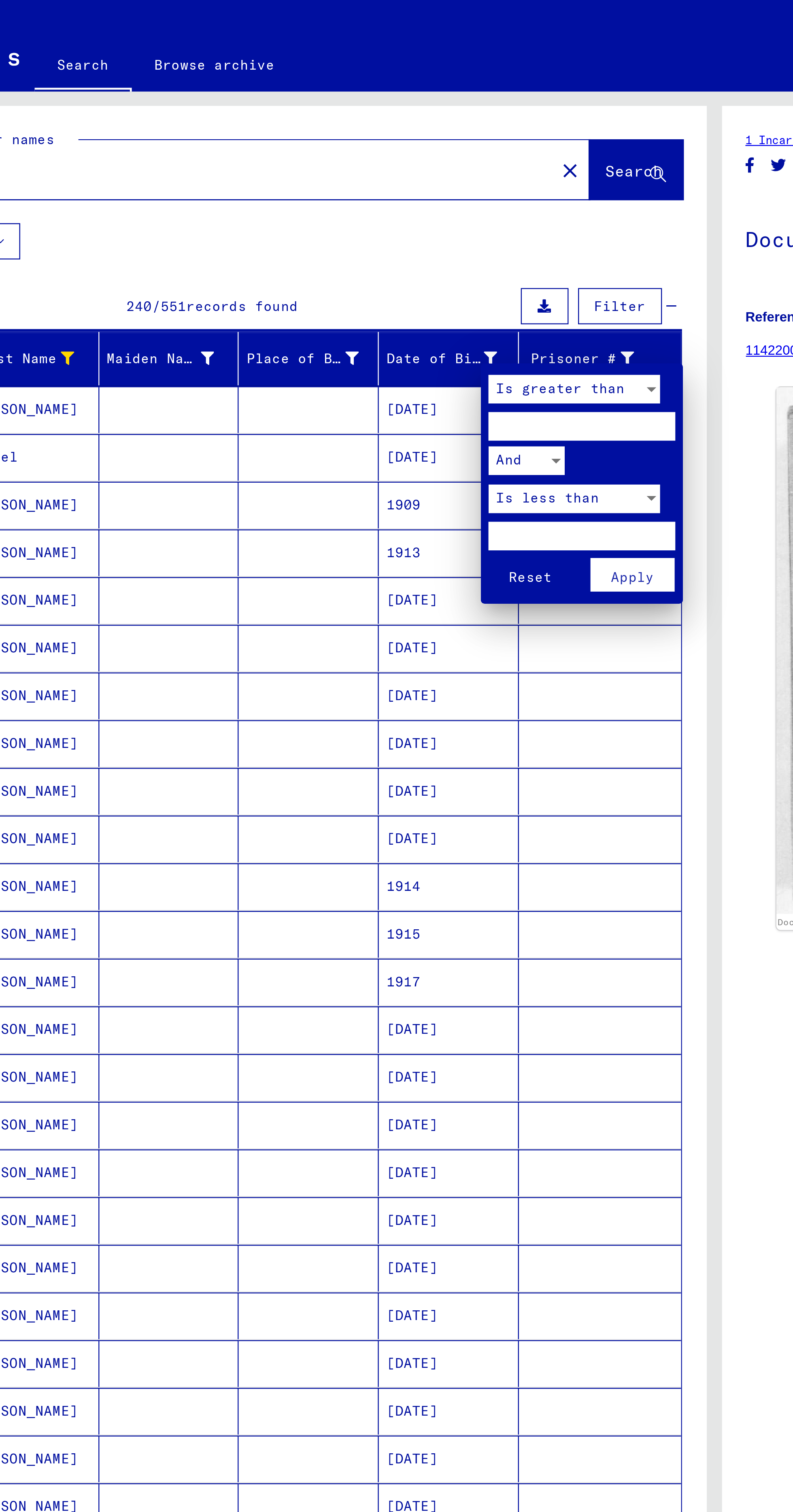
click at [350, 179] on input "number" at bounding box center [340, 180] width 79 height 12
type input "****"
click at [334, 228] on input "number" at bounding box center [340, 227] width 79 height 12
type input "****"
click at [362, 250] on button "Apply" at bounding box center [362, 244] width 35 height 14
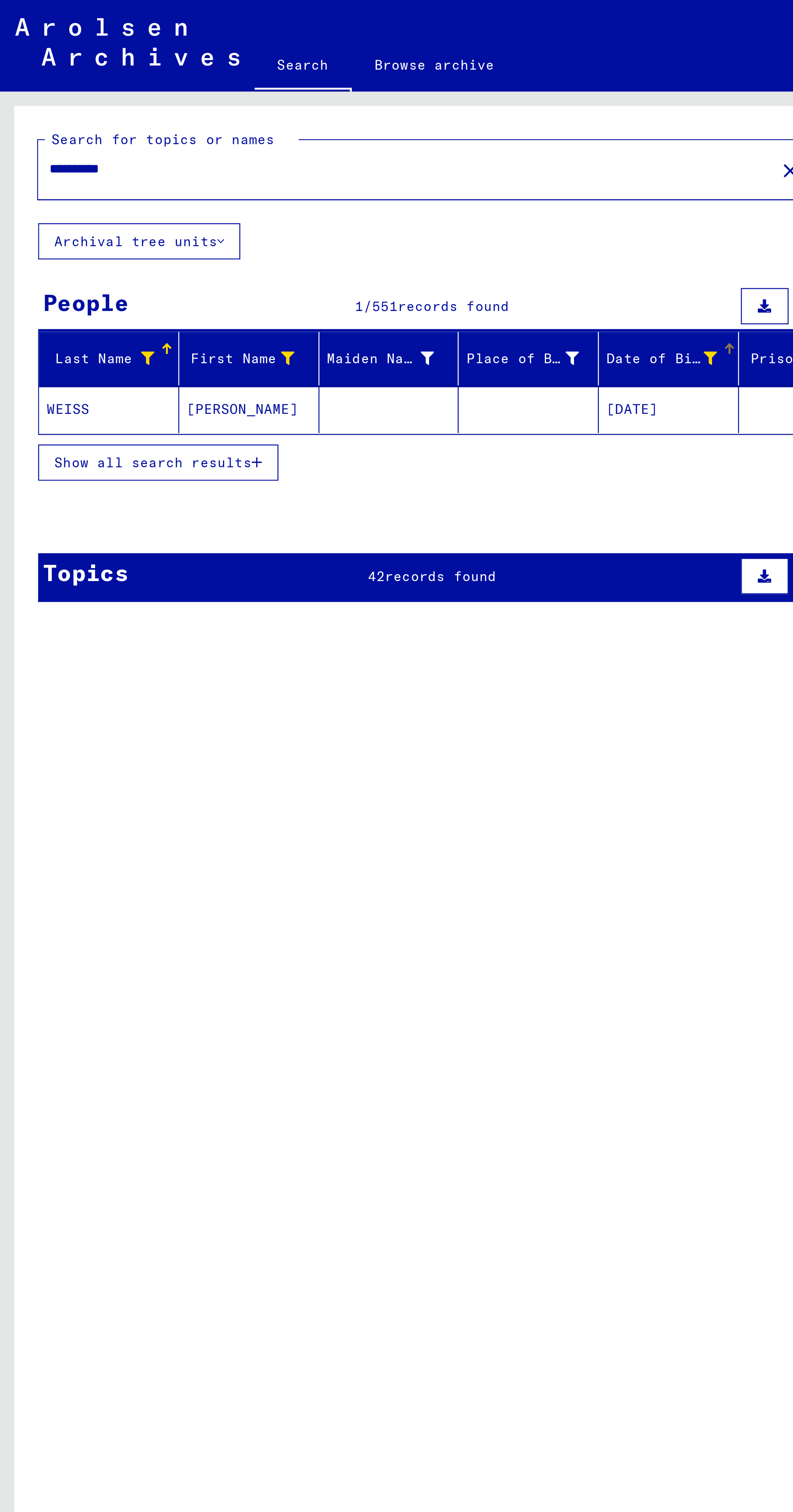
click at [192, 177] on mat-cell at bounding box center [165, 173] width 59 height 20
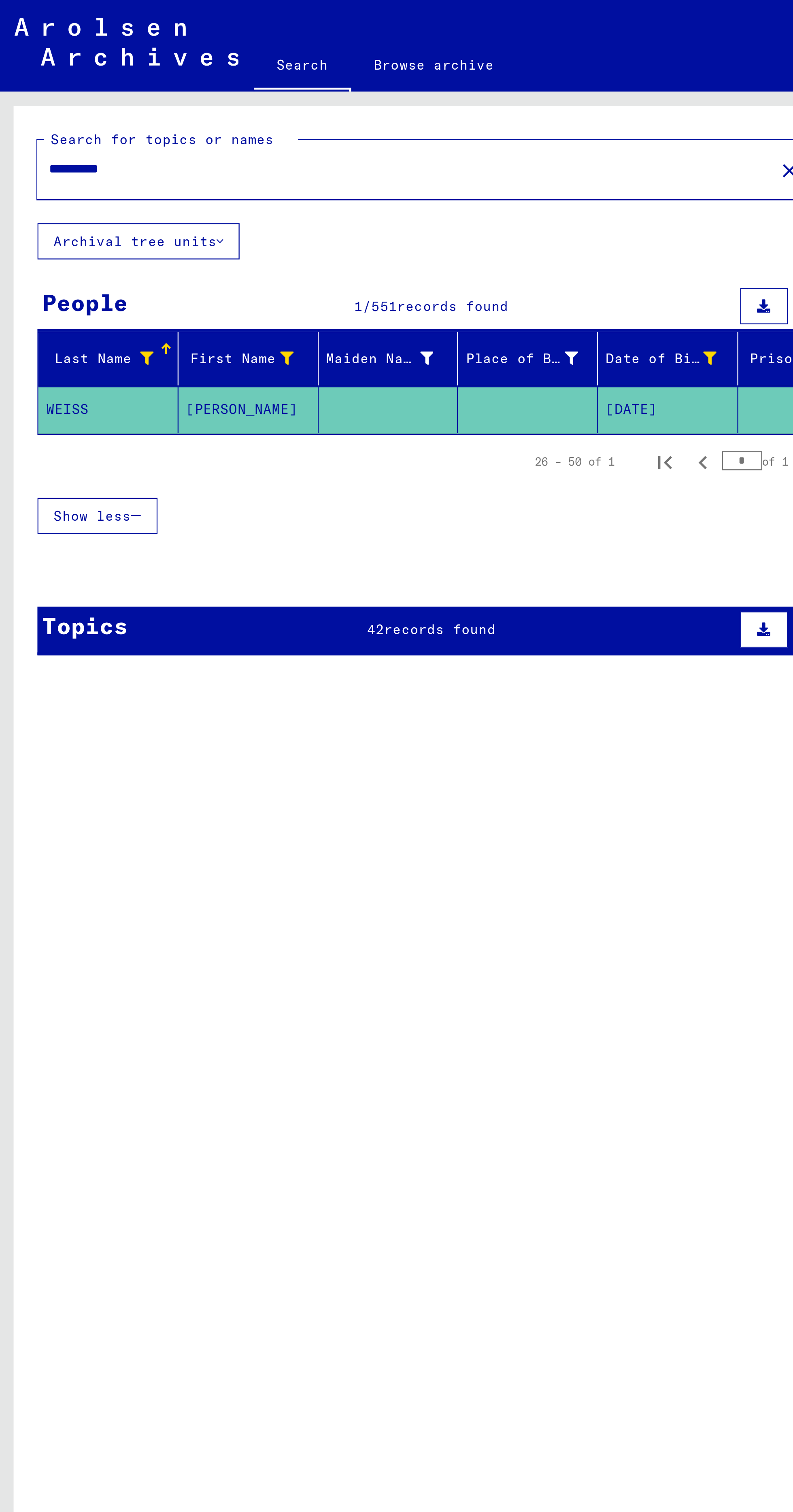
click at [93, 58] on mat-label "Search for topics or names" at bounding box center [69, 59] width 95 height 7
click at [90, 67] on input "**********" at bounding box center [172, 71] width 303 height 9
type input "*****"
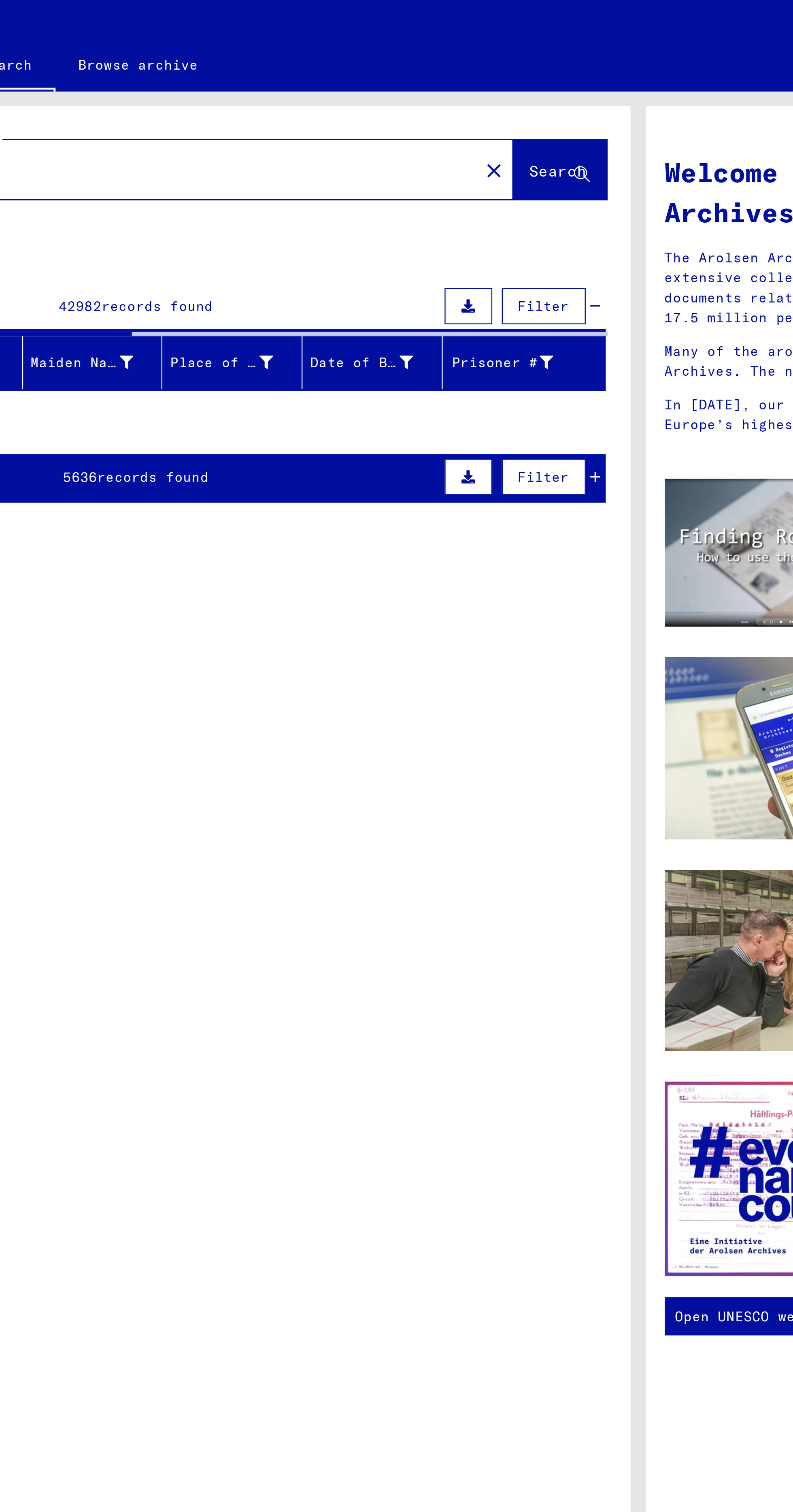
click at [297, 154] on icon at bounding box center [297, 153] width 6 height 6
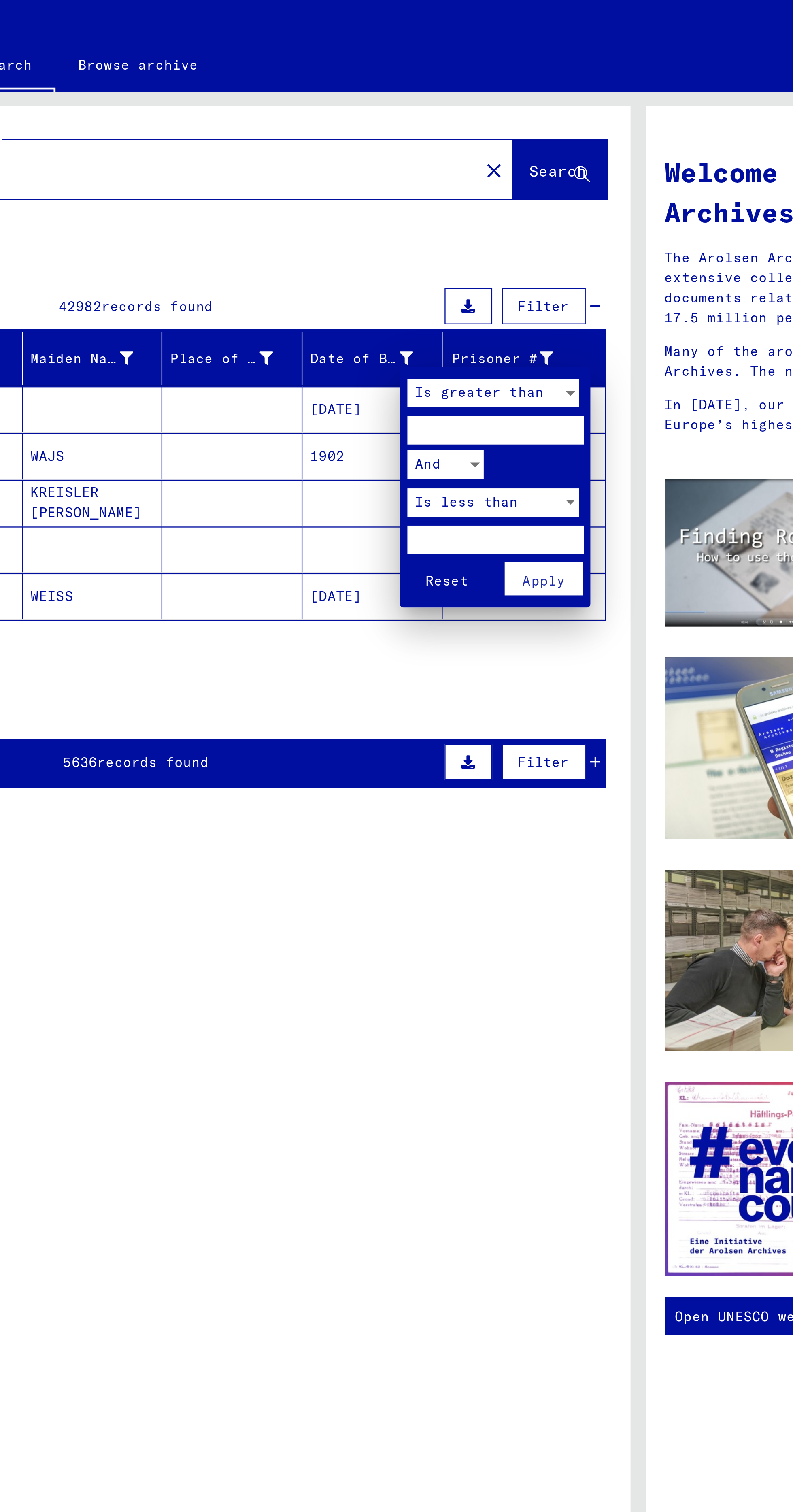
click at [349, 186] on input "number" at bounding box center [336, 182] width 75 height 12
type input "****"
click at [341, 229] on input "number" at bounding box center [336, 229] width 75 height 12
type input "****"
click at [361, 251] on button "Apply" at bounding box center [357, 245] width 34 height 14
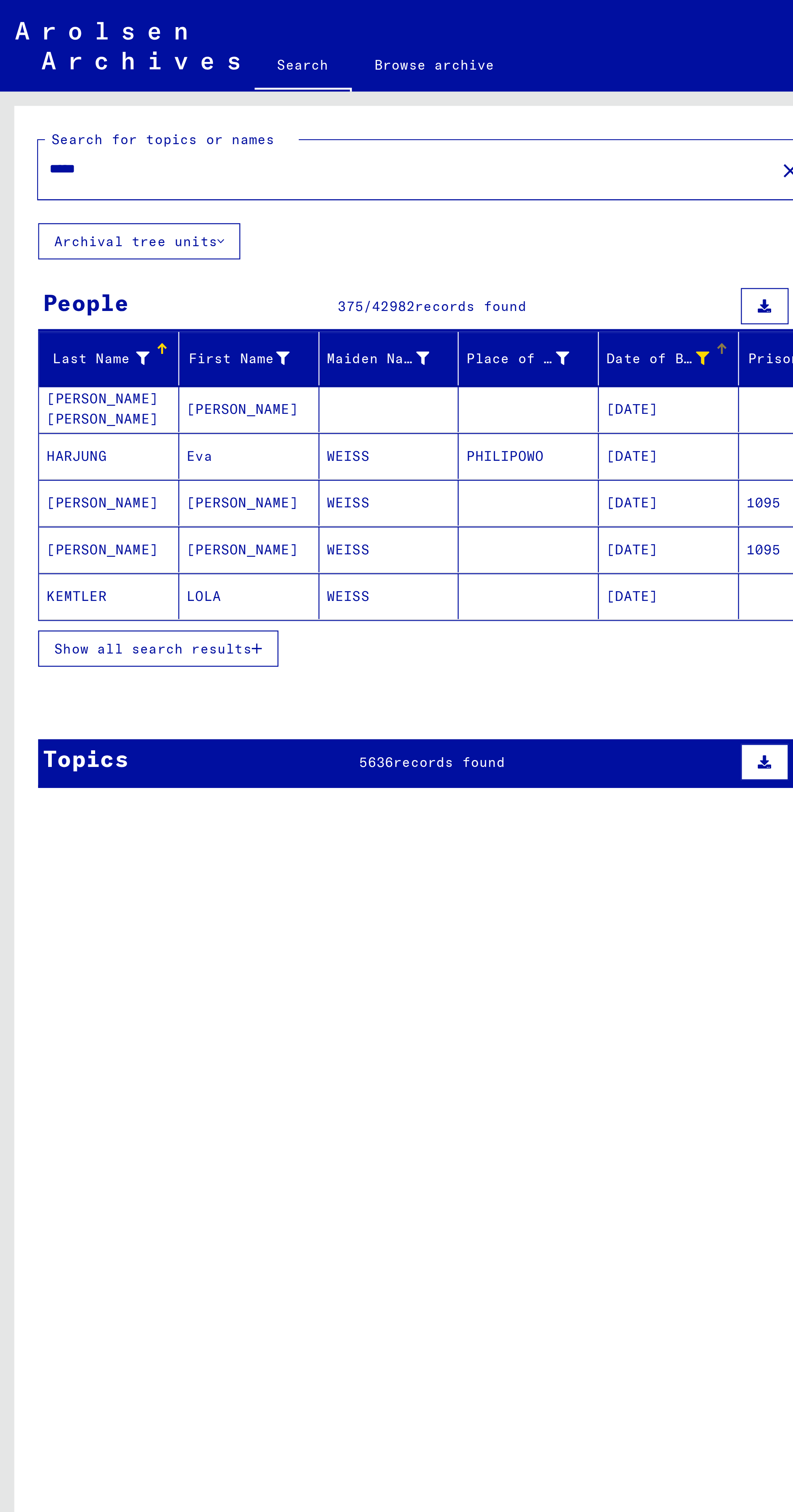
click at [58, 274] on span "Show all search results" at bounding box center [65, 275] width 83 height 7
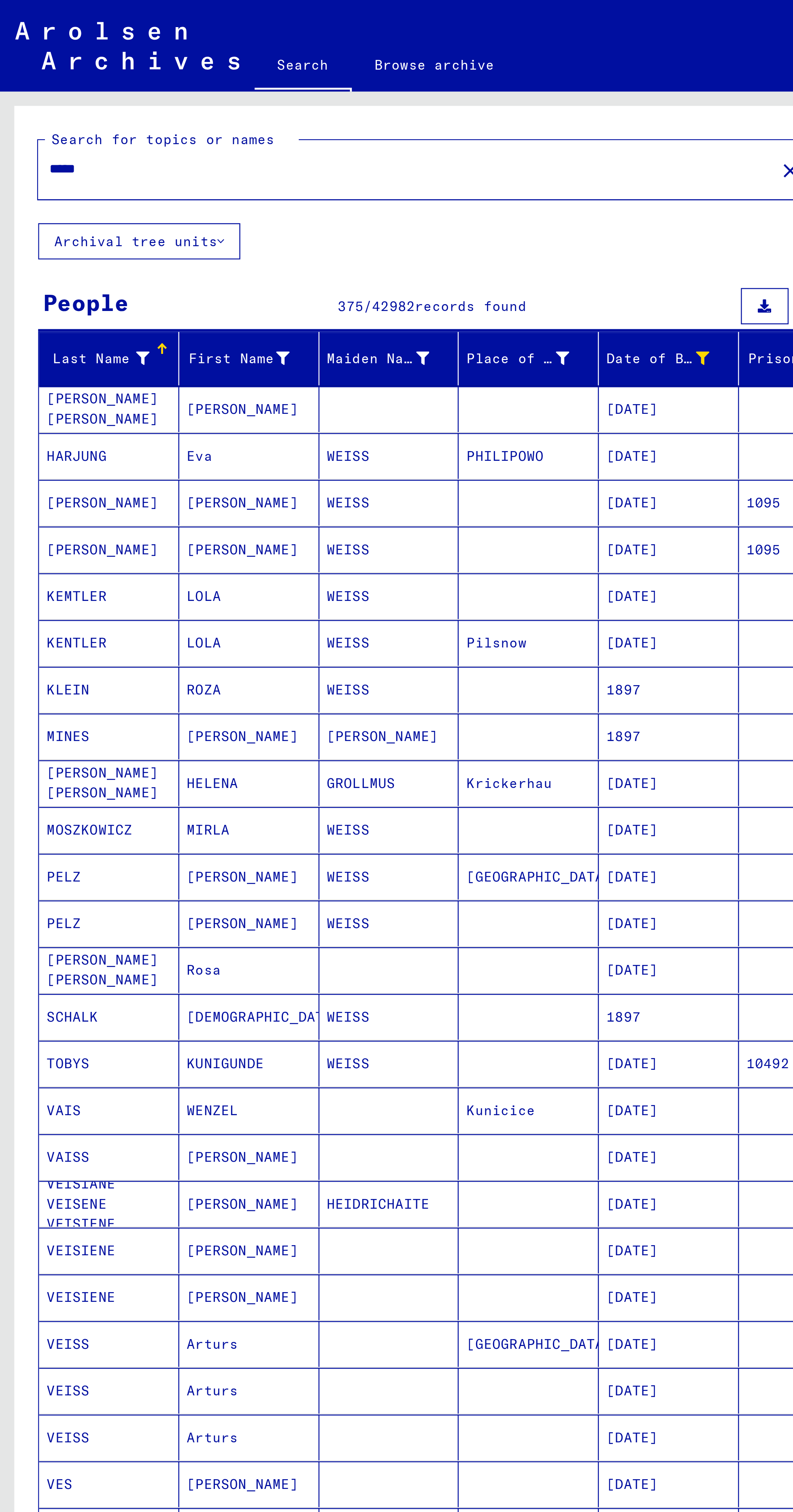
scroll to position [38, 0]
click at [119, 149] on icon at bounding box center [119, 152] width 6 height 6
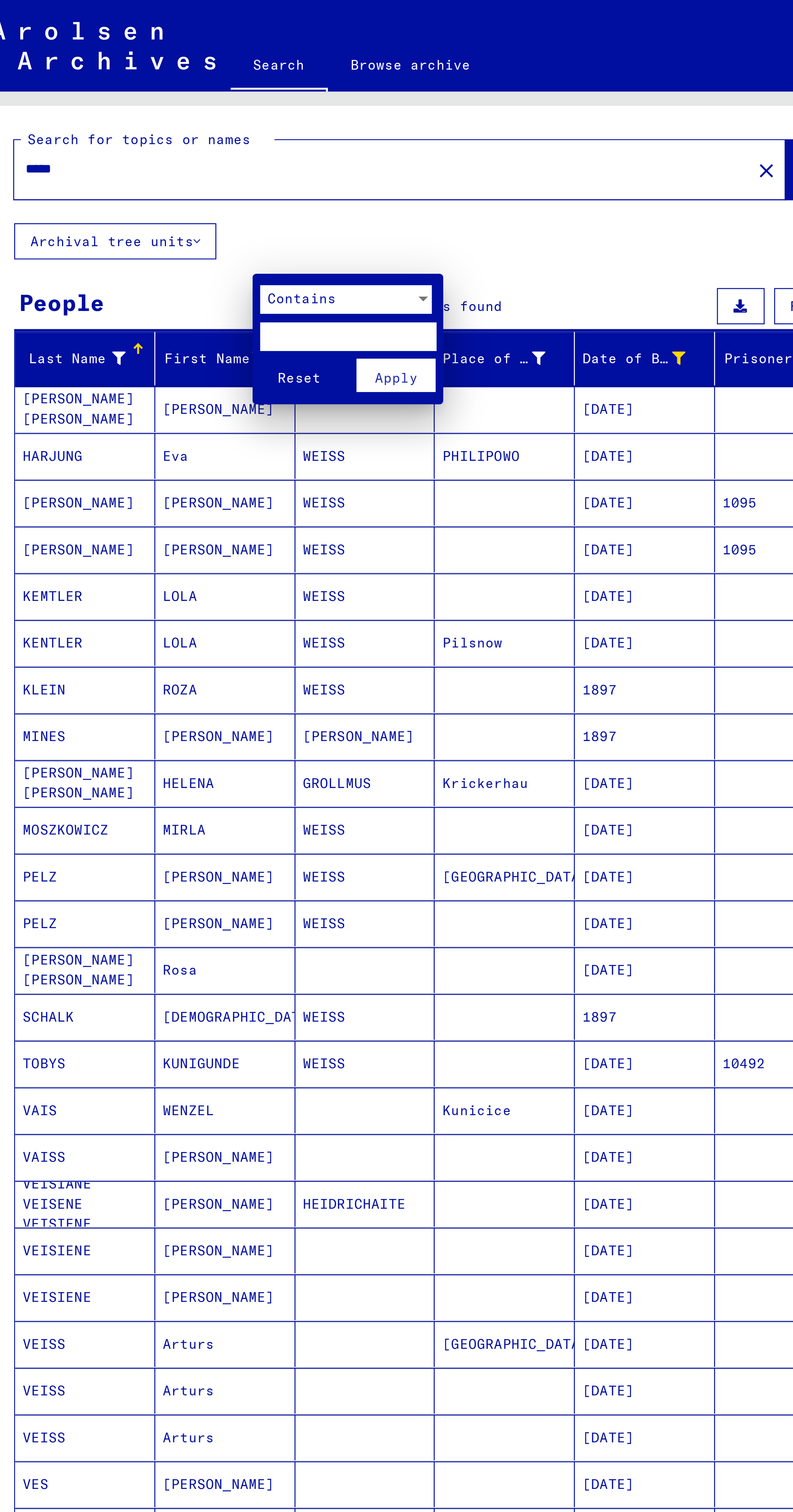
click at [157, 129] on div "Contains" at bounding box center [153, 127] width 66 height 12
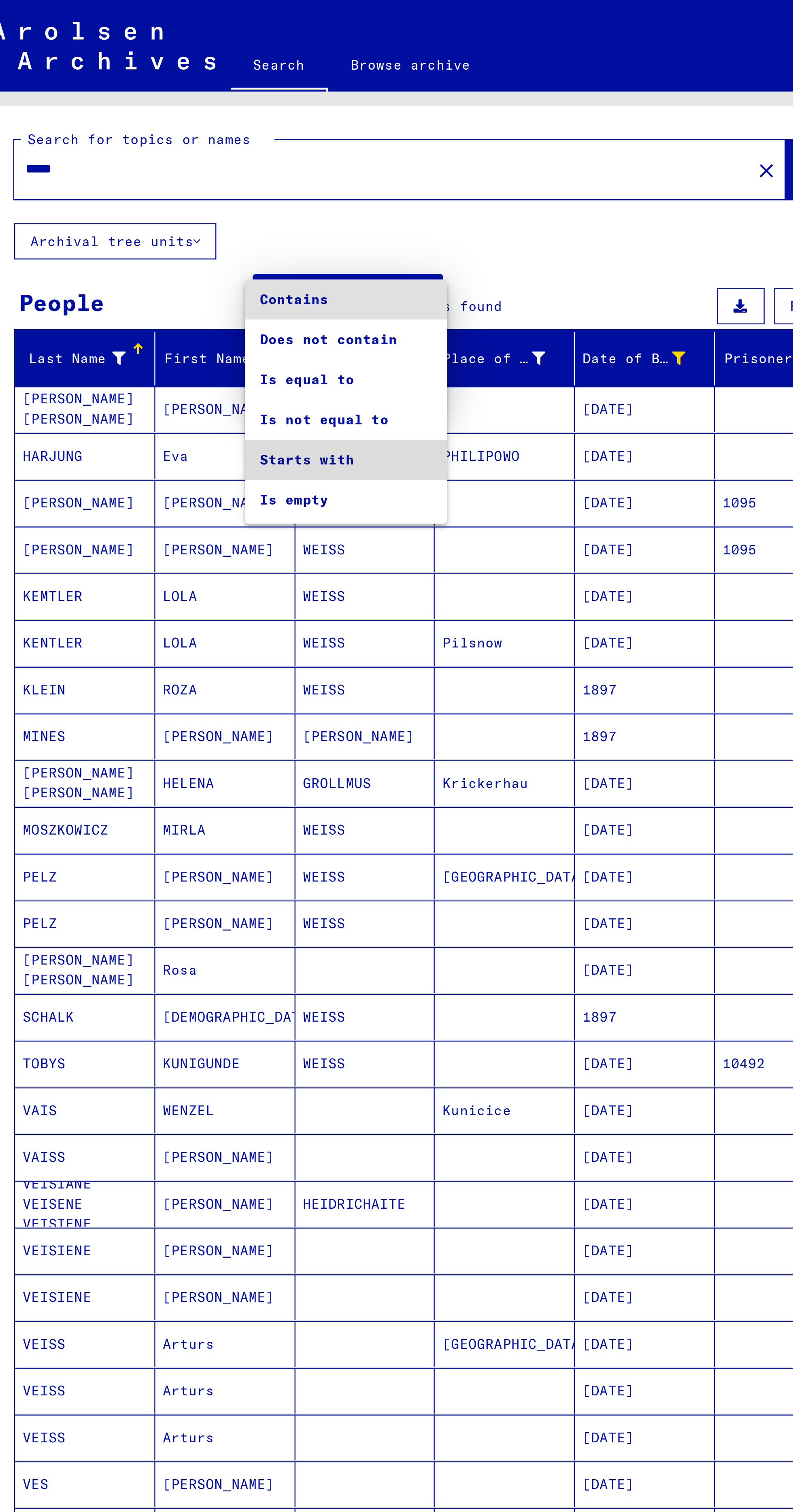
click at [178, 197] on span "Starts with" at bounding box center [156, 195] width 73 height 17
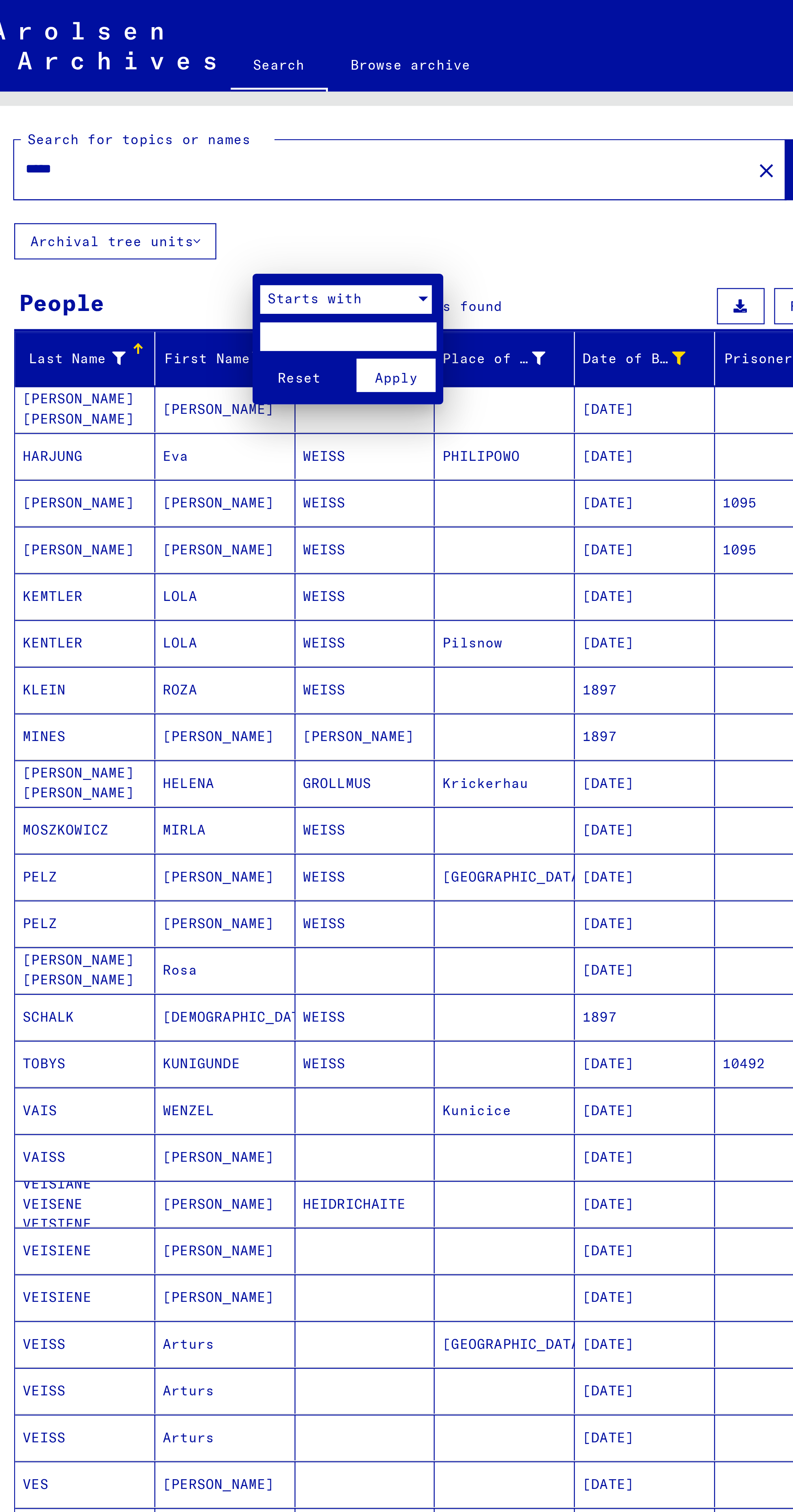
click at [146, 145] on input "text" at bounding box center [157, 143] width 75 height 12
type input "**"
click at [179, 169] on div "Reset Apply" at bounding box center [158, 160] width 76 height 21
click at [176, 162] on span "Apply" at bounding box center [178, 160] width 18 height 7
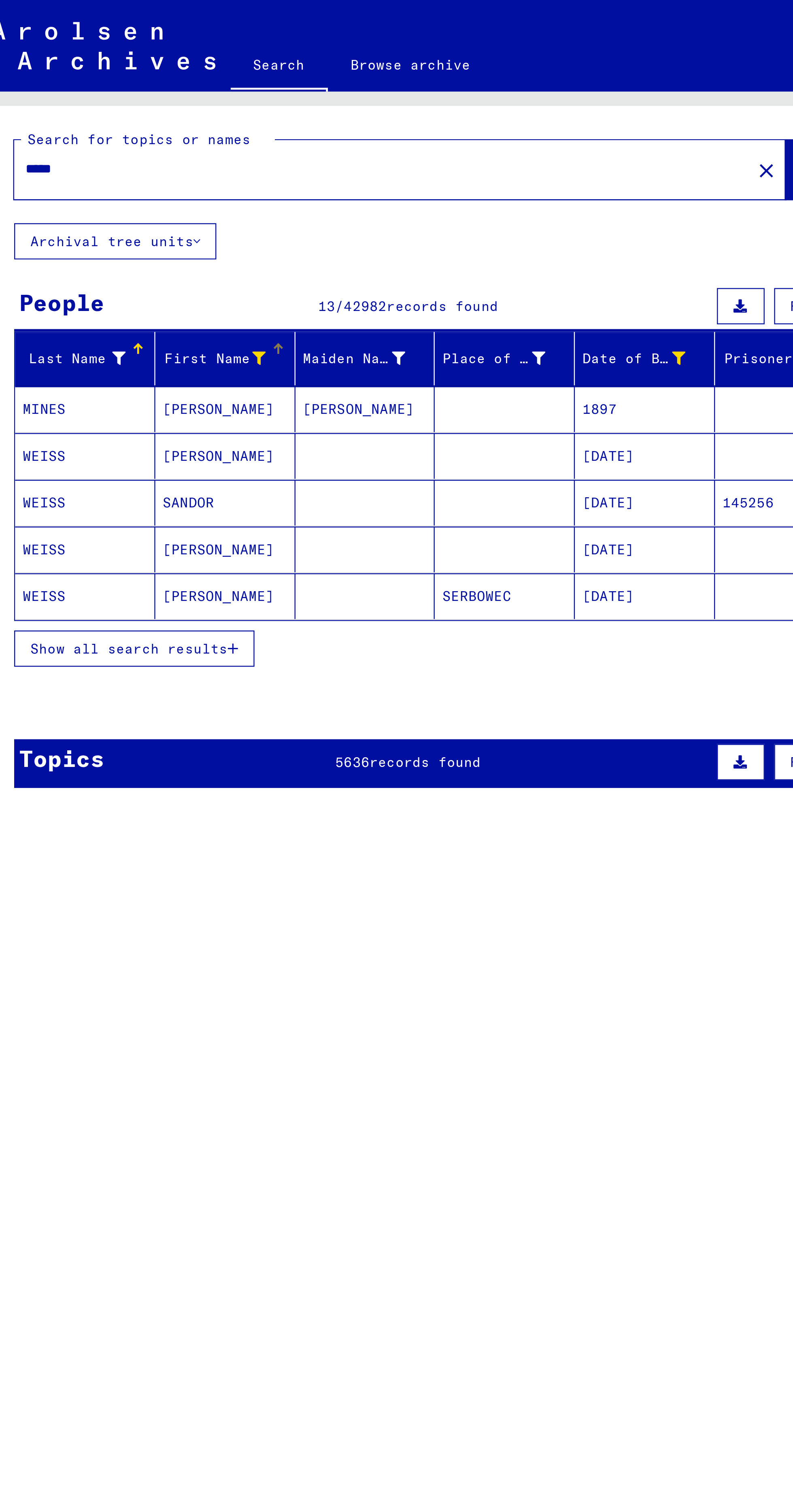
click at [62, 253] on div "Last Name First Name Maiden Name Place of Birth Date of Birth Prisoner # MINES …" at bounding box center [200, 217] width 387 height 152
click at [67, 272] on span "Show all search results" at bounding box center [65, 275] width 83 height 7
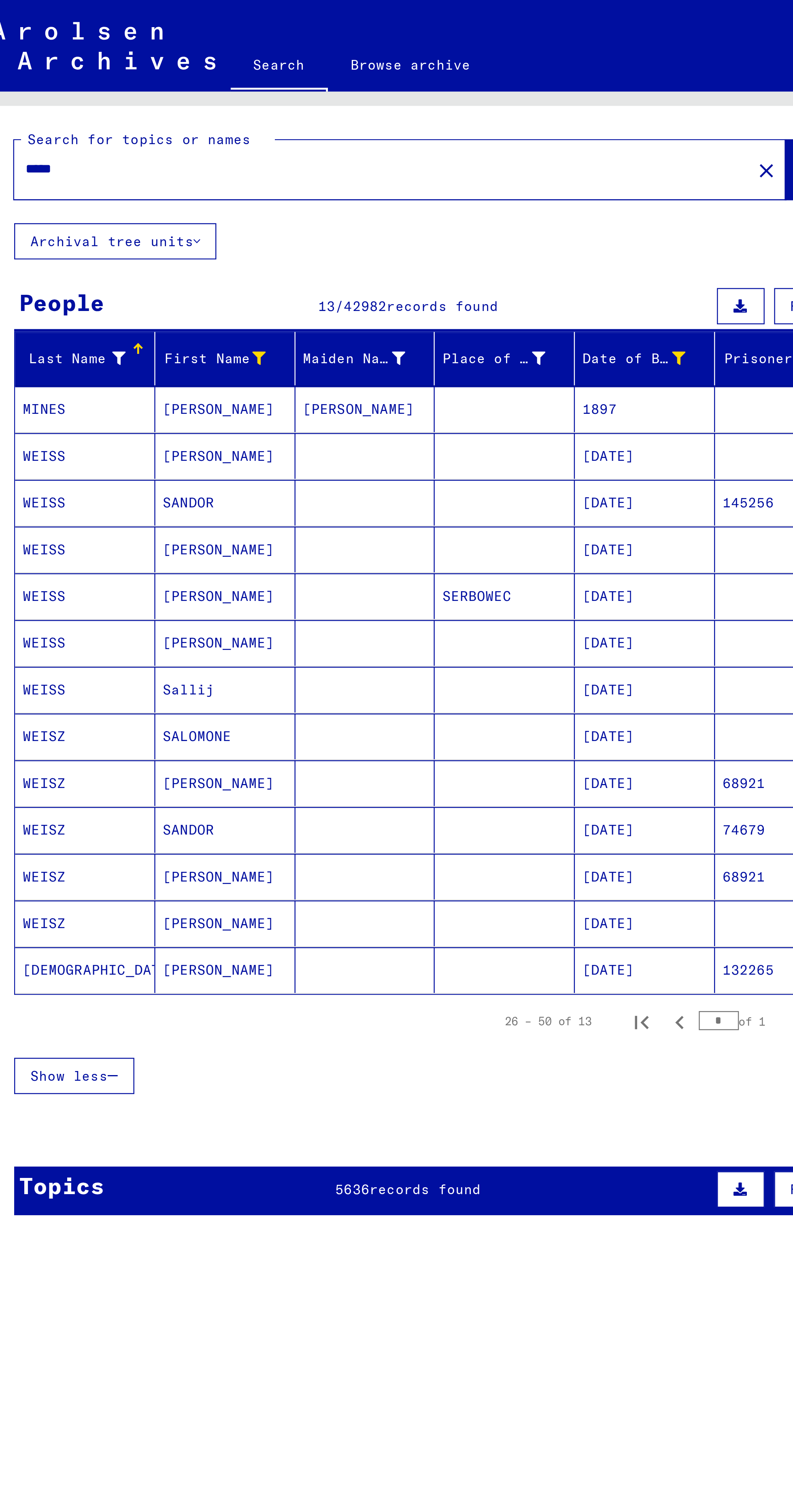
click at [67, 164] on mat-cell "MINES" at bounding box center [47, 173] width 59 height 19
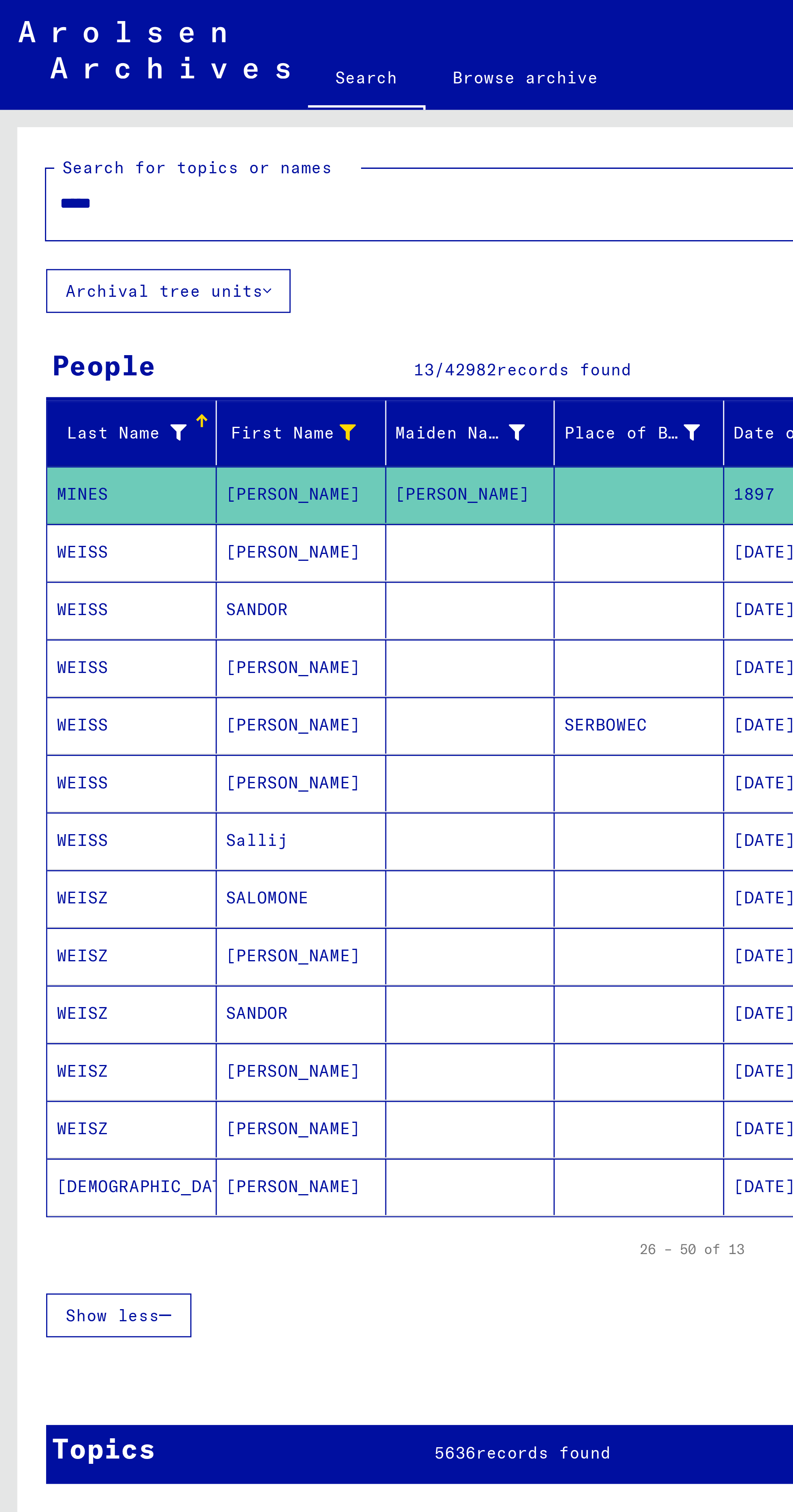
scroll to position [51, 0]
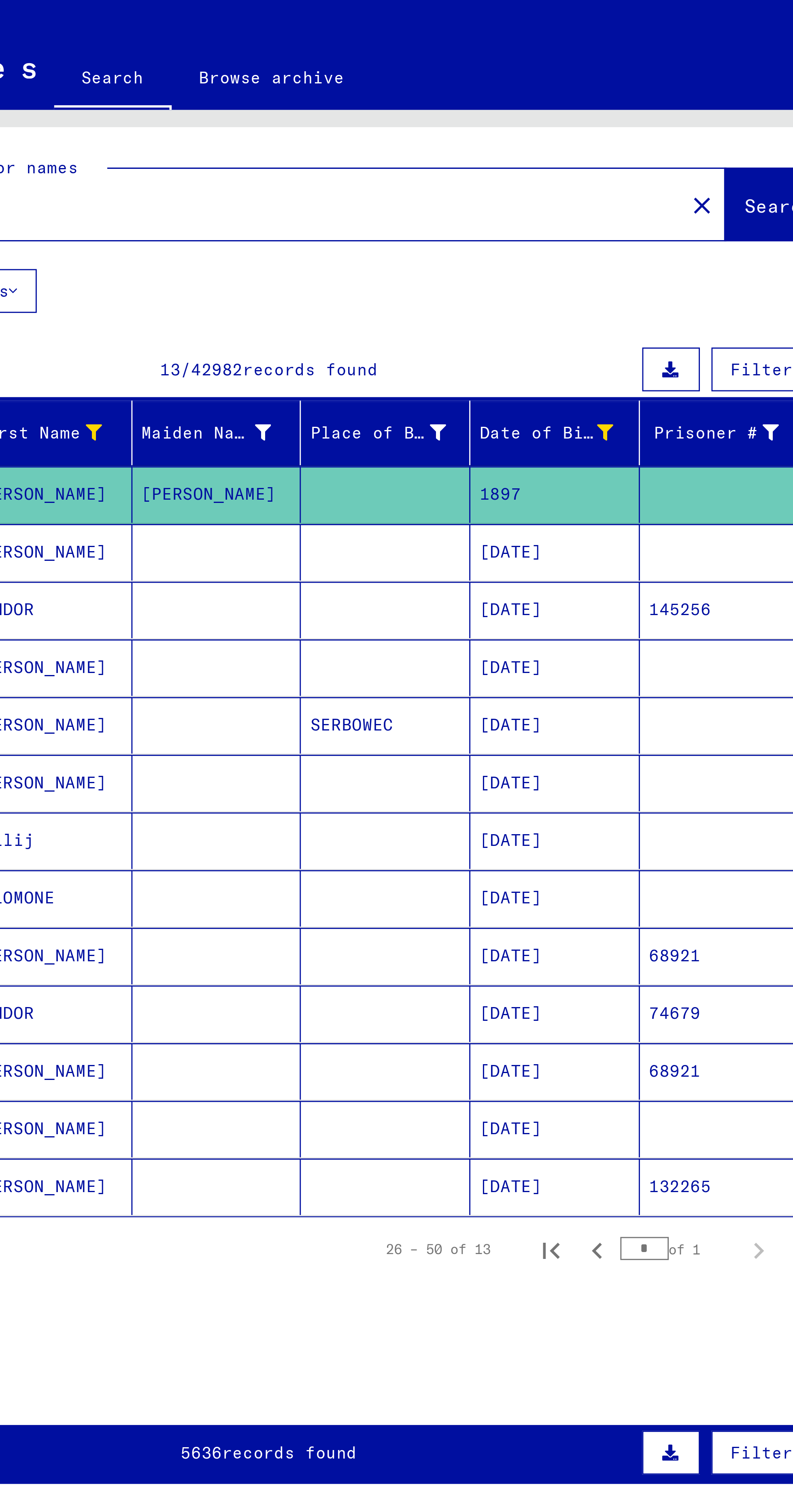
click at [277, 225] on mat-cell "[DATE]" at bounding box center [284, 234] width 59 height 20
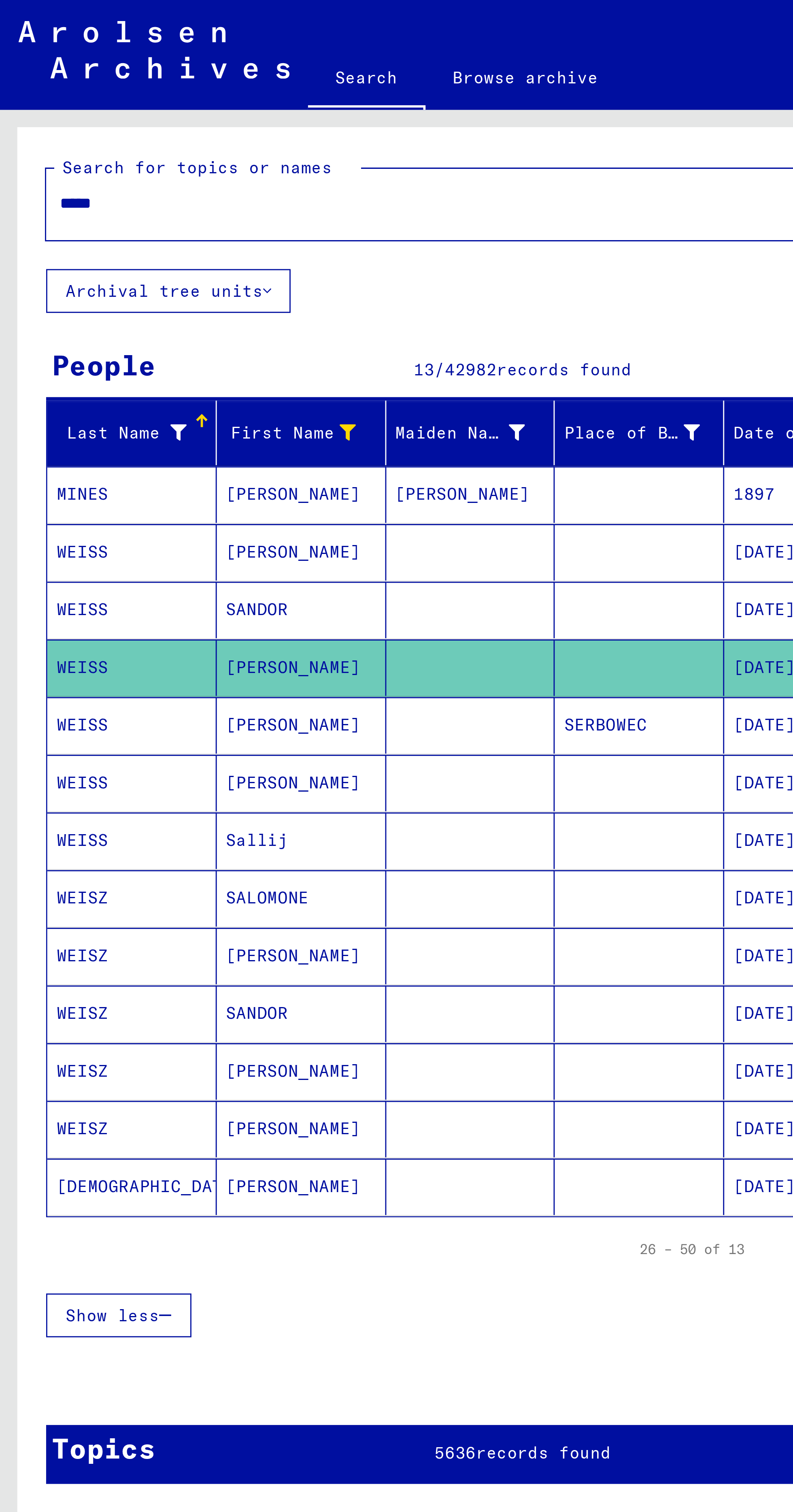
scroll to position [8, 0]
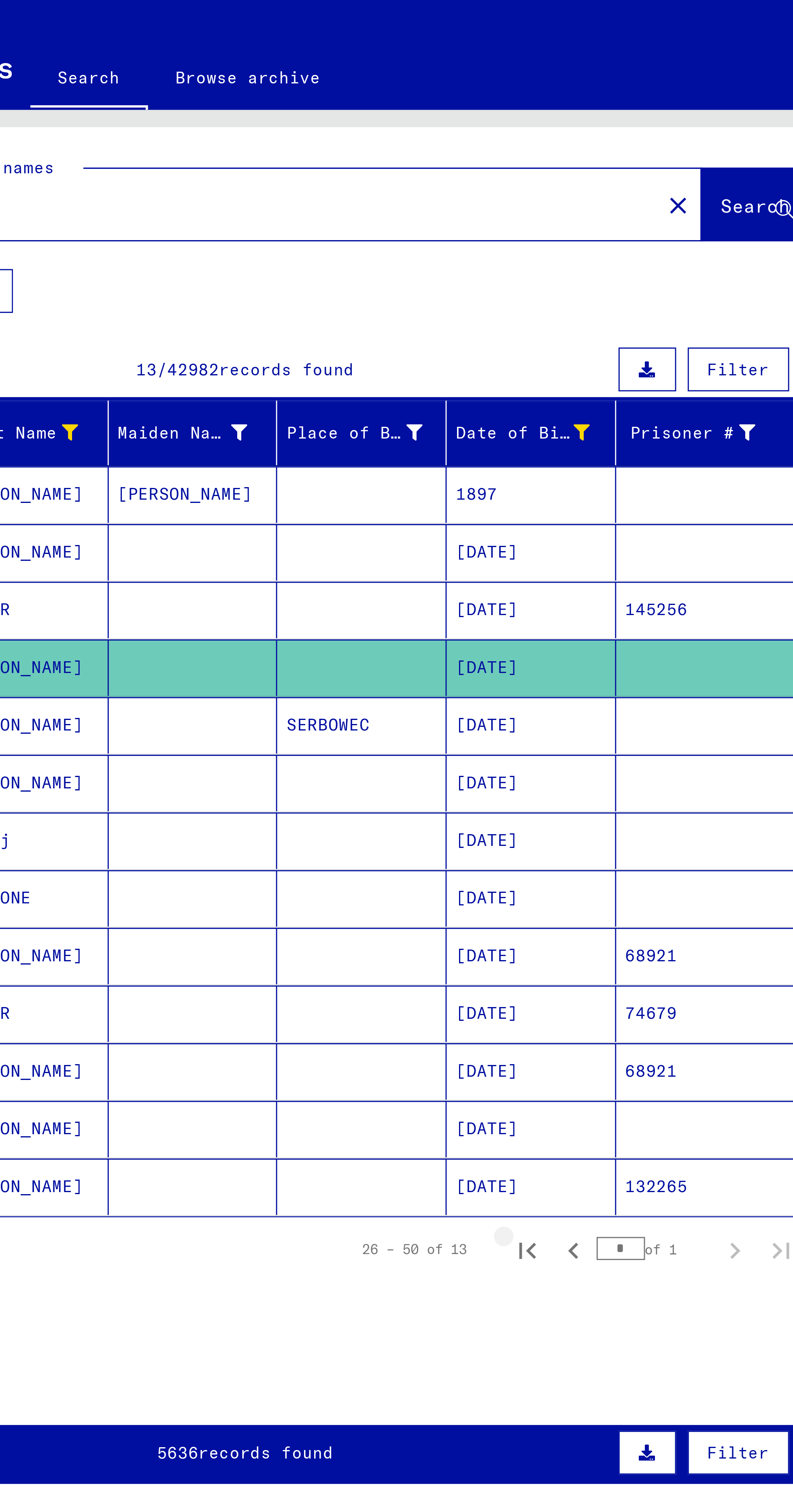
click at [281, 434] on icon "First page" at bounding box center [282, 440] width 11 height 11
type input "*"
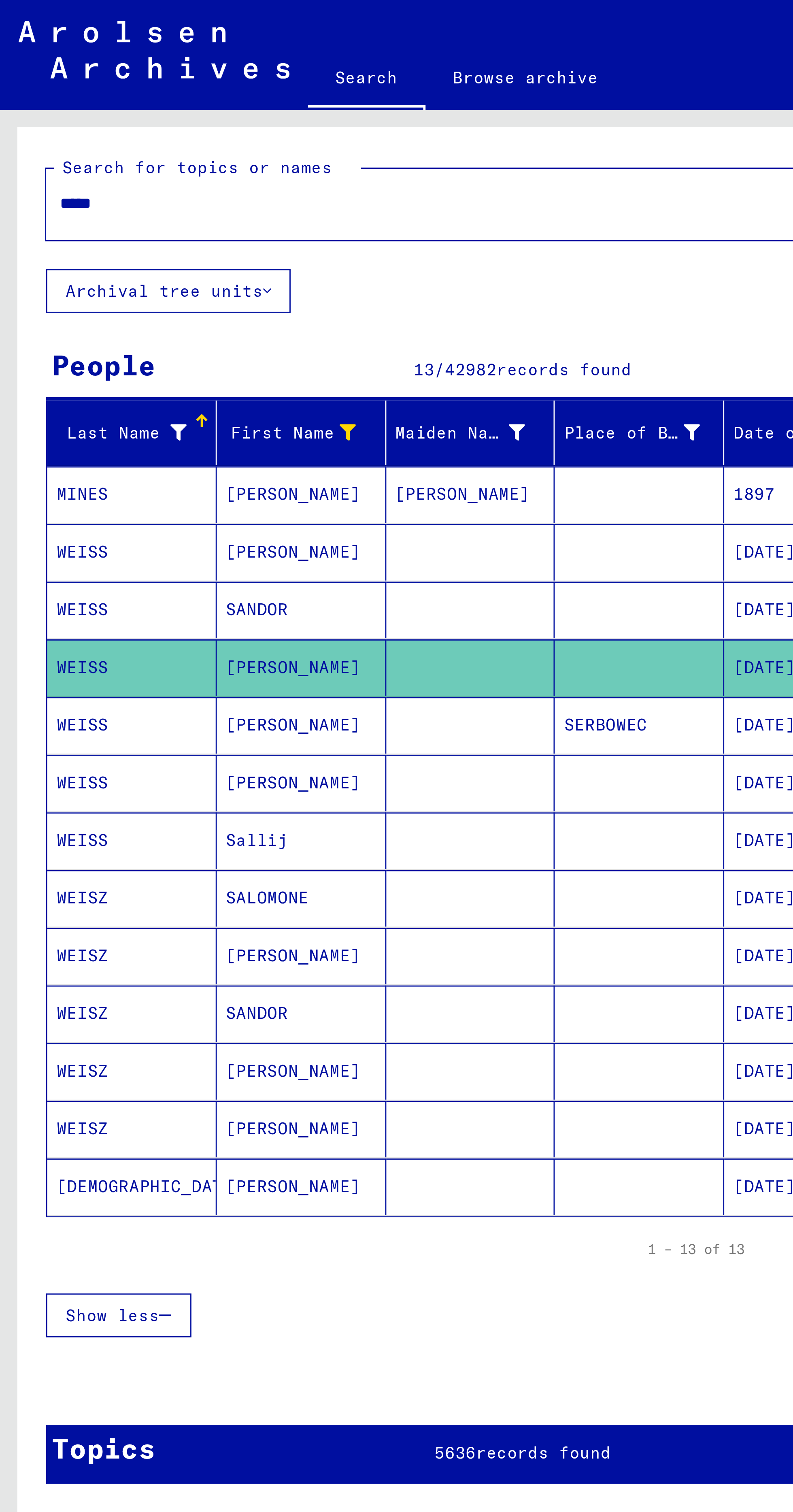
scroll to position [0, 0]
click at [148, 70] on input "*****" at bounding box center [172, 71] width 303 height 9
type input "******"
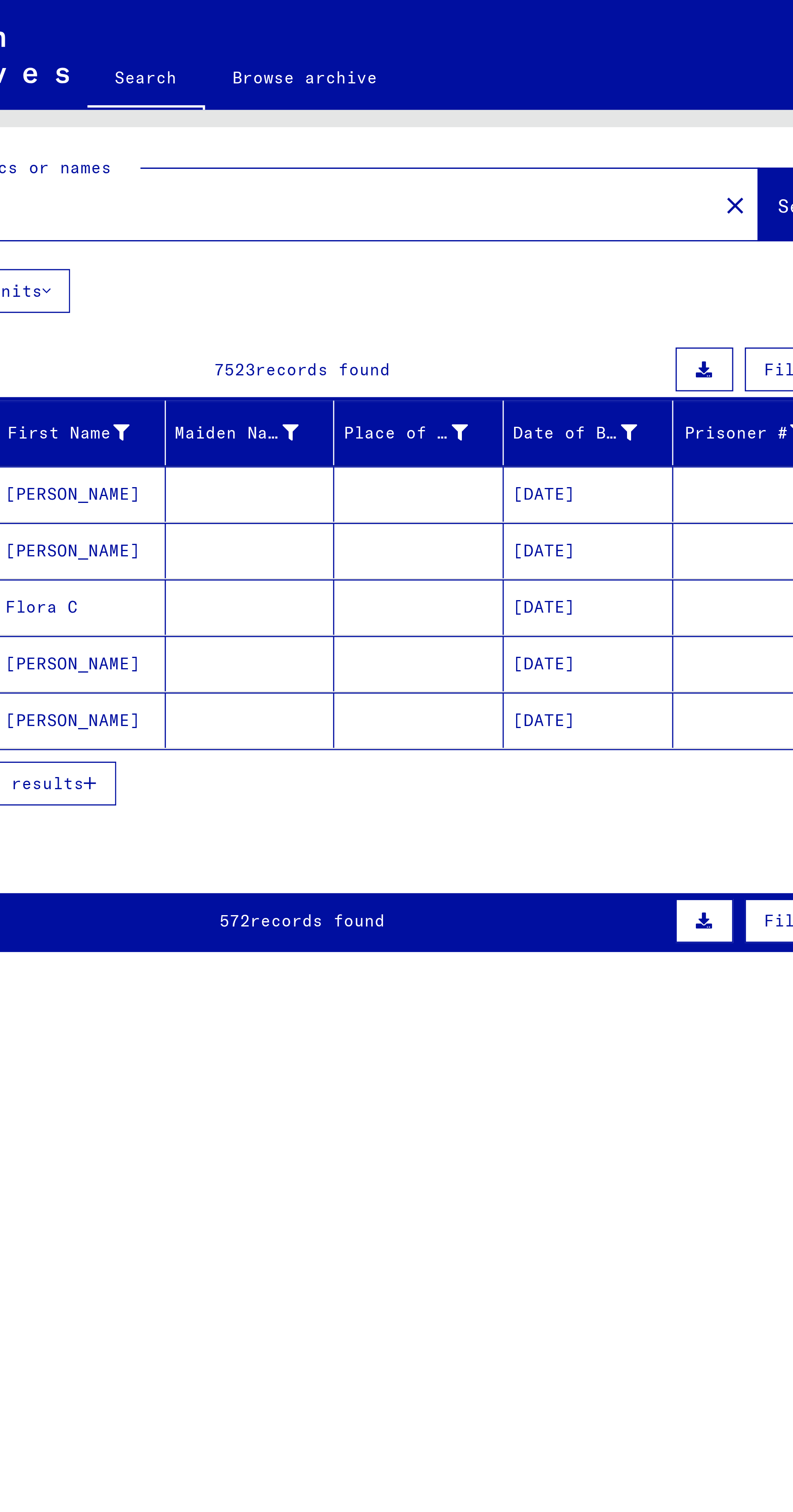
click at [298, 156] on div at bounding box center [297, 152] width 6 height 9
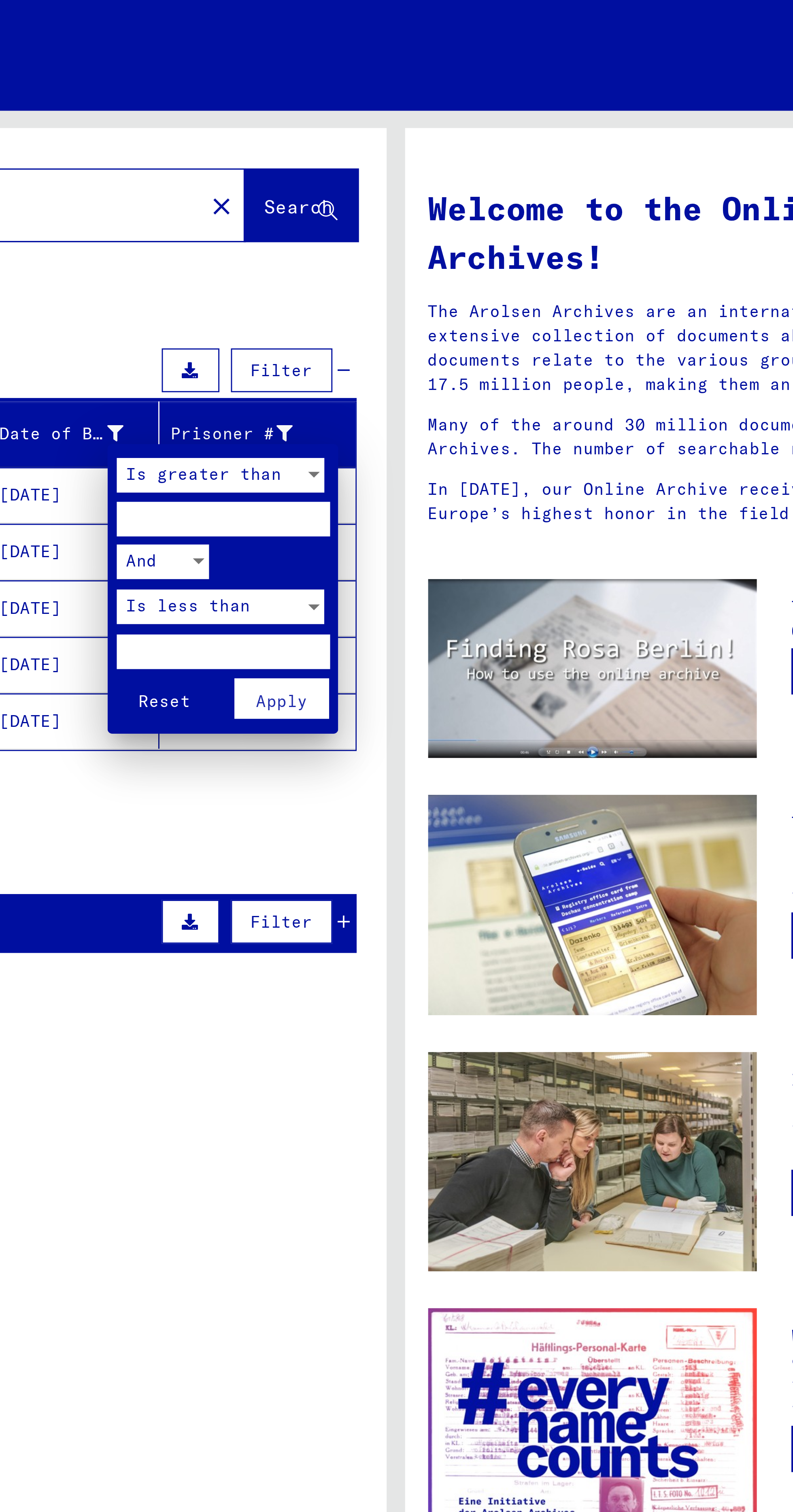
click at [354, 180] on input "number" at bounding box center [336, 182] width 75 height 12
type input "****"
click at [352, 229] on input "number" at bounding box center [336, 229] width 75 height 12
type input "****"
click at [367, 247] on button "Apply" at bounding box center [357, 245] width 34 height 14
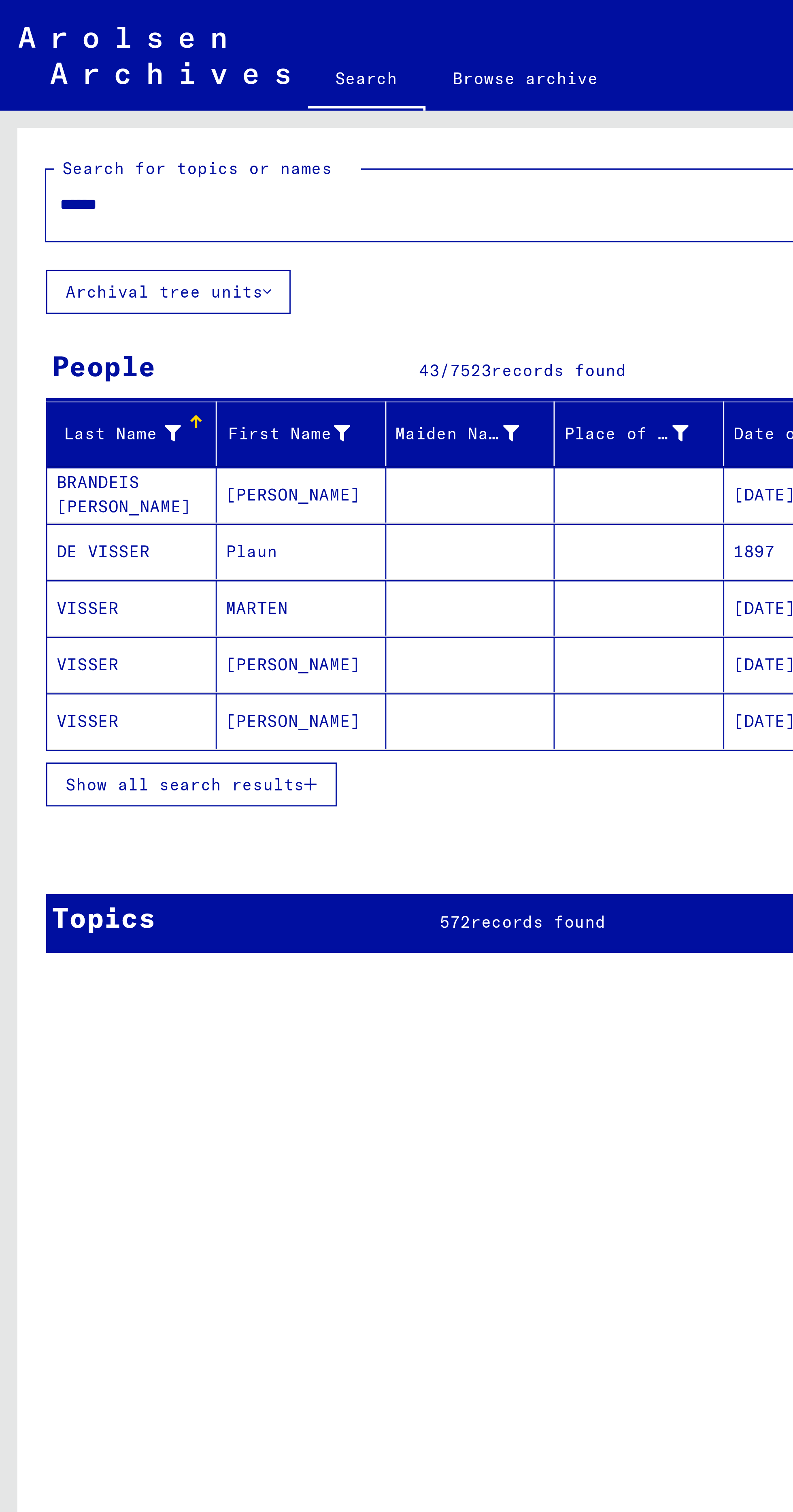
click at [45, 272] on span "Show all search results" at bounding box center [65, 275] width 83 height 7
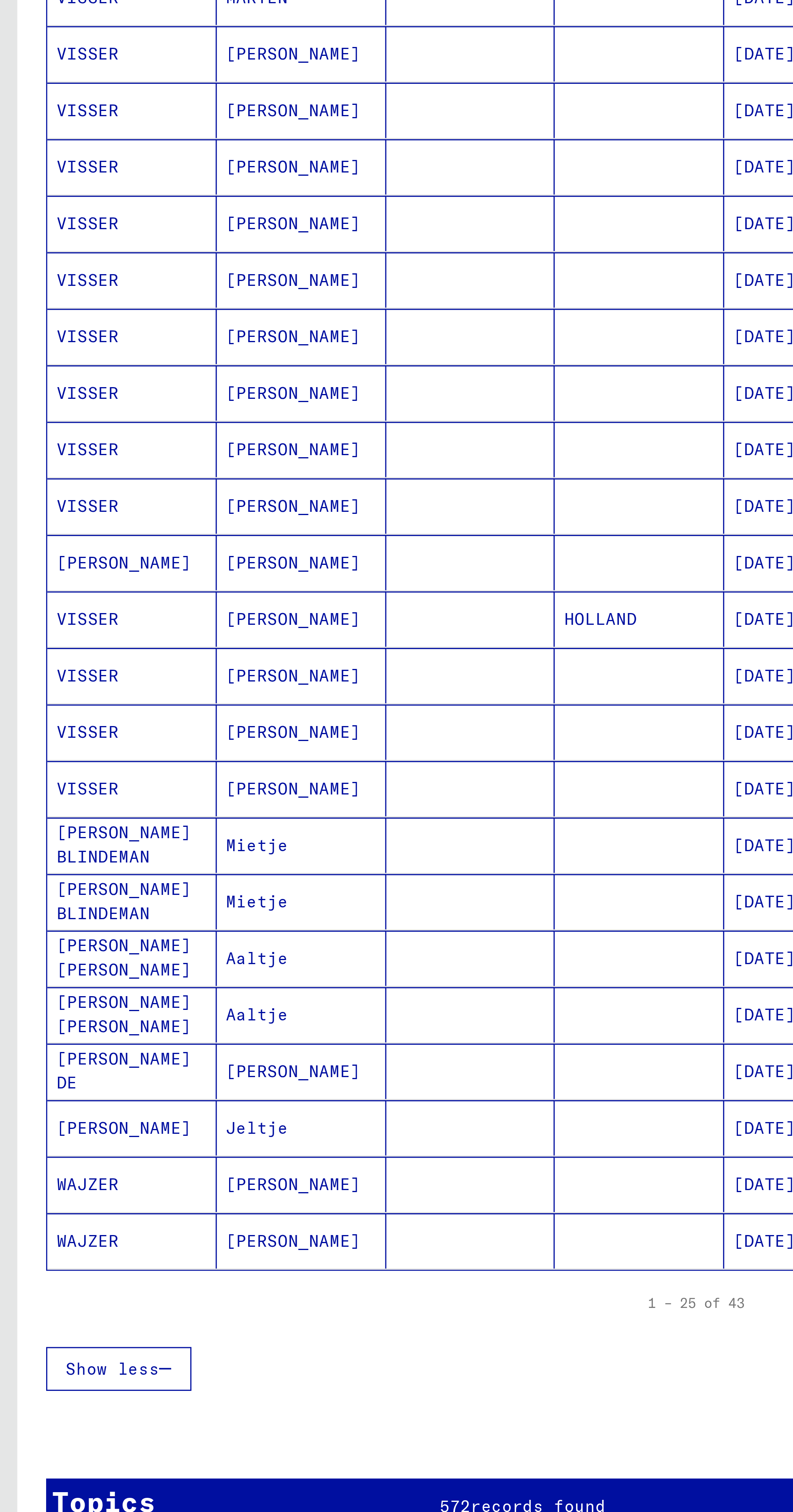
scroll to position [137, 0]
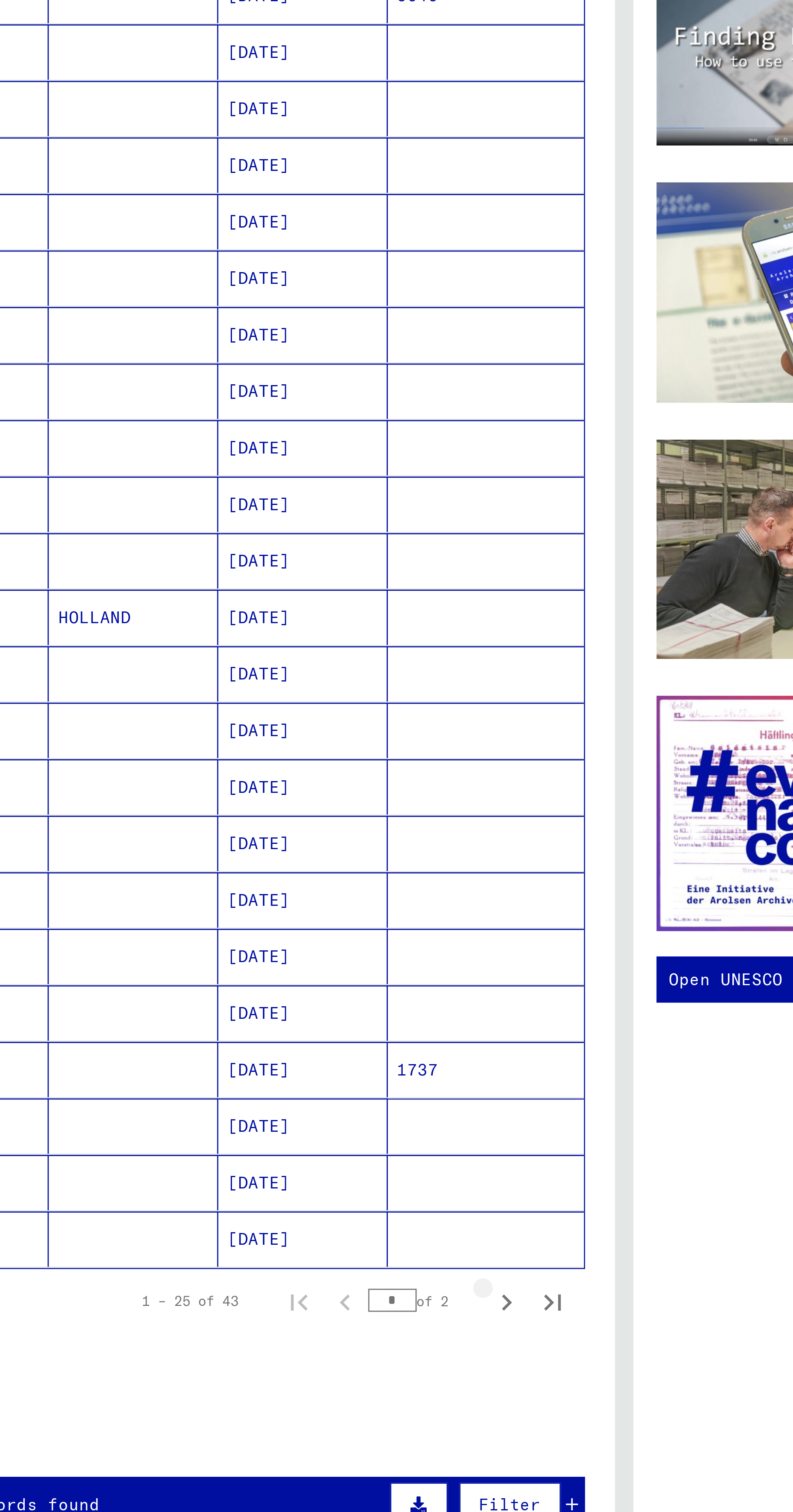
click at [348, 663] on button "Next page" at bounding box center [355, 671] width 16 height 16
type input "*"
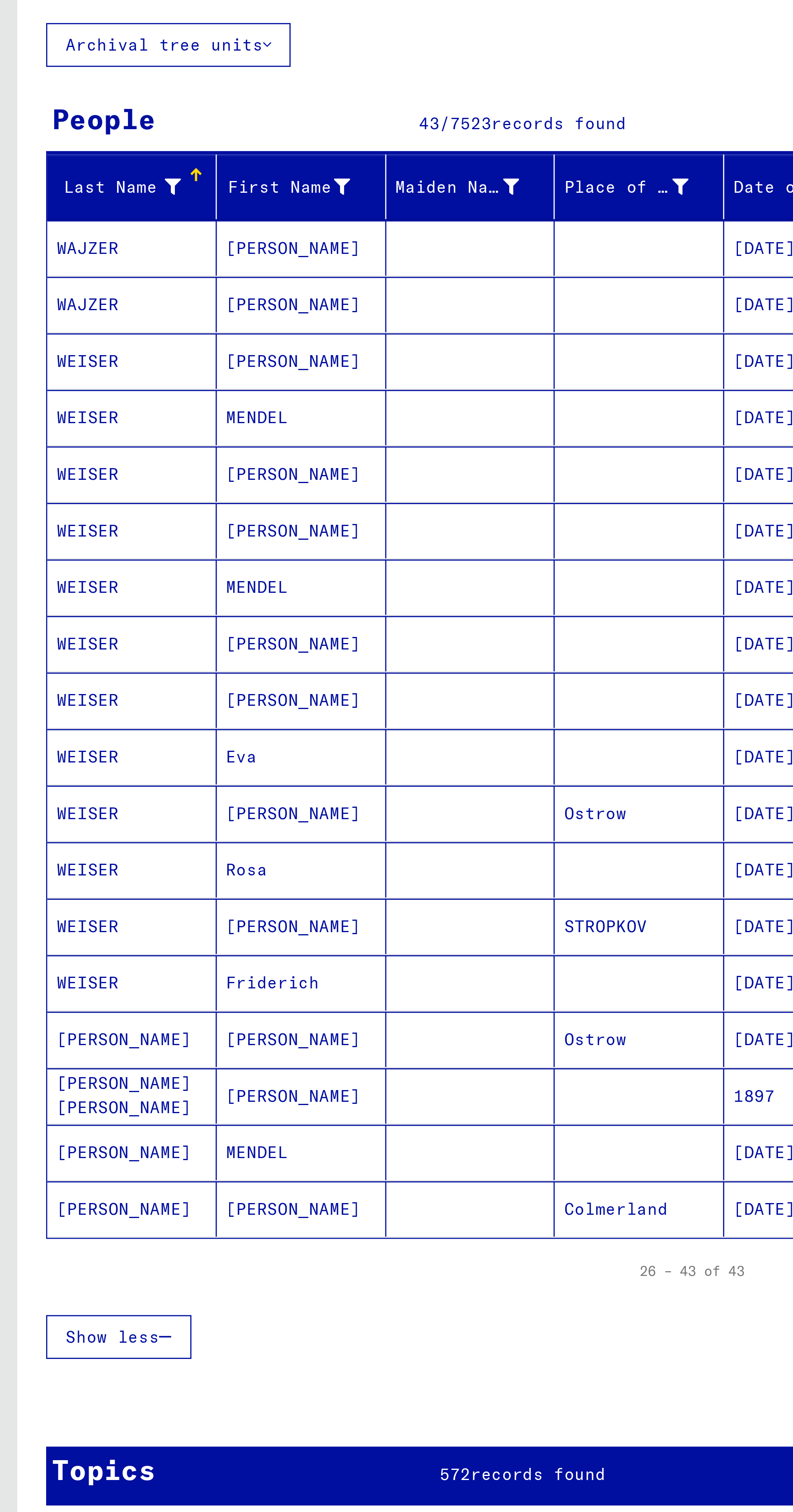
scroll to position [0, 0]
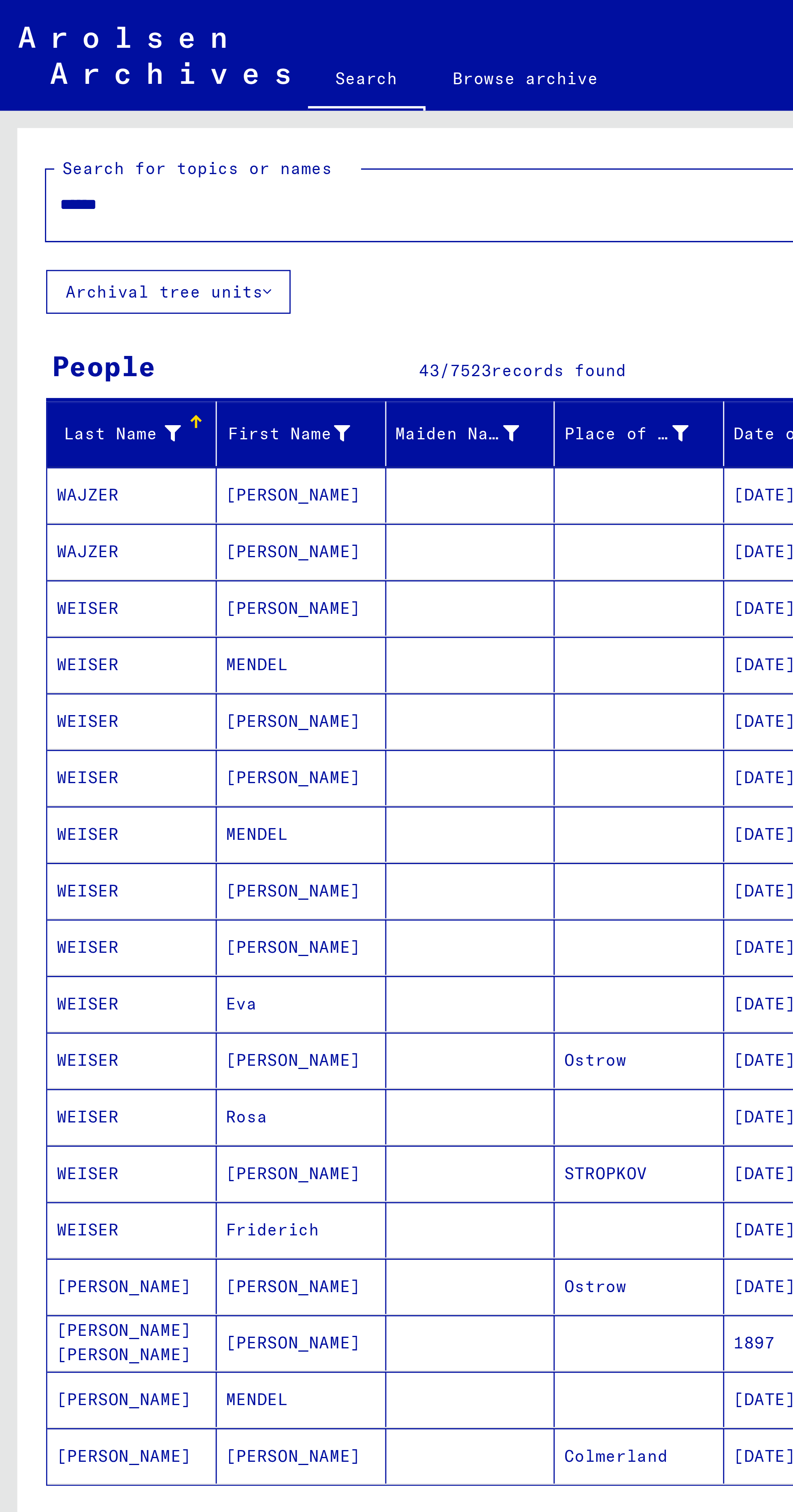
click at [63, 56] on mat-label "Search for topics or names" at bounding box center [69, 59] width 95 height 7
click at [81, 75] on input "******" at bounding box center [170, 71] width 298 height 9
